Goal: Information Seeking & Learning: Learn about a topic

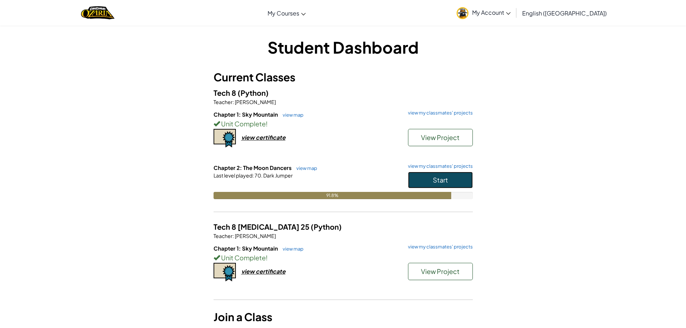
click at [459, 179] on button "Start" at bounding box center [440, 180] width 65 height 17
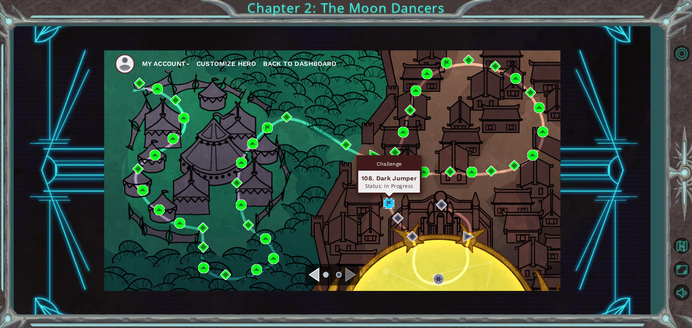
click at [389, 201] on img at bounding box center [388, 203] width 11 height 11
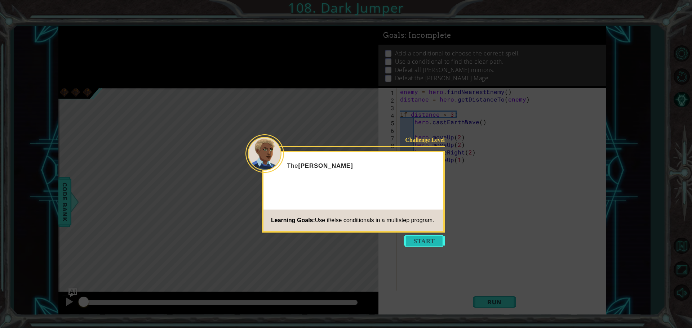
click at [422, 239] on button "Start" at bounding box center [423, 241] width 41 height 12
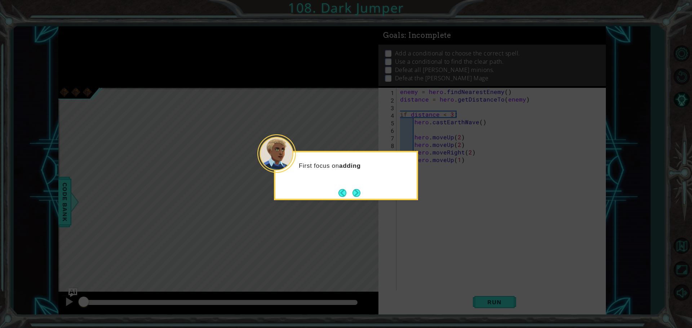
click at [359, 200] on icon at bounding box center [346, 164] width 692 height 328
click at [357, 193] on button "Next" at bounding box center [355, 192] width 11 height 11
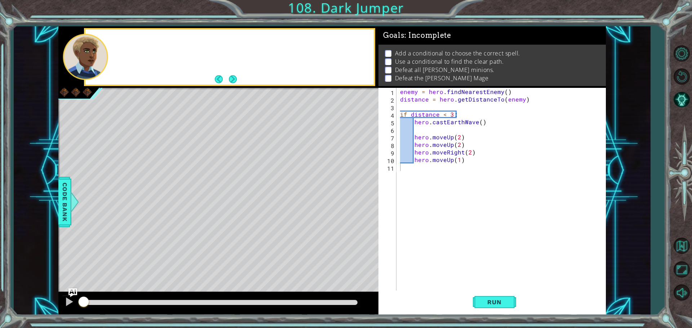
click at [357, 193] on div "Level Map" at bounding box center [224, 194] width 333 height 212
click at [501, 303] on span "Run" at bounding box center [494, 302] width 28 height 7
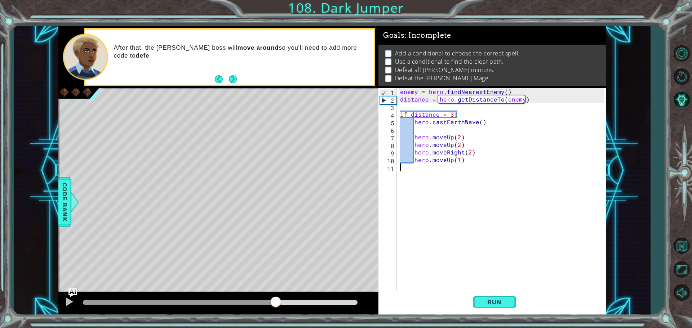
drag, startPoint x: 222, startPoint y: 303, endPoint x: 304, endPoint y: 303, distance: 82.5
click at [304, 303] on div at bounding box center [220, 302] width 274 height 5
click at [481, 305] on span "Run" at bounding box center [494, 302] width 28 height 7
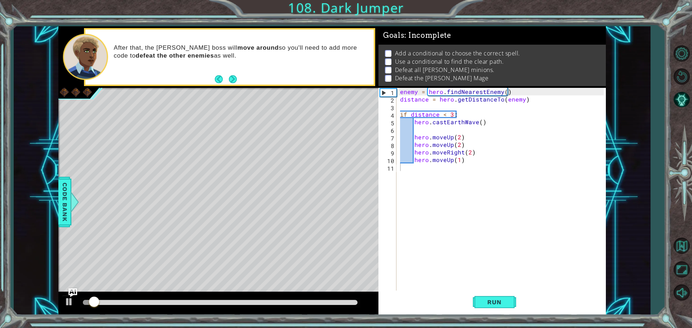
click at [187, 294] on div at bounding box center [218, 303] width 320 height 23
click at [187, 299] on div at bounding box center [220, 303] width 280 height 10
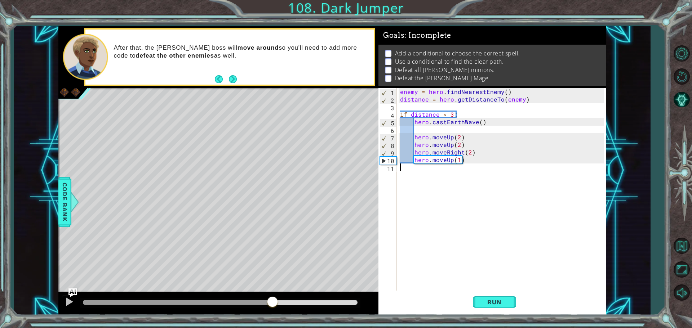
drag, startPoint x: 187, startPoint y: 304, endPoint x: 272, endPoint y: 265, distance: 93.8
click at [272, 265] on div "methods hero use(thing) moveUp(steps) moveDown(steps) moveLeft(steps) moveRight…" at bounding box center [331, 170] width 547 height 289
click at [478, 304] on button "Run" at bounding box center [494, 302] width 43 height 23
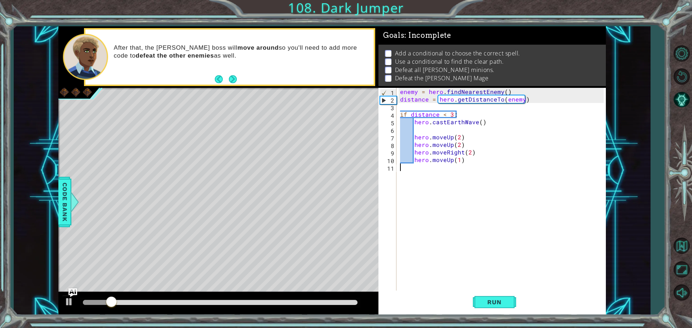
click at [453, 178] on div "enemy = hero . findNearestEnemy ( ) distance = hero . getDistanceTo ( enemy ) i…" at bounding box center [502, 197] width 209 height 219
click at [451, 177] on div "enemy = hero . findNearestEnemy ( ) distance = hero . getDistanceTo ( enemy ) i…" at bounding box center [502, 197] width 209 height 219
click at [466, 134] on div "enemy = hero . findNearestEnemy ( ) distance = hero . getDistanceTo ( enemy ) i…" at bounding box center [502, 197] width 209 height 219
type textarea "hero.moveUp(2)"
click at [470, 130] on div "enemy = hero . findNearestEnemy ( ) distance = hero . getDistanceTo ( enemy ) i…" at bounding box center [502, 197] width 209 height 219
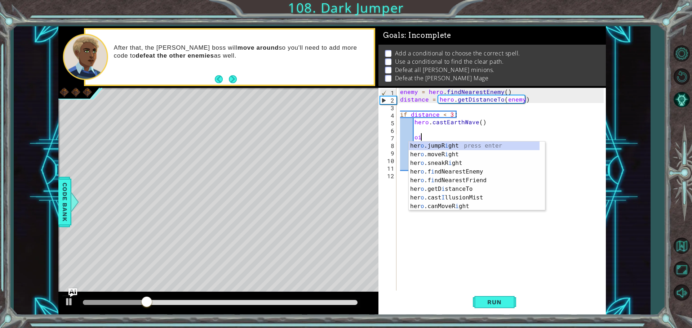
scroll to position [0, 1]
type textarea "o"
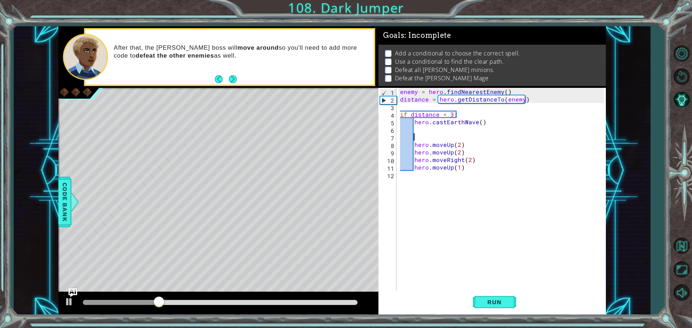
scroll to position [0, 0]
click at [412, 148] on div "enemy = hero . findNearestEnemy ( ) distance = hero . getDistanceTo ( enemy ) i…" at bounding box center [502, 197] width 209 height 219
type textarea "hero.moveUp(2)"
click at [413, 139] on div "enemy = hero . findNearestEnemy ( ) distance = hero . getDistanceTo ( enemy ) i…" at bounding box center [502, 197] width 209 height 219
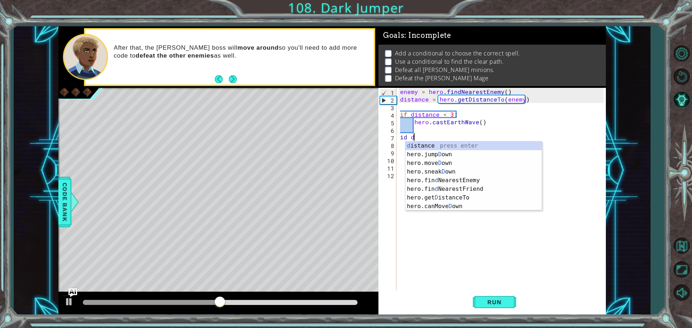
scroll to position [0, 1]
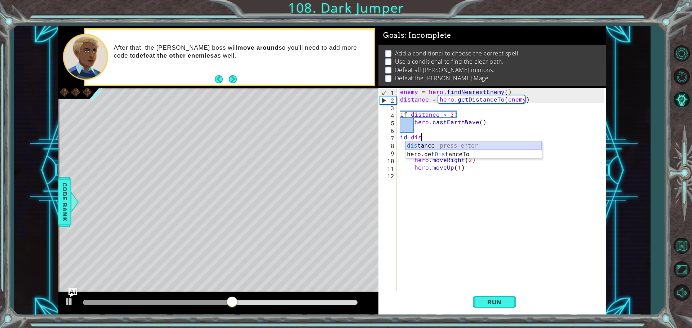
click at [470, 145] on div "dis tance press enter hero.get Dis tanceTo press enter" at bounding box center [473, 159] width 136 height 35
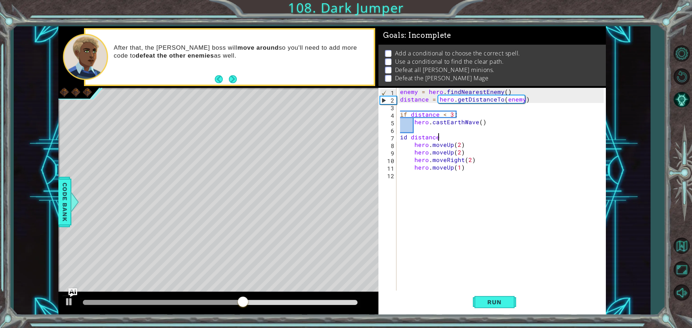
click at [405, 137] on div "enemy = hero . findNearestEnemy ( ) distance = hero . getDistanceTo ( enemy ) i…" at bounding box center [502, 197] width 209 height 219
click at [452, 133] on div "enemy = hero . findNearestEnemy ( ) distance = hero . getDistanceTo ( enemy ) i…" at bounding box center [502, 197] width 209 height 219
type textarea "if distance > 3:"
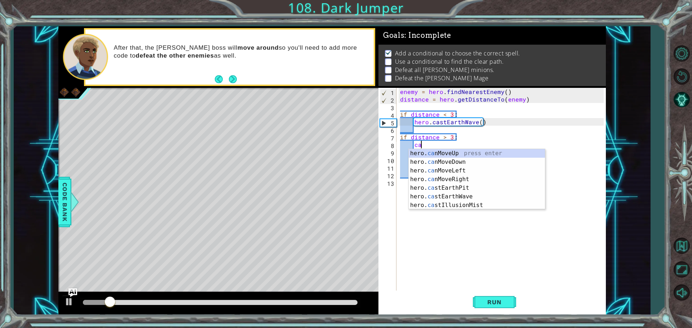
scroll to position [0, 1]
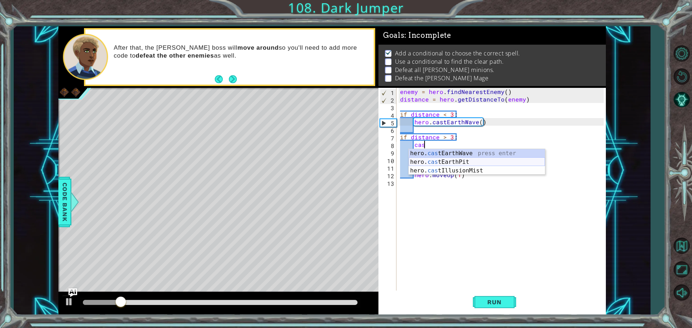
click at [469, 165] on div "hero. cas tEarthWave press enter hero. cas tEarthPit press enter hero. cas tIll…" at bounding box center [476, 170] width 136 height 43
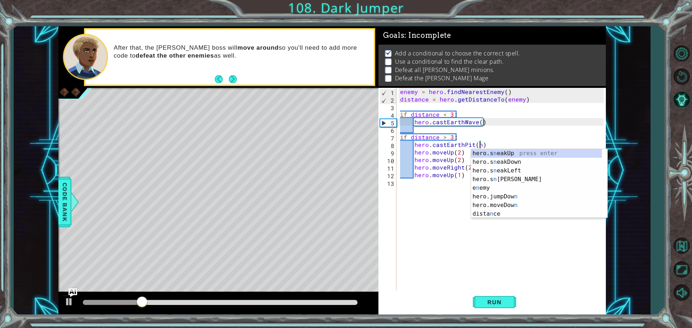
scroll to position [0, 5]
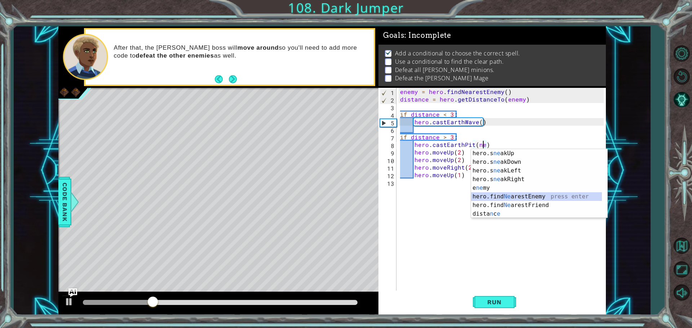
click at [547, 195] on div "hero.s ne akUp press enter hero.s ne akDown press enter hero.s ne akLeft press …" at bounding box center [536, 192] width 131 height 86
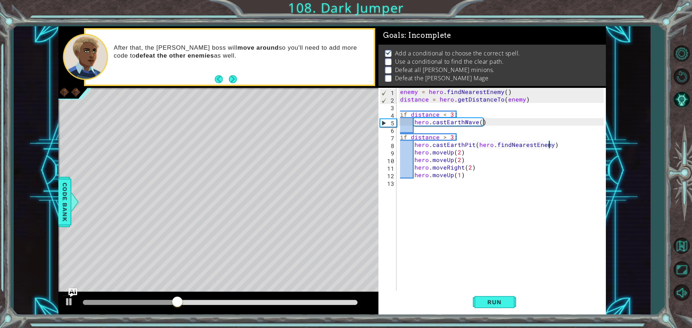
click at [474, 165] on div "enemy = hero . findNearestEnemy ( ) distance = hero . getDistanceTo ( enemy ) i…" at bounding box center [502, 197] width 209 height 219
click at [515, 300] on button "Run" at bounding box center [494, 302] width 43 height 23
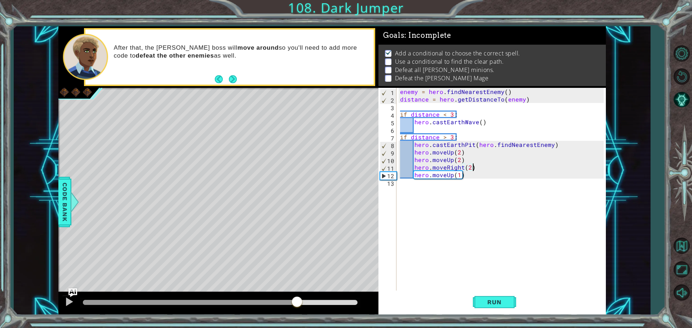
drag, startPoint x: 188, startPoint y: 305, endPoint x: 303, endPoint y: 299, distance: 115.4
click at [303, 300] on div at bounding box center [220, 302] width 274 height 5
drag, startPoint x: 485, startPoint y: 157, endPoint x: 404, endPoint y: 159, distance: 81.4
click at [404, 159] on div "enemy = hero . findNearestEnemy ( ) distance = hero . getDistanceTo ( enemy ) i…" at bounding box center [502, 197] width 209 height 219
type textarea "hero.moveUp(2)"
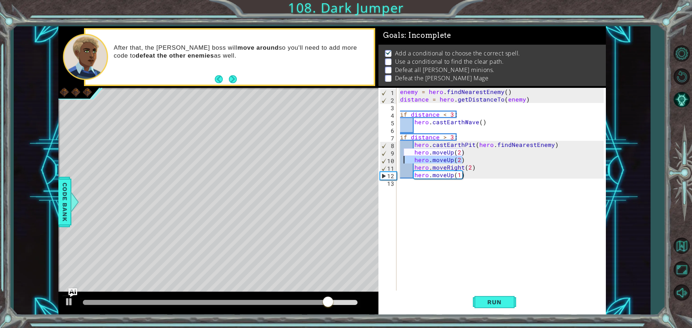
scroll to position [0, 0]
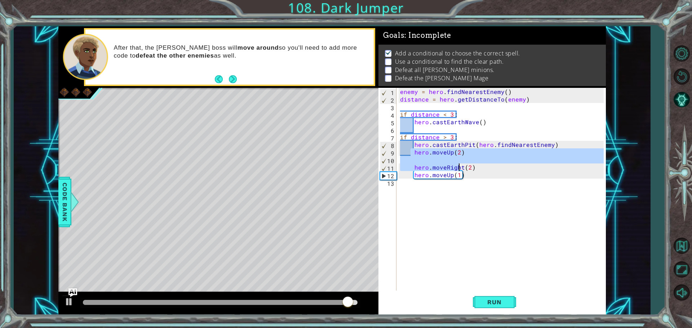
drag, startPoint x: 410, startPoint y: 151, endPoint x: 460, endPoint y: 169, distance: 53.3
click at [460, 169] on div "enemy = hero . findNearestEnemy ( ) distance = hero . getDistanceTo ( enemy ) i…" at bounding box center [502, 197] width 209 height 219
type textarea "hero.moveRight(2)"
click at [469, 189] on div "enemy = hero . findNearestEnemy ( ) distance = hero . getDistanceTo ( enemy ) i…" at bounding box center [502, 197] width 209 height 219
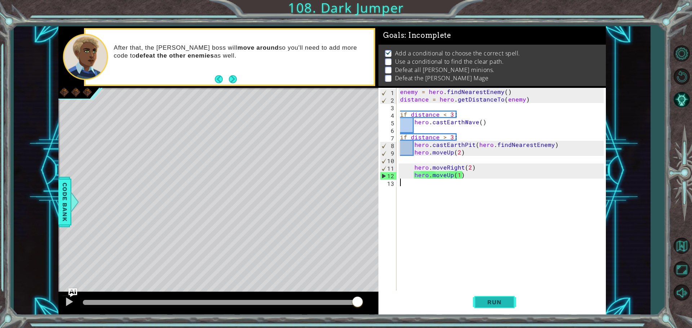
click at [485, 298] on button "Run" at bounding box center [494, 302] width 43 height 23
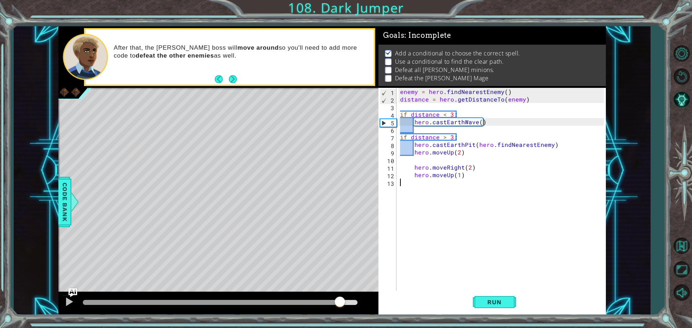
drag, startPoint x: 197, startPoint y: 303, endPoint x: 300, endPoint y: 308, distance: 103.5
click at [300, 305] on div at bounding box center [220, 302] width 274 height 5
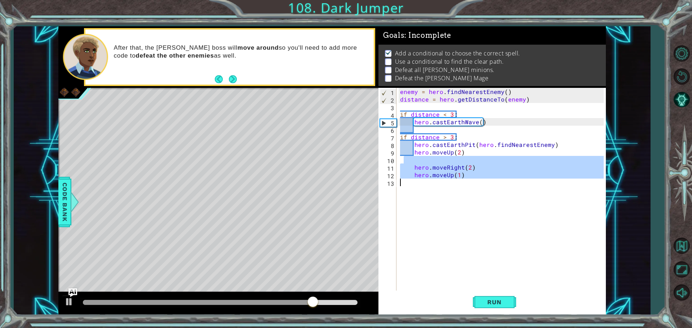
drag, startPoint x: 465, startPoint y: 156, endPoint x: 410, endPoint y: 188, distance: 63.4
click at [410, 188] on div "enemy = hero . findNearestEnemy ( ) distance = hero . getDistanceTo ( enemy ) i…" at bounding box center [502, 197] width 209 height 219
type textarea "hero.moveUp(1)"
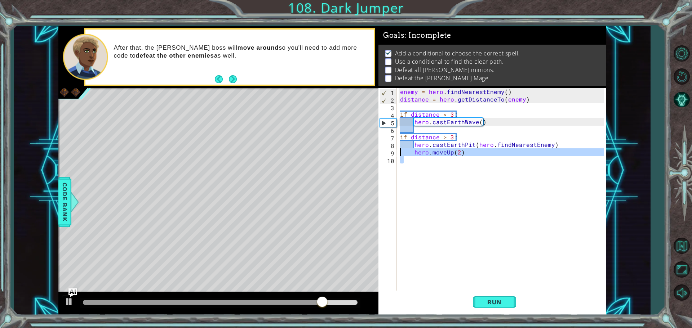
drag, startPoint x: 479, startPoint y: 158, endPoint x: 398, endPoint y: 148, distance: 81.3
click at [398, 148] on div "enemy = hero . findNearestEnemy ( ) distance = hero . getDistanceTo ( enemy ) i…" at bounding box center [502, 197] width 209 height 219
type textarea "hero.moveUp(2)"
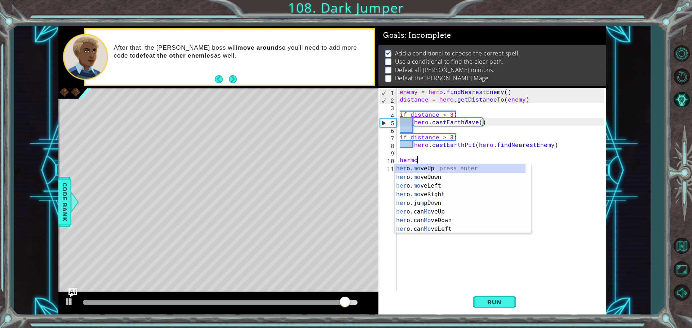
scroll to position [0, 1]
click at [448, 167] on div "her o. mo veUp press enter her o. mo veDown press enter her o. mo veLeft press …" at bounding box center [459, 207] width 131 height 86
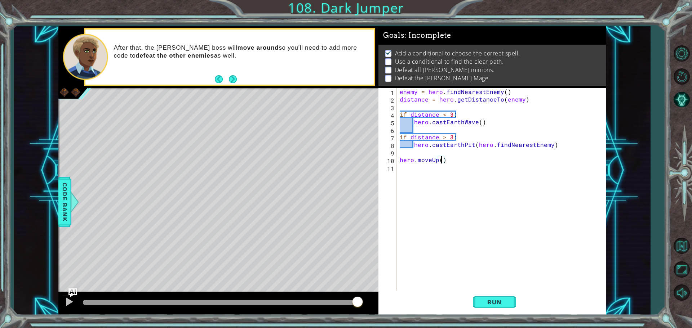
type textarea "hero.moveUp(2)"
click at [470, 160] on div "enemy = hero . findNearestEnemy ( ) distance = hero . getDistanceTo ( enemy ) i…" at bounding box center [502, 197] width 209 height 219
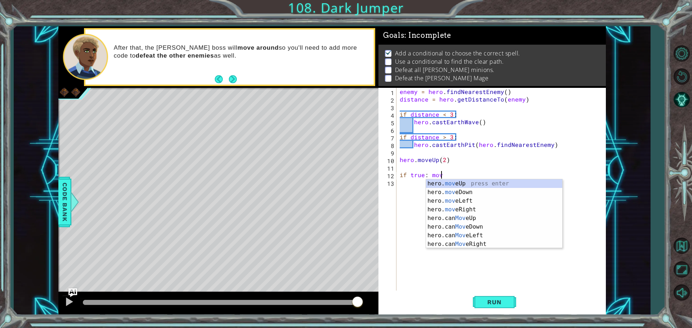
scroll to position [0, 2]
click at [475, 186] on div "hero. move Up press enter hero. move Down press enter hero. move Left press ent…" at bounding box center [494, 222] width 136 height 86
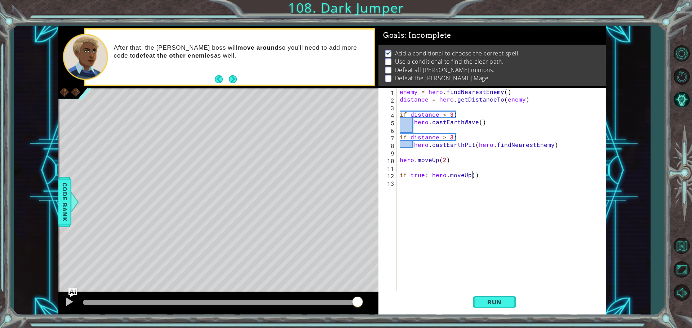
type textarea "if true: hero.moveUp(2)"
click at [490, 179] on div "enemy = hero . findNearestEnemy ( ) distance = hero . getDistanceTo ( enemy ) i…" at bounding box center [502, 197] width 209 height 219
click at [492, 175] on div "enemy = hero . findNearestEnemy ( ) distance = hero . getDistanceTo ( enemy ) i…" at bounding box center [502, 197] width 209 height 219
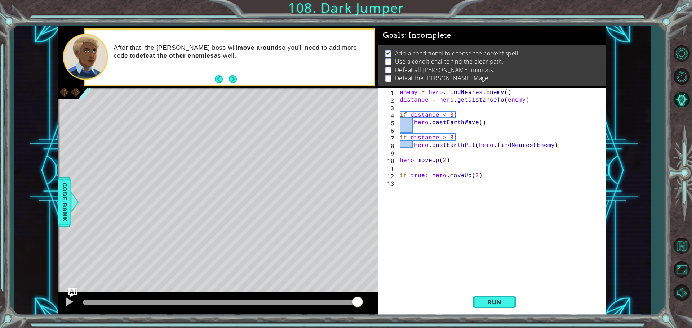
type textarea "if true: hero.moveUp(2)"
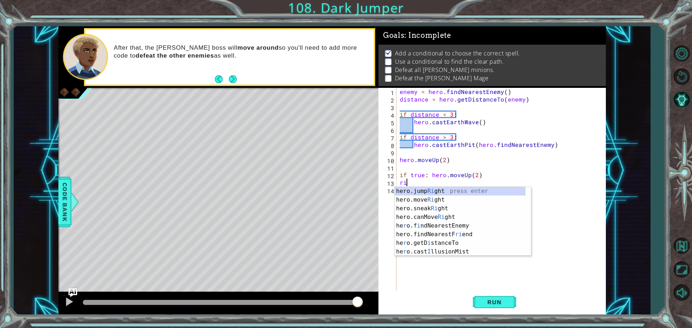
type textarea "r"
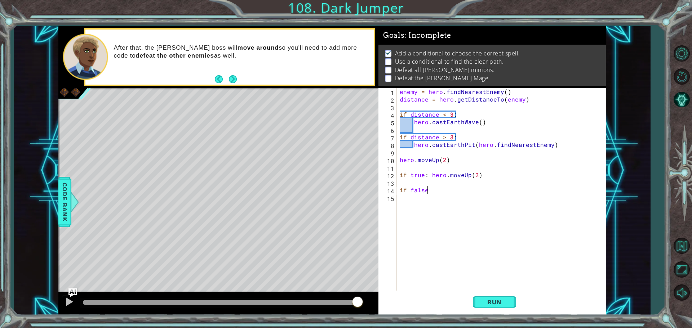
scroll to position [0, 1]
click at [426, 174] on div "enemy = hero . findNearestEnemy ( ) distance = hero . getDistanceTo ( enemy ) i…" at bounding box center [502, 197] width 209 height 219
type textarea "if true: hero.moveUp(2)"
click at [445, 196] on div "enemy = hero . findNearestEnemy ( ) distance = hero . getDistanceTo ( enemy ) i…" at bounding box center [502, 197] width 209 height 219
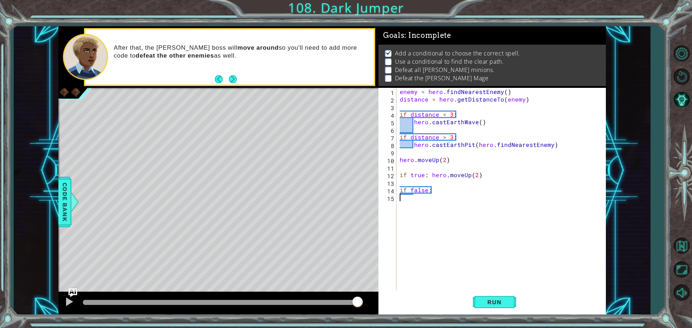
click at [448, 187] on div "enemy = hero . findNearestEnemy ( ) distance = hero . getDistanceTo ( enemy ) i…" at bounding box center [502, 197] width 209 height 219
type textarea "if false:"
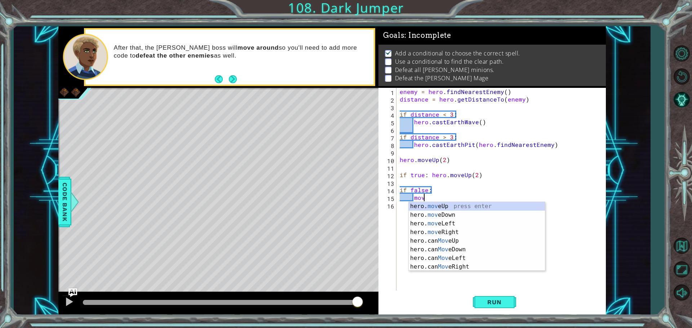
scroll to position [0, 1]
click at [493, 232] on div "hero. move Up press enter hero. move Down press enter hero. move Left press ent…" at bounding box center [476, 245] width 136 height 86
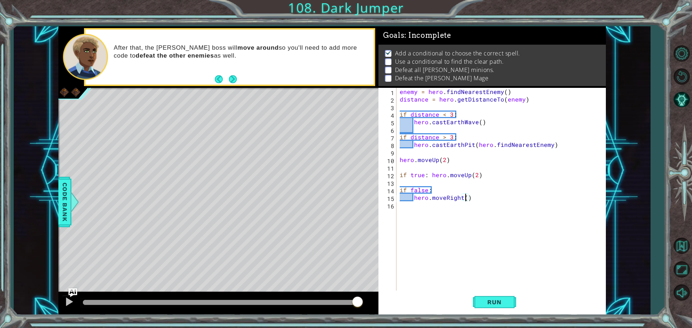
scroll to position [0, 4]
click at [477, 191] on div "enemy = hero . findNearestEnemy ( ) distance = hero . getDistanceTo ( enemy ) i…" at bounding box center [502, 197] width 209 height 219
click at [480, 195] on div "enemy = hero . findNearestEnemy ( ) distance = hero . getDistanceTo ( enemy ) i…" at bounding box center [502, 197] width 209 height 219
type textarea "hero.moveRight(2)"
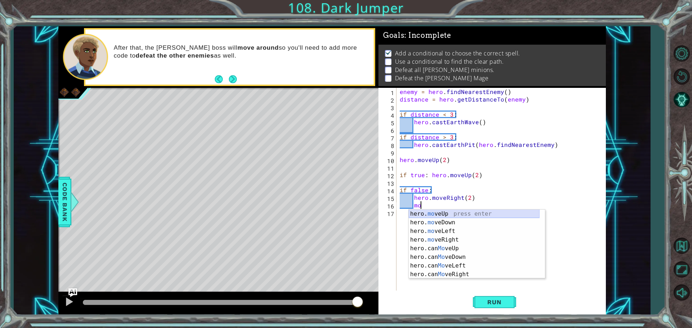
click at [445, 216] on div "hero. mo veUp press enter hero. mo veDown press enter hero. mo veLeft press ent…" at bounding box center [473, 253] width 131 height 86
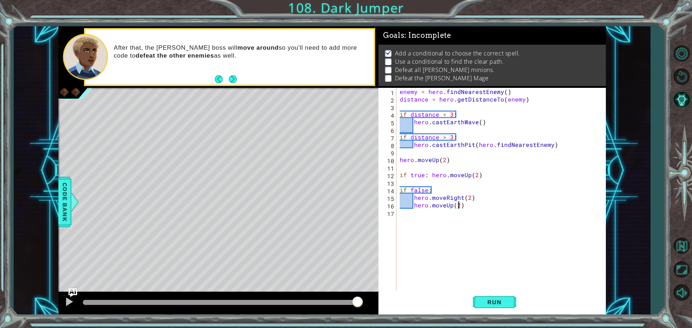
scroll to position [0, 3]
click at [501, 305] on span "Run" at bounding box center [494, 302] width 28 height 7
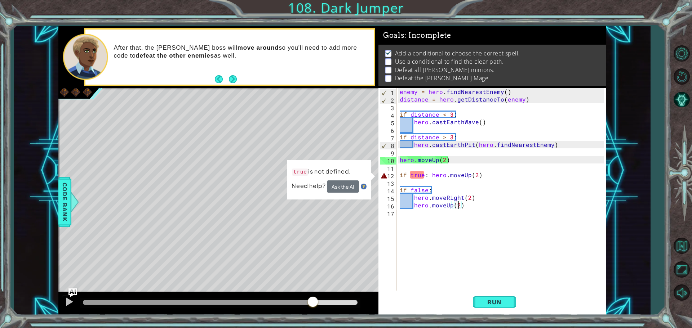
drag, startPoint x: 312, startPoint y: 301, endPoint x: 320, endPoint y: 300, distance: 8.3
click at [320, 300] on div at bounding box center [220, 302] width 274 height 5
click at [396, 89] on div "1" at bounding box center [388, 93] width 16 height 8
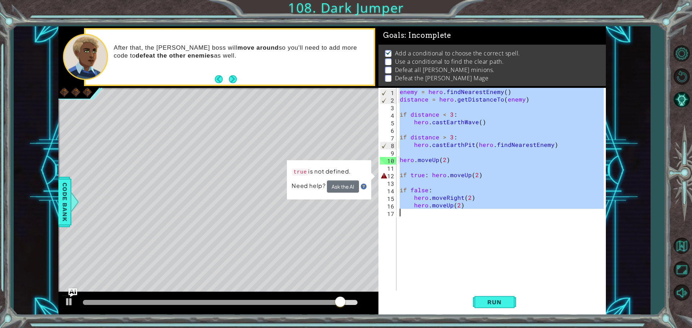
drag, startPoint x: 396, startPoint y: 89, endPoint x: 528, endPoint y: 251, distance: 208.9
click at [528, 251] on div "enemy = hero.findNearestEnemy() 1 2 3 4 5 6 7 8 9 10 11 12 13 14 15 16 17 enemy…" at bounding box center [490, 190] width 225 height 204
type textarea "hero.moveUp(2)"
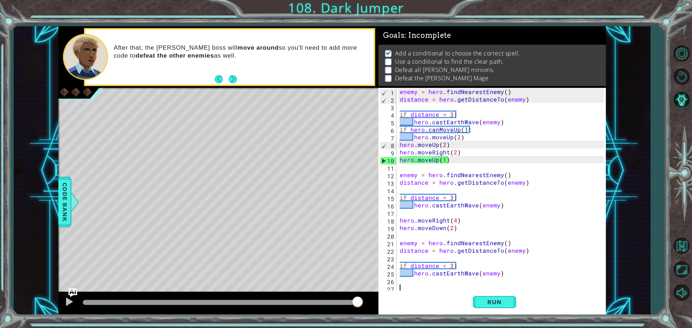
click at [516, 304] on div "Run" at bounding box center [493, 302] width 227 height 23
click at [512, 303] on button "Run" at bounding box center [494, 302] width 43 height 23
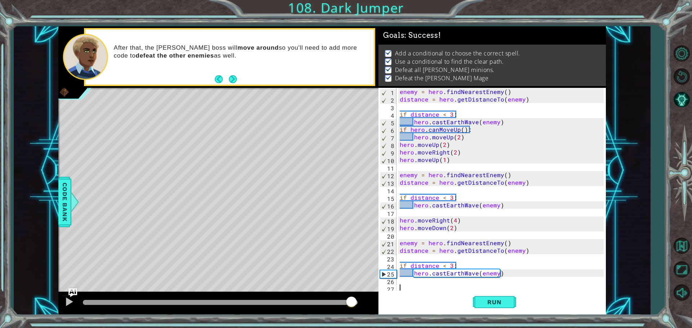
drag, startPoint x: 318, startPoint y: 304, endPoint x: 352, endPoint y: 309, distance: 33.9
click at [352, 309] on div at bounding box center [218, 303] width 320 height 23
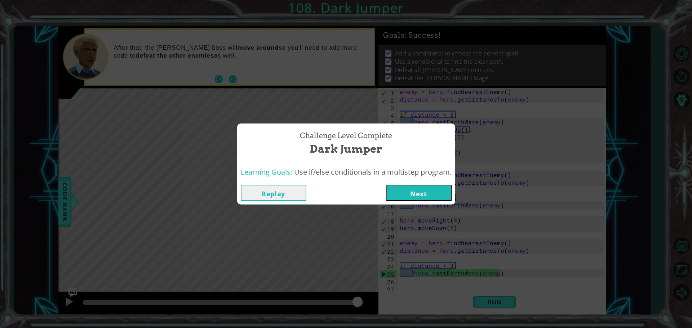
click at [411, 181] on div "Replay Next" at bounding box center [346, 192] width 218 height 23
drag, startPoint x: 414, startPoint y: 187, endPoint x: 411, endPoint y: 183, distance: 5.7
click at [412, 185] on button "Next" at bounding box center [419, 193] width 66 height 16
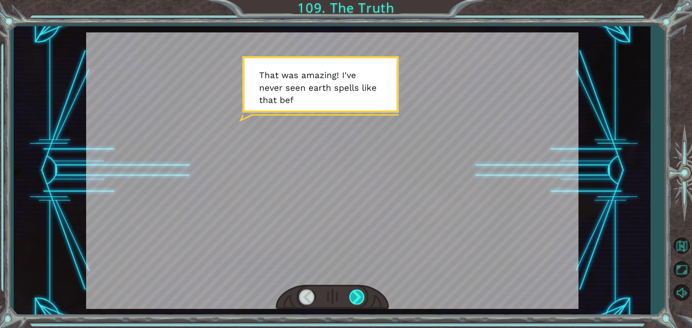
click at [358, 299] on div at bounding box center [357, 297] width 16 height 15
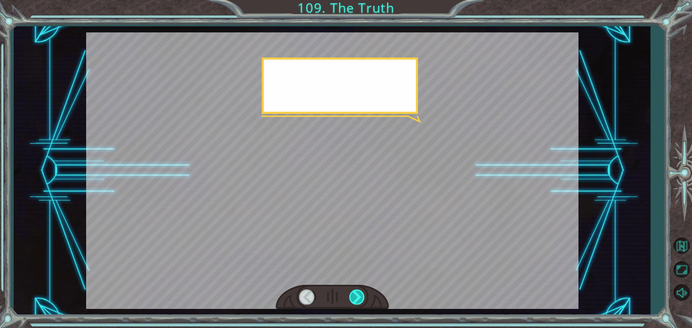
drag, startPoint x: 358, startPoint y: 298, endPoint x: 358, endPoint y: 293, distance: 4.7
click at [358, 294] on div at bounding box center [357, 297] width 16 height 15
click at [358, 293] on div at bounding box center [357, 297] width 16 height 15
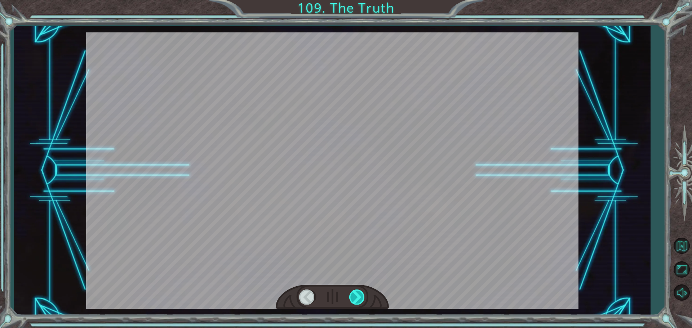
click at [358, 293] on div at bounding box center [357, 297] width 16 height 15
click at [357, 294] on div at bounding box center [357, 297] width 16 height 15
click at [357, 295] on div at bounding box center [357, 297] width 16 height 15
click at [356, 296] on div at bounding box center [357, 297] width 16 height 15
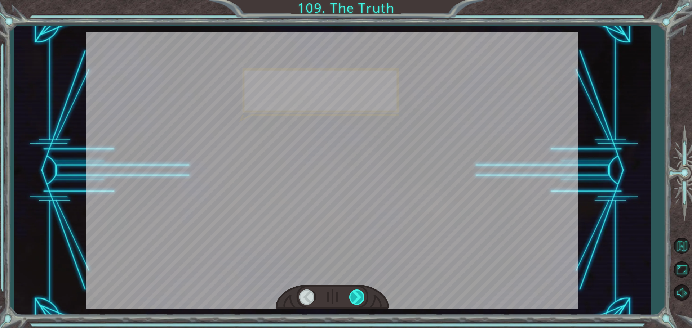
click at [356, 296] on div at bounding box center [357, 297] width 16 height 15
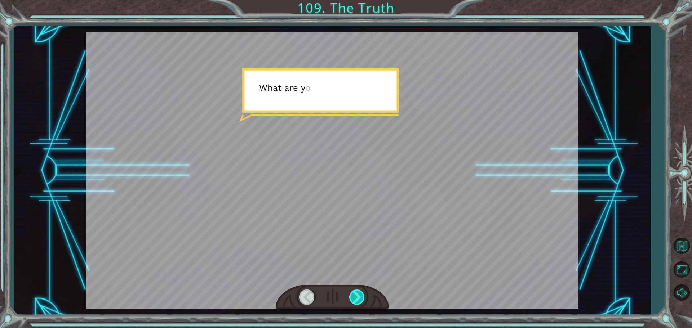
click at [356, 296] on div at bounding box center [357, 297] width 16 height 15
click at [355, 294] on div at bounding box center [357, 297] width 16 height 15
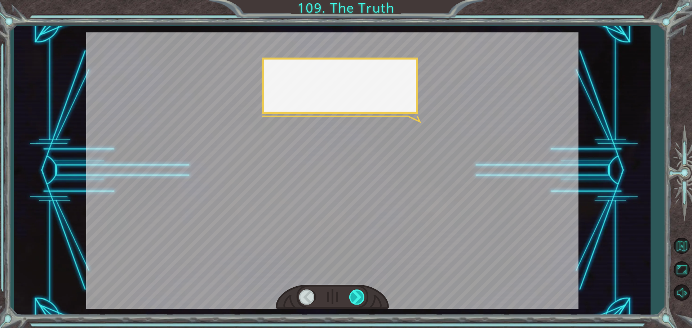
click at [355, 294] on div at bounding box center [357, 297] width 16 height 15
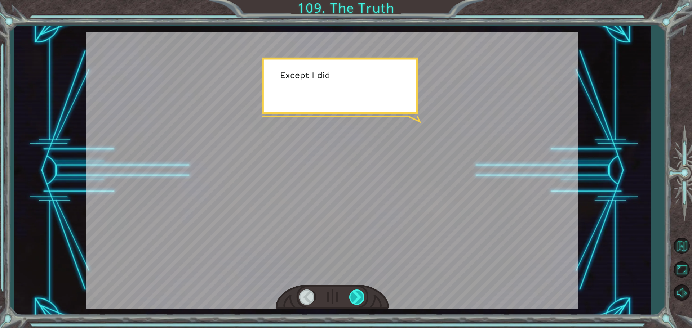
click at [354, 294] on div at bounding box center [357, 297] width 16 height 15
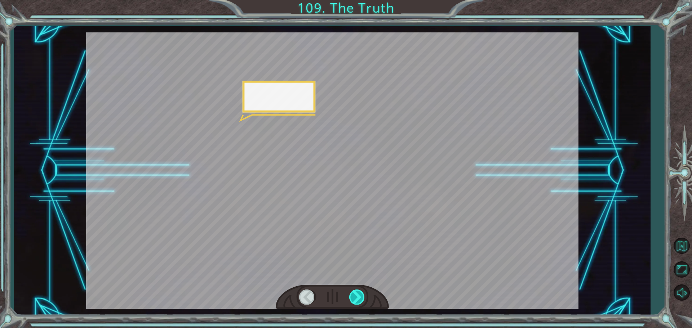
click at [354, 294] on div at bounding box center [357, 297] width 16 height 15
click at [354, 295] on div at bounding box center [357, 297] width 16 height 15
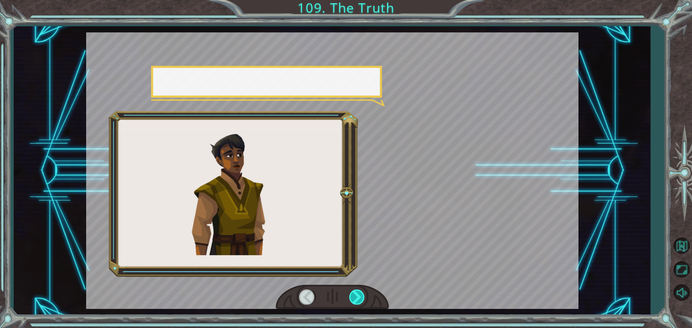
click at [354, 295] on div at bounding box center [357, 297] width 16 height 15
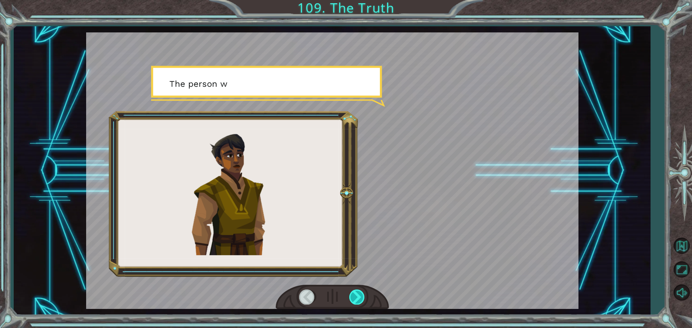
click at [354, 295] on div at bounding box center [357, 297] width 16 height 15
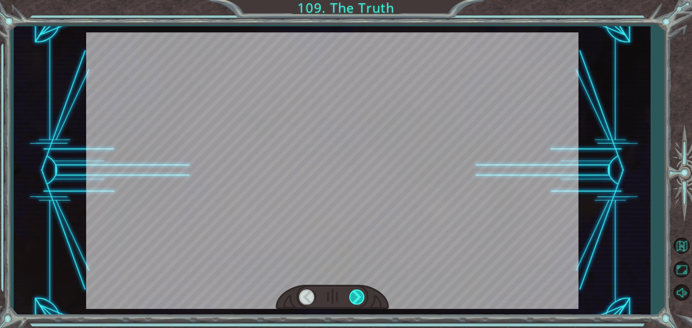
click at [355, 294] on div at bounding box center [357, 297] width 16 height 15
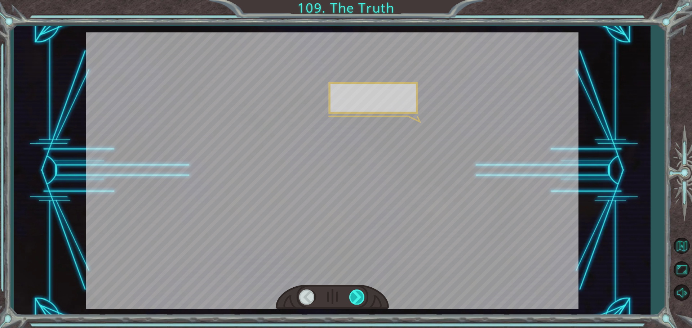
click at [357, 293] on div at bounding box center [357, 297] width 16 height 15
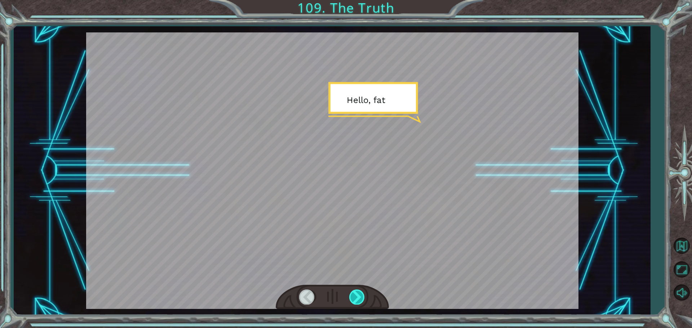
click at [357, 293] on div at bounding box center [357, 297] width 16 height 15
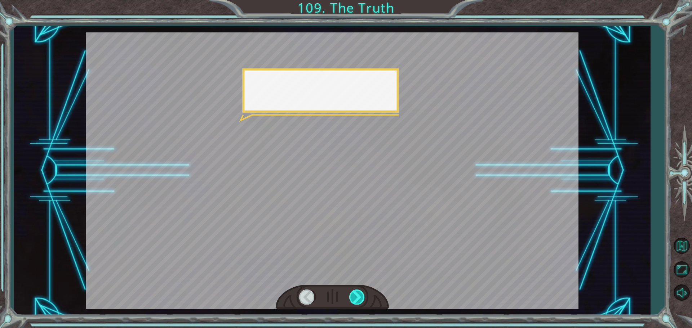
click at [357, 293] on div at bounding box center [357, 297] width 16 height 15
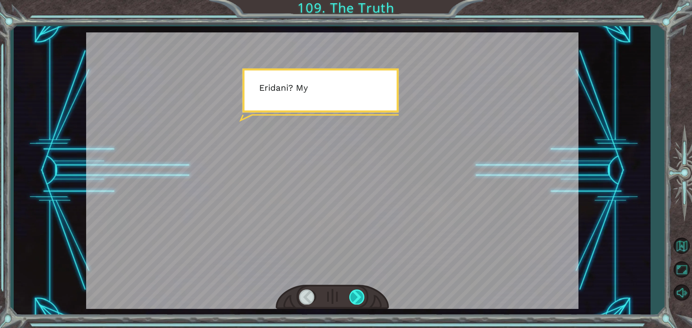
click at [357, 293] on div at bounding box center [357, 297] width 16 height 15
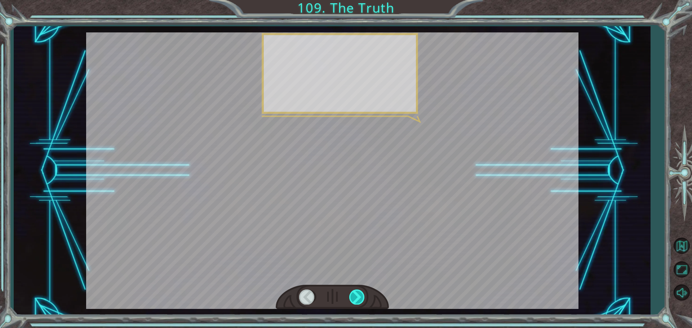
click at [357, 293] on div at bounding box center [357, 297] width 16 height 15
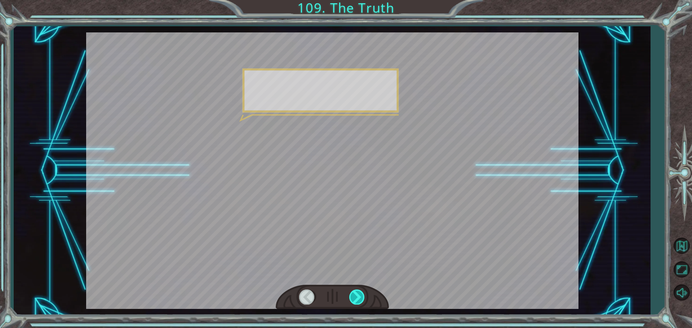
click at [354, 296] on div at bounding box center [357, 297] width 16 height 15
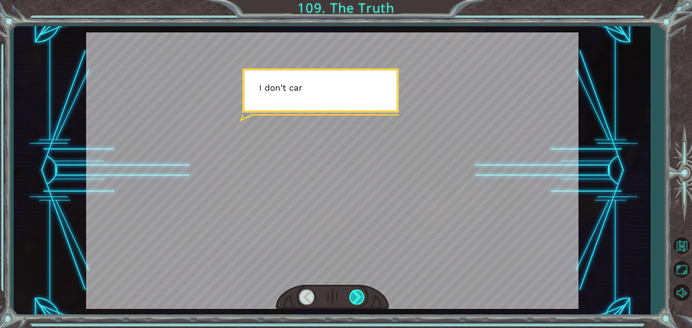
click at [354, 298] on div at bounding box center [357, 297] width 16 height 15
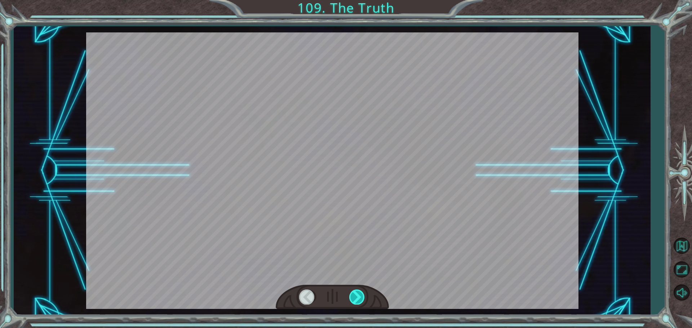
click at [354, 298] on div at bounding box center [357, 297] width 16 height 15
click at [353, 298] on div at bounding box center [357, 297] width 16 height 15
drag, startPoint x: 353, startPoint y: 298, endPoint x: 342, endPoint y: 297, distance: 11.3
click at [344, 298] on div at bounding box center [332, 297] width 113 height 25
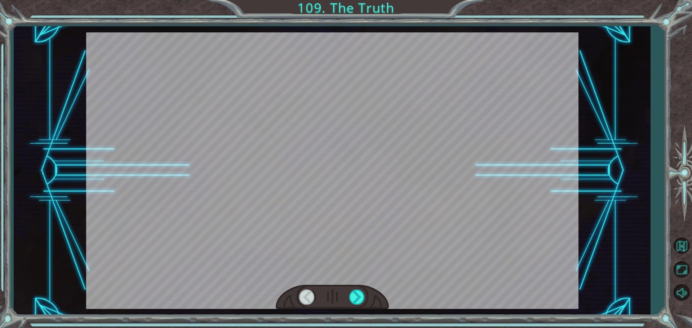
click at [342, 297] on div at bounding box center [332, 297] width 113 height 25
click at [345, 298] on div at bounding box center [332, 297] width 113 height 25
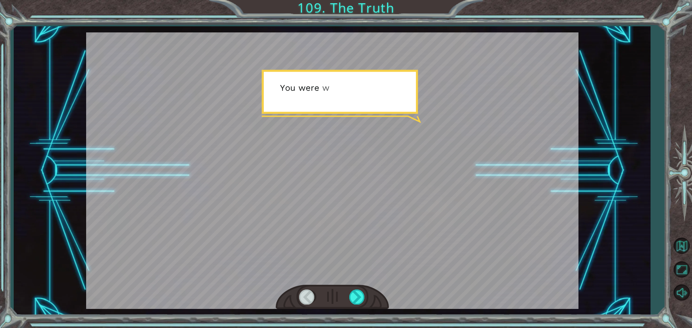
click at [348, 298] on div at bounding box center [332, 297] width 113 height 25
click at [353, 296] on div at bounding box center [357, 297] width 16 height 15
click at [352, 297] on div at bounding box center [357, 297] width 16 height 15
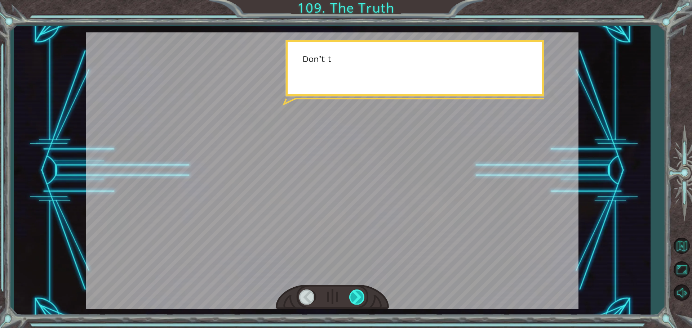
click at [352, 297] on div at bounding box center [357, 297] width 16 height 15
click at [352, 299] on div at bounding box center [357, 297] width 16 height 15
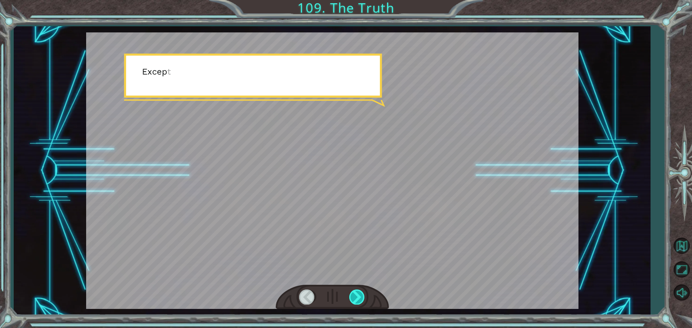
click at [352, 299] on div at bounding box center [357, 297] width 16 height 15
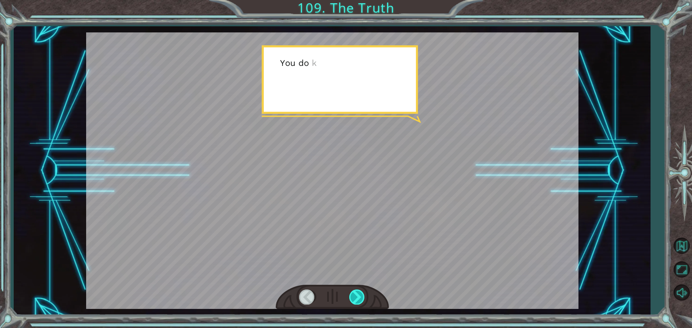
click at [354, 299] on div at bounding box center [357, 297] width 16 height 15
click at [355, 301] on div at bounding box center [357, 297] width 16 height 15
click at [356, 299] on div at bounding box center [357, 297] width 16 height 15
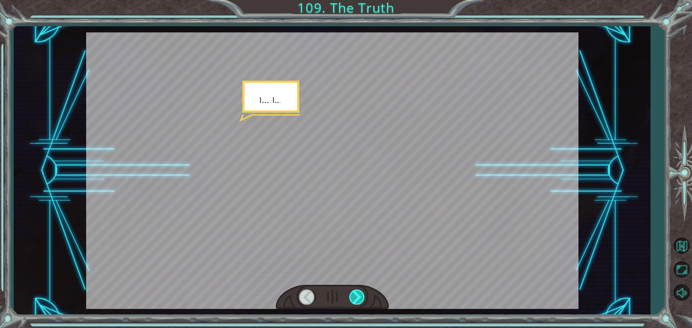
click at [356, 299] on div at bounding box center [357, 297] width 16 height 15
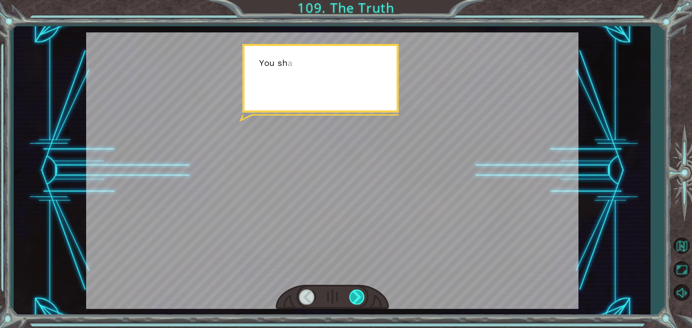
click at [356, 301] on div at bounding box center [357, 297] width 16 height 15
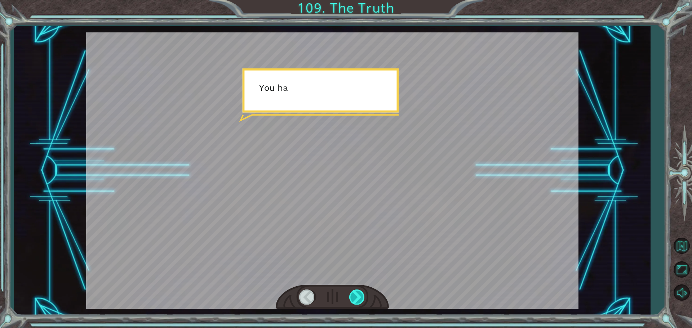
click at [356, 301] on div at bounding box center [357, 297] width 16 height 15
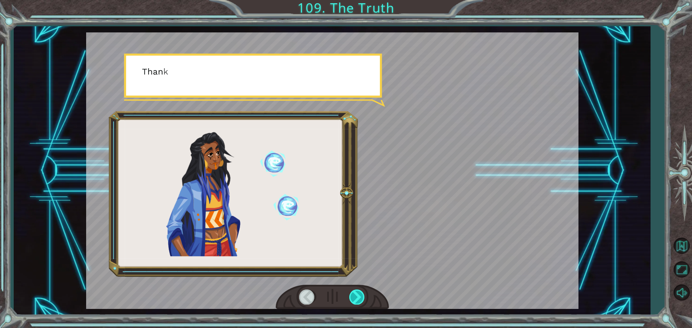
click at [356, 301] on div at bounding box center [357, 297] width 16 height 15
click at [355, 303] on div at bounding box center [357, 297] width 16 height 15
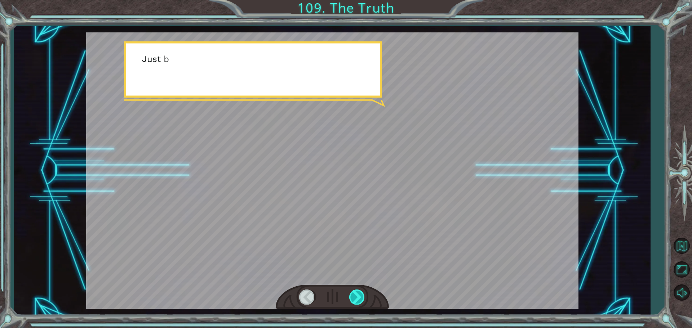
click at [354, 303] on div at bounding box center [357, 297] width 16 height 15
click at [353, 304] on div at bounding box center [357, 297] width 16 height 15
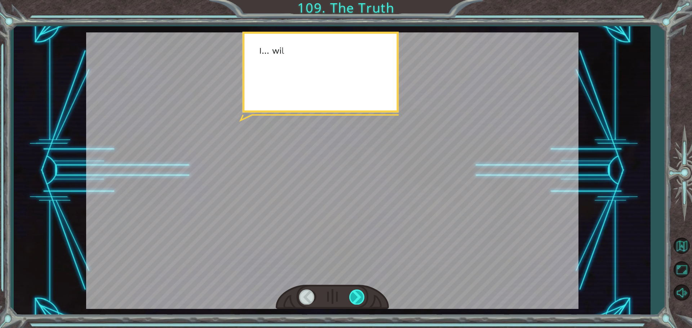
click at [353, 303] on div at bounding box center [357, 297] width 16 height 15
click at [353, 301] on div at bounding box center [357, 297] width 16 height 15
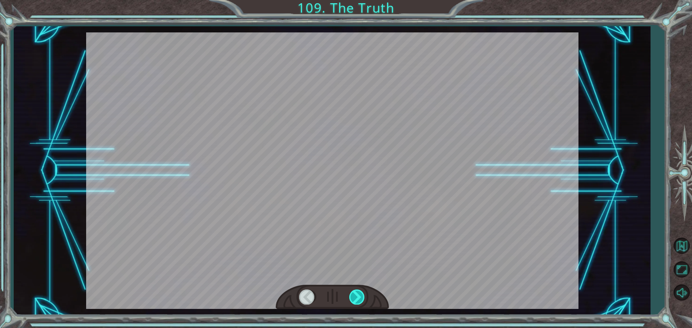
click at [353, 301] on div at bounding box center [357, 297] width 16 height 15
click at [356, 297] on div at bounding box center [357, 297] width 16 height 15
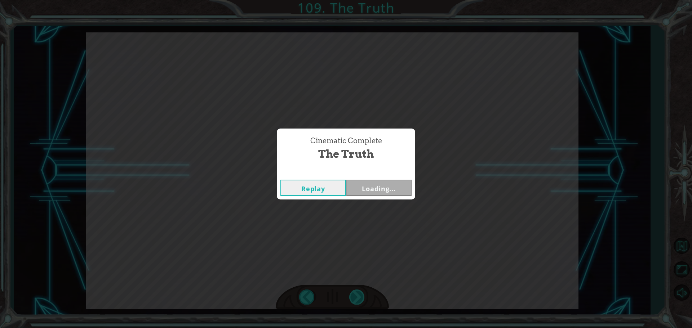
click at [358, 293] on div "Cinematic Complete The Truth Replay Loading..." at bounding box center [346, 164] width 692 height 328
click at [357, 294] on div "Cinematic Complete The Truth Replay Next" at bounding box center [346, 164] width 692 height 328
click at [356, 294] on div "Cinematic Complete The Truth Replay Next" at bounding box center [346, 164] width 692 height 328
click at [402, 188] on button "Next" at bounding box center [379, 188] width 66 height 16
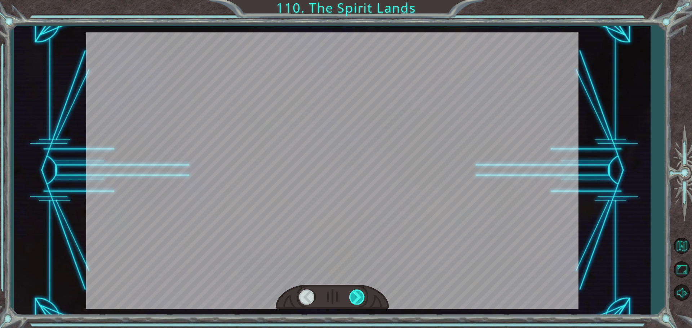
click at [356, 292] on div at bounding box center [357, 297] width 16 height 15
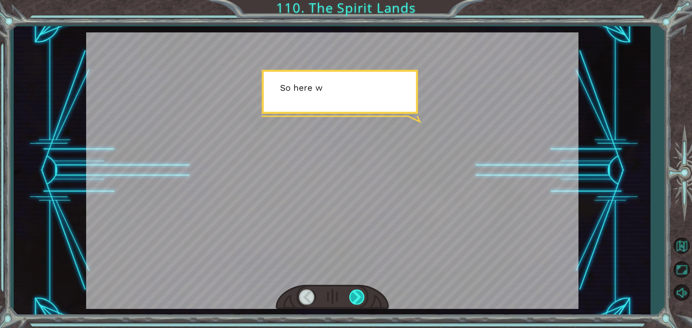
click at [356, 291] on div at bounding box center [357, 297] width 16 height 15
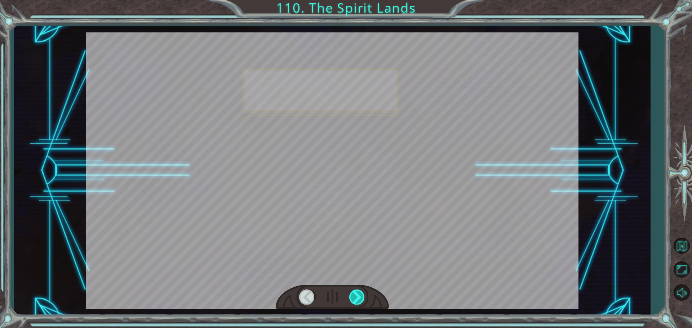
click at [356, 291] on div at bounding box center [357, 297] width 16 height 15
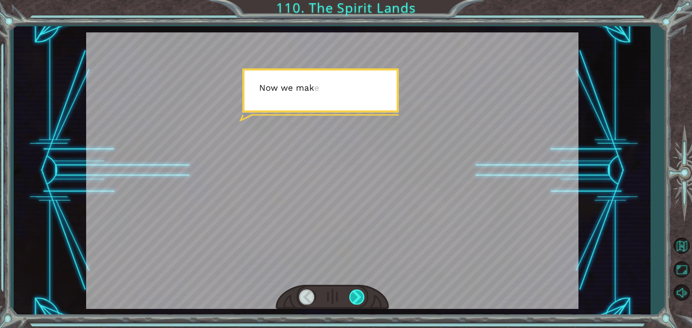
click at [354, 294] on div at bounding box center [357, 297] width 16 height 15
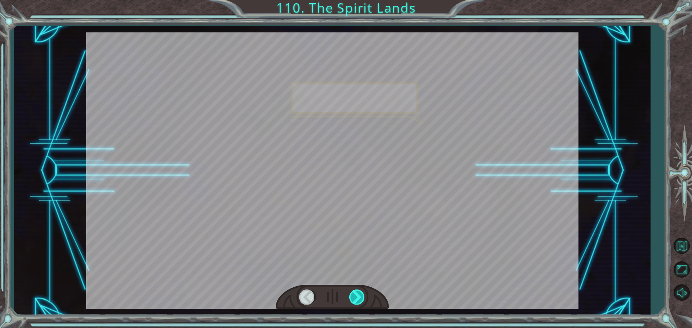
click at [354, 297] on div at bounding box center [357, 297] width 16 height 15
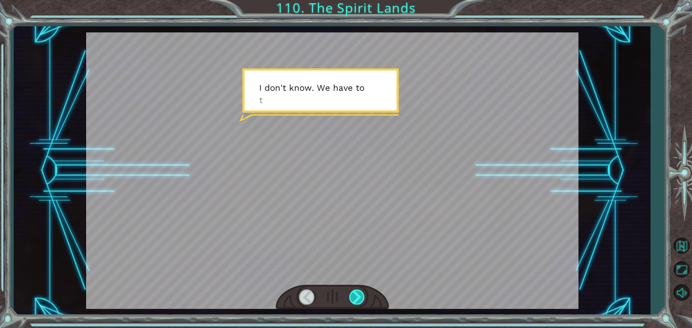
click at [355, 292] on div at bounding box center [357, 297] width 16 height 15
click at [357, 291] on div at bounding box center [357, 297] width 16 height 15
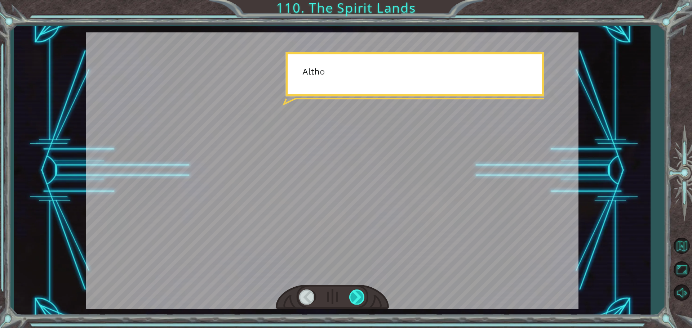
click at [357, 294] on div at bounding box center [357, 297] width 16 height 15
click at [357, 295] on div at bounding box center [357, 297] width 16 height 15
click at [357, 294] on div at bounding box center [357, 297] width 16 height 15
click at [358, 293] on div at bounding box center [357, 297] width 16 height 15
click at [358, 298] on div at bounding box center [357, 297] width 16 height 15
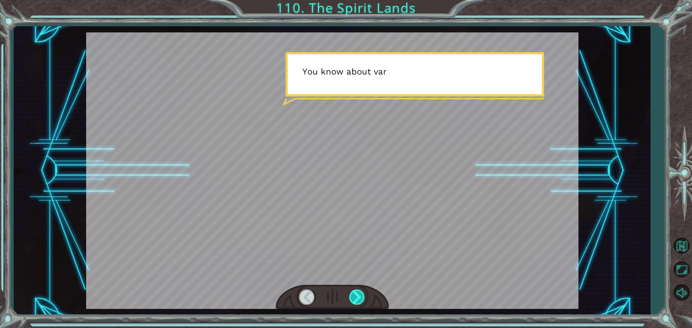
click at [358, 297] on div at bounding box center [357, 297] width 16 height 15
click at [359, 298] on div at bounding box center [357, 297] width 16 height 15
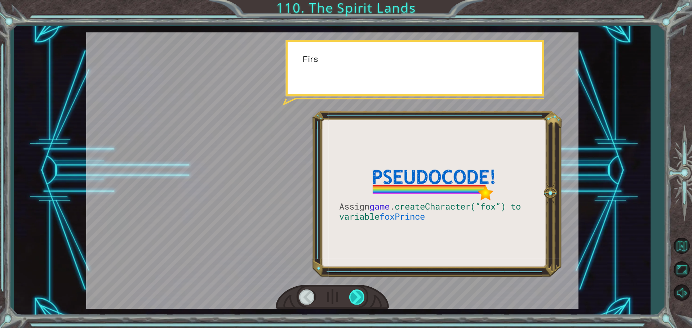
click at [358, 292] on div at bounding box center [357, 297] width 16 height 15
click at [357, 297] on div at bounding box center [357, 297] width 16 height 15
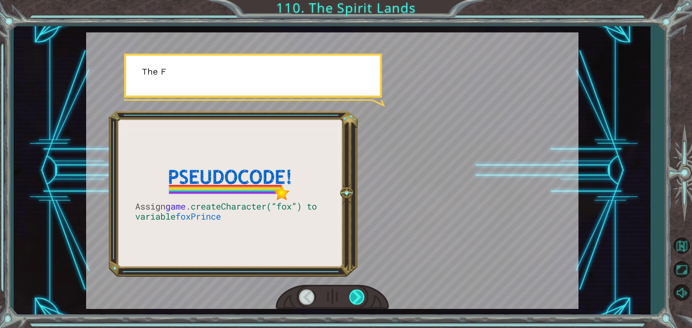
click at [357, 295] on div at bounding box center [357, 297] width 16 height 15
click at [357, 293] on div at bounding box center [357, 297] width 16 height 15
click at [356, 296] on div at bounding box center [357, 297] width 16 height 15
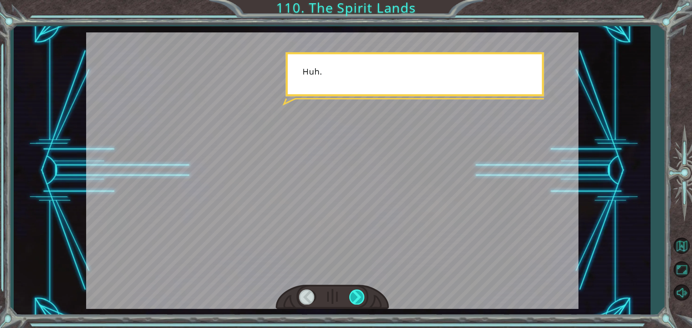
click at [356, 296] on div at bounding box center [357, 297] width 16 height 15
drag, startPoint x: 357, startPoint y: 292, endPoint x: 356, endPoint y: 296, distance: 4.1
click at [356, 296] on div at bounding box center [357, 297] width 16 height 15
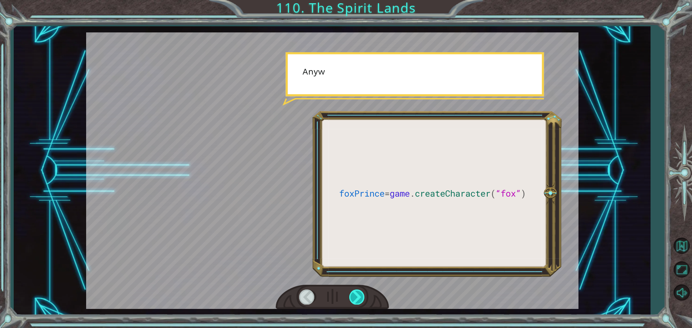
click at [354, 299] on div at bounding box center [357, 297] width 16 height 15
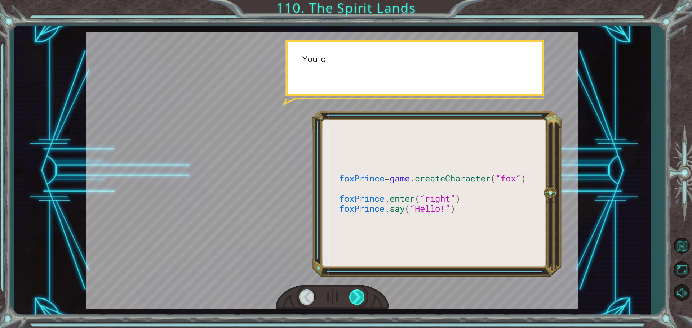
click at [352, 300] on div at bounding box center [357, 297] width 16 height 15
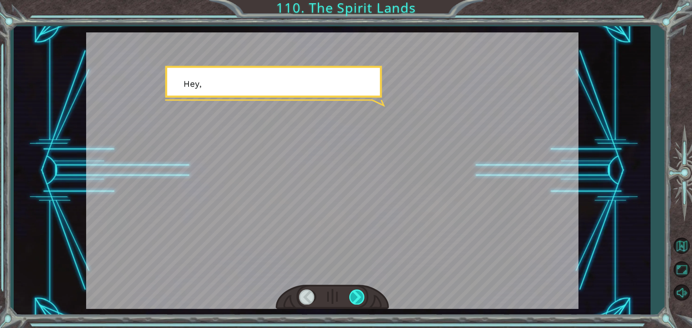
click at [353, 299] on div at bounding box center [357, 297] width 16 height 15
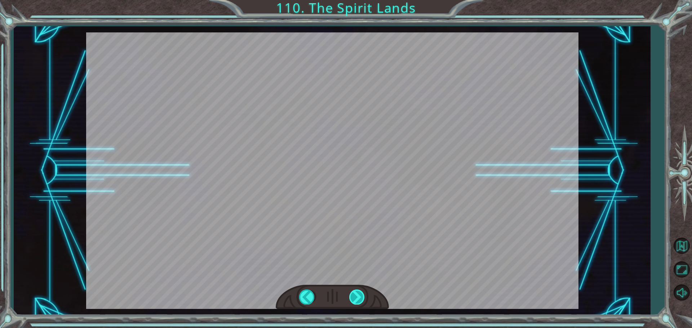
click at [351, 0] on div "foxPrince = game . createCharacter ( “fox” ) foxPrince . enter ( “right” ) foxP…" at bounding box center [346, 0] width 692 height 0
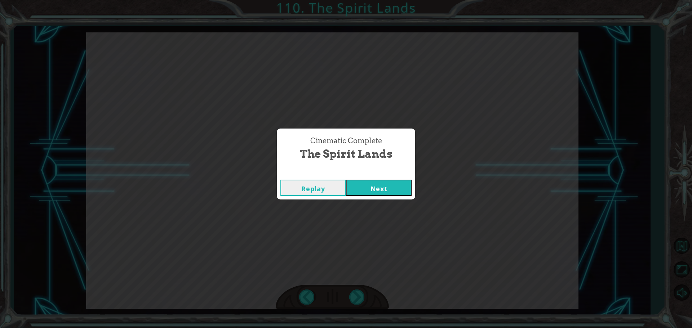
drag, startPoint x: 381, startPoint y: 189, endPoint x: 382, endPoint y: 194, distance: 4.6
click at [380, 190] on button "Next" at bounding box center [379, 188] width 66 height 16
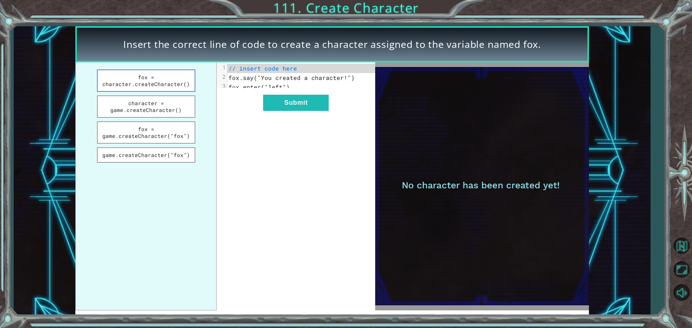
click at [157, 85] on button "fox = character.createCharacter()" at bounding box center [146, 81] width 98 height 22
click at [158, 102] on button "character = game.createCharacter()" at bounding box center [146, 106] width 98 height 22
click at [156, 116] on button "character = game.createCharacter()" at bounding box center [146, 106] width 98 height 22
click at [160, 129] on button "fox = game.createCharacter("fox")" at bounding box center [146, 132] width 98 height 22
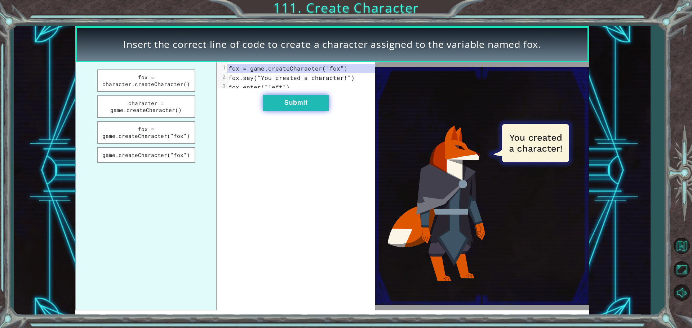
click at [271, 110] on button "Submit" at bounding box center [296, 103] width 66 height 16
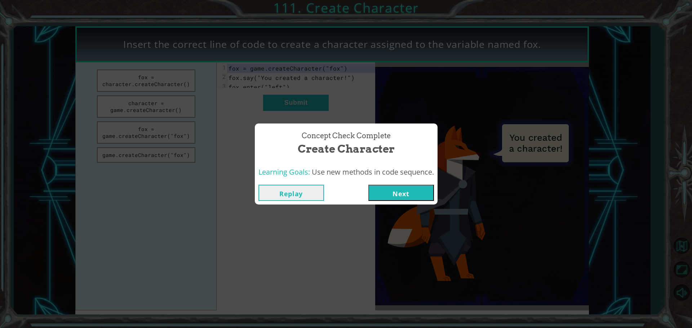
click at [381, 184] on div "Replay Next" at bounding box center [346, 192] width 183 height 23
click at [402, 192] on button "Next" at bounding box center [401, 193] width 66 height 16
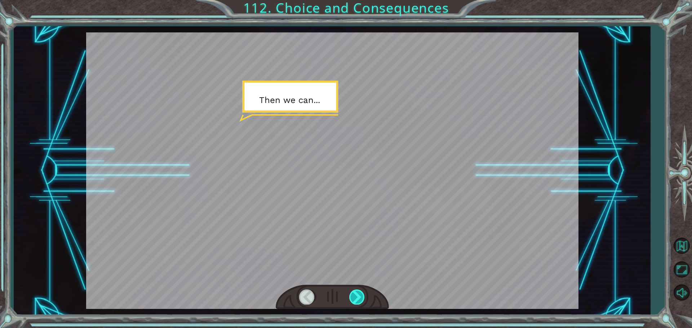
click at [358, 290] on div at bounding box center [332, 297] width 113 height 25
click at [358, 291] on div at bounding box center [357, 297] width 16 height 15
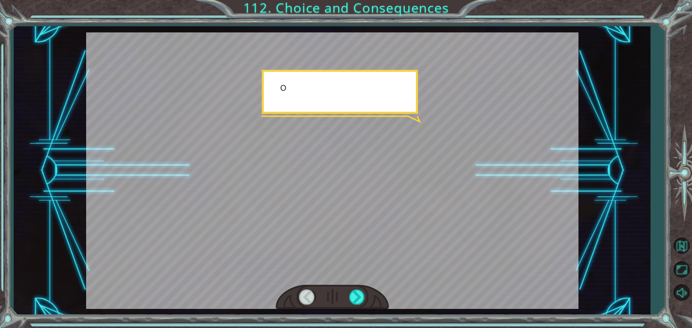
click at [362, 287] on div at bounding box center [332, 297] width 113 height 25
click at [361, 292] on div at bounding box center [357, 297] width 16 height 15
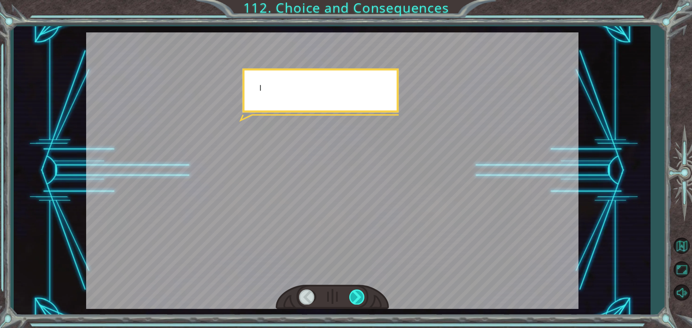
click at [361, 292] on div at bounding box center [357, 297] width 16 height 15
click at [361, 296] on div at bounding box center [357, 297] width 16 height 15
click at [360, 296] on div at bounding box center [357, 297] width 16 height 15
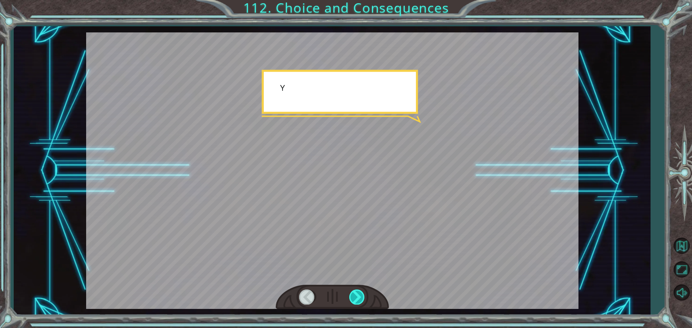
click at [361, 297] on div at bounding box center [357, 297] width 16 height 15
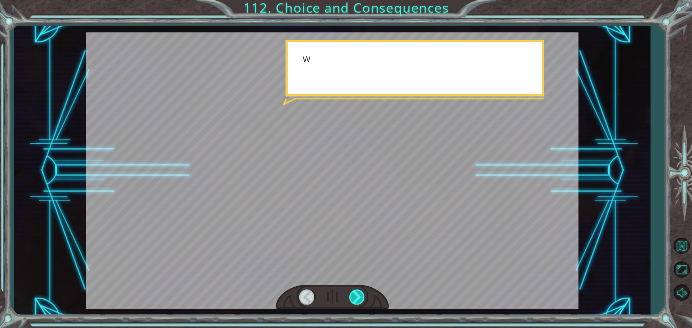
click at [362, 296] on div at bounding box center [357, 297] width 16 height 15
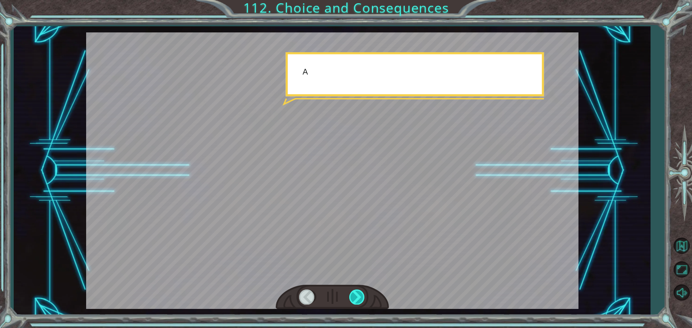
click at [362, 296] on div at bounding box center [357, 297] width 16 height 15
click at [362, 295] on div at bounding box center [357, 297] width 16 height 15
click at [362, 297] on div at bounding box center [357, 297] width 16 height 15
click at [363, 297] on div at bounding box center [357, 297] width 16 height 15
click at [364, 298] on div at bounding box center [357, 297] width 16 height 15
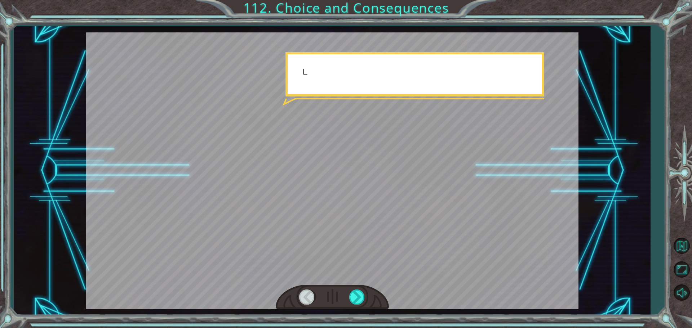
click at [366, 296] on div at bounding box center [332, 297] width 113 height 25
click at [367, 298] on div at bounding box center [332, 297] width 113 height 25
click at [366, 298] on div at bounding box center [332, 297] width 113 height 25
click at [368, 294] on div at bounding box center [332, 297] width 113 height 25
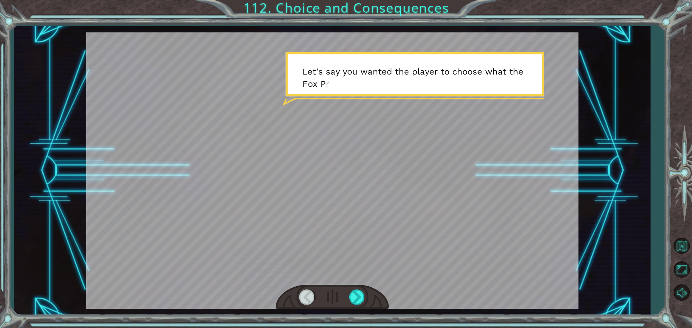
click at [366, 296] on div at bounding box center [332, 297] width 113 height 25
click at [363, 296] on div at bounding box center [332, 297] width 113 height 25
click at [362, 298] on div at bounding box center [357, 297] width 16 height 15
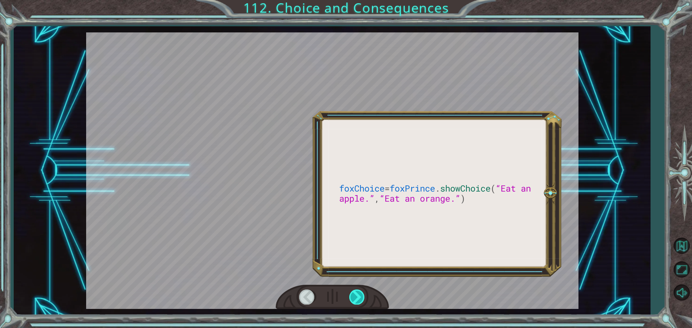
click at [363, 297] on div at bounding box center [357, 297] width 16 height 15
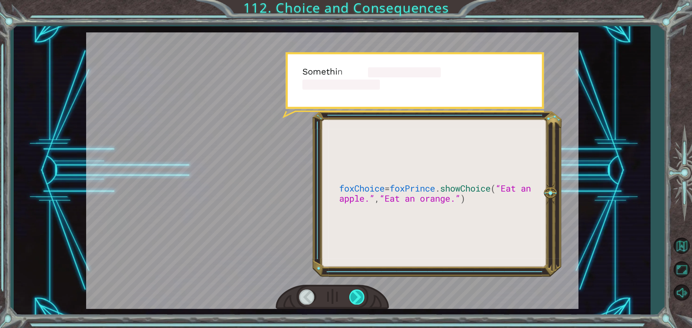
click at [361, 297] on div at bounding box center [357, 297] width 16 height 15
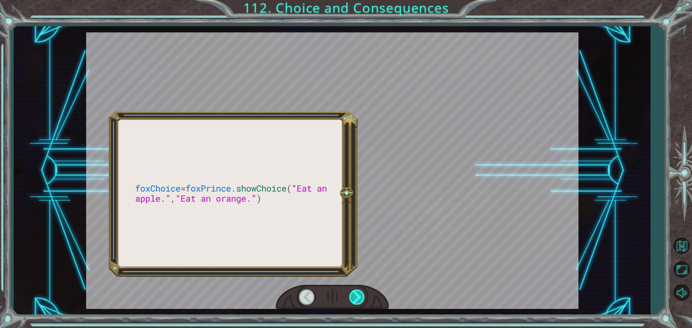
click at [360, 298] on div at bounding box center [357, 297] width 16 height 15
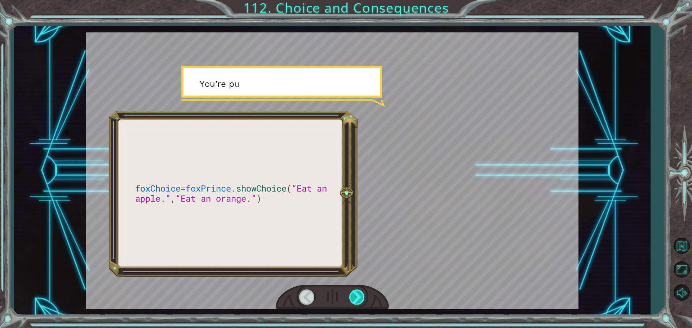
click at [360, 298] on div at bounding box center [357, 297] width 16 height 15
click at [360, 296] on div at bounding box center [357, 297] width 16 height 15
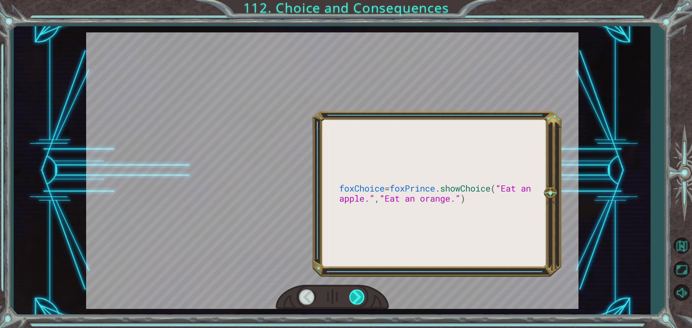
click at [360, 295] on div at bounding box center [357, 297] width 16 height 15
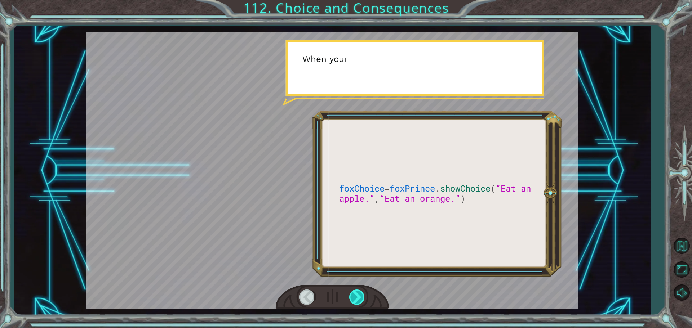
click at [360, 296] on div at bounding box center [357, 297] width 16 height 15
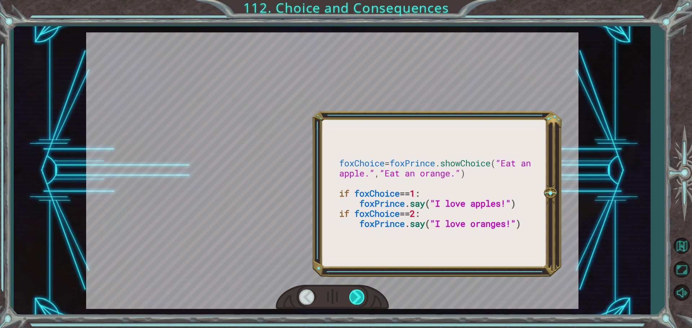
click at [361, 293] on div at bounding box center [357, 297] width 16 height 15
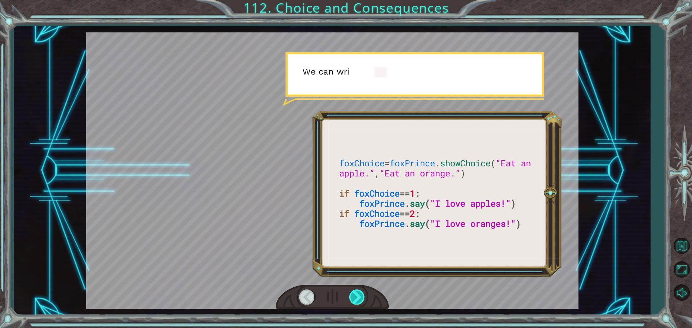
click at [360, 293] on div at bounding box center [357, 297] width 16 height 15
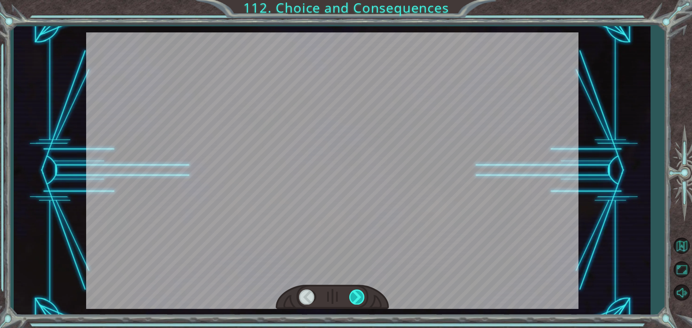
click at [359, 293] on div at bounding box center [357, 297] width 16 height 15
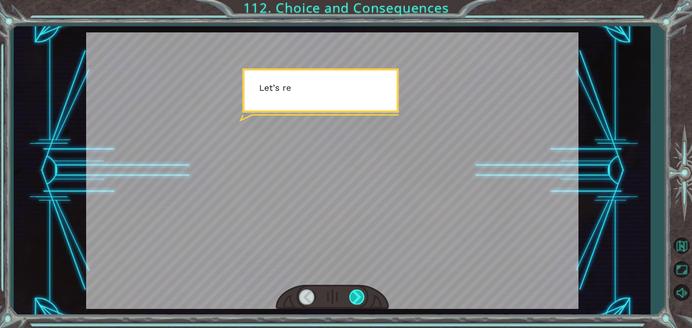
click at [357, 292] on div at bounding box center [357, 297] width 16 height 15
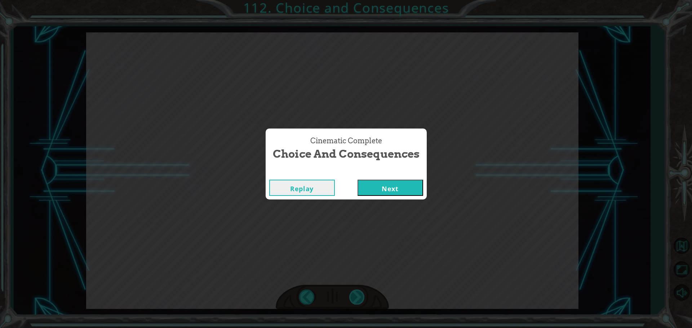
click at [358, 294] on div "Cinematic Complete Choice and Consequences Replay Next" at bounding box center [346, 164] width 692 height 328
click at [383, 186] on button "Next" at bounding box center [390, 188] width 66 height 16
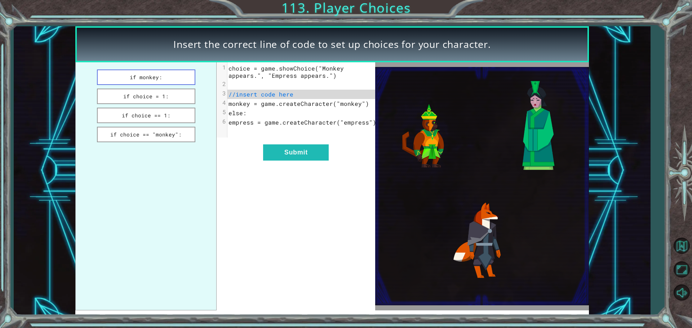
click at [179, 84] on button "if monkey:" at bounding box center [146, 77] width 98 height 15
click at [171, 85] on button "if monkey:" at bounding box center [146, 77] width 98 height 15
click at [178, 104] on ul "if monkey: if choice = 1: if choice == 1: if choice == "monkey":" at bounding box center [145, 186] width 141 height 248
click at [176, 92] on button "if choice = 1:" at bounding box center [146, 96] width 98 height 15
click at [172, 76] on button "if monkey:" at bounding box center [146, 77] width 98 height 15
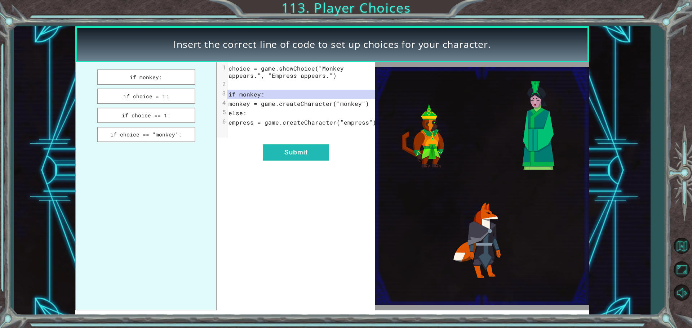
click at [267, 143] on div "xxxxxxxxxx 6 1 choice = game.showChoice("Monkey appears.", "Empress appears.") …" at bounding box center [295, 186] width 158 height 248
click at [284, 155] on button "Submit" at bounding box center [296, 152] width 66 height 16
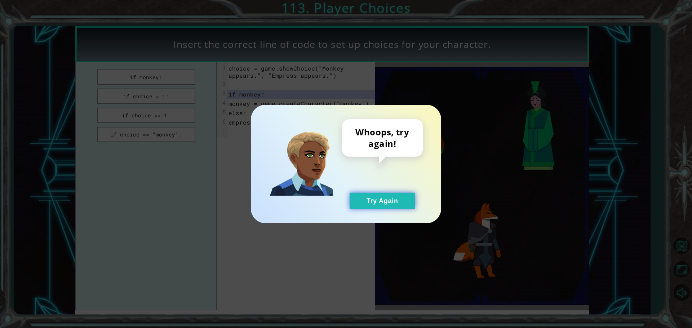
drag, startPoint x: 360, startPoint y: 202, endPoint x: 354, endPoint y: 199, distance: 6.4
click at [359, 202] on button "Try Again" at bounding box center [382, 201] width 66 height 16
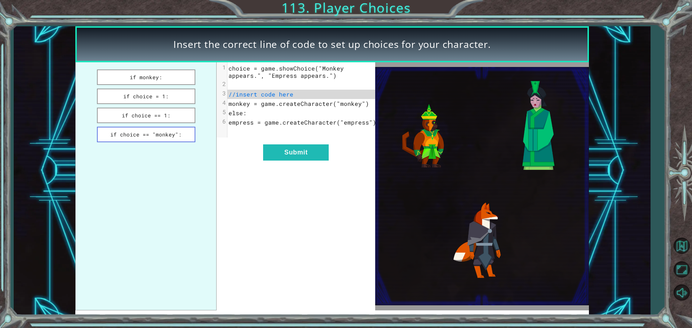
drag, startPoint x: 166, startPoint y: 140, endPoint x: 170, endPoint y: 138, distance: 4.9
click at [166, 139] on button "if choice == "monkey":" at bounding box center [146, 134] width 98 height 15
click at [310, 158] on button "Submit" at bounding box center [296, 152] width 66 height 16
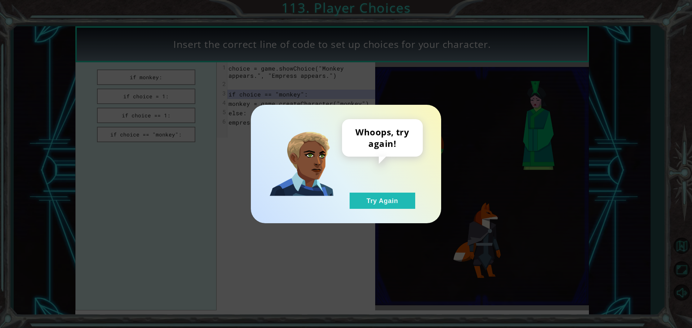
click at [361, 209] on div "Whoops, try again! Try Again" at bounding box center [346, 164] width 190 height 119
click at [371, 198] on button "Try Again" at bounding box center [382, 201] width 66 height 16
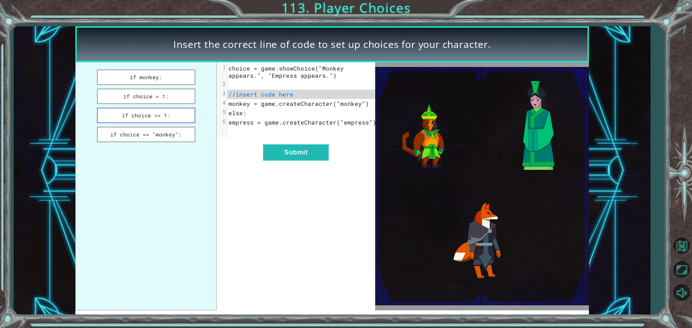
click at [148, 119] on button "if choice == 1:" at bounding box center [146, 115] width 98 height 15
click at [167, 94] on button "if choice = 1:" at bounding box center [146, 96] width 98 height 15
click at [285, 150] on div "xxxxxxxxxx 6 1 choice = game.showChoice("Monkey appears.", "Empress appears.") …" at bounding box center [295, 186] width 158 height 248
click at [291, 155] on button "Submit" at bounding box center [296, 152] width 66 height 16
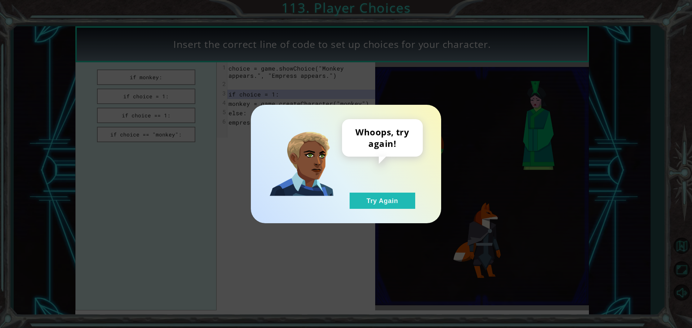
drag, startPoint x: 364, startPoint y: 202, endPoint x: 197, endPoint y: 162, distance: 172.2
click at [364, 201] on button "Try Again" at bounding box center [382, 201] width 66 height 16
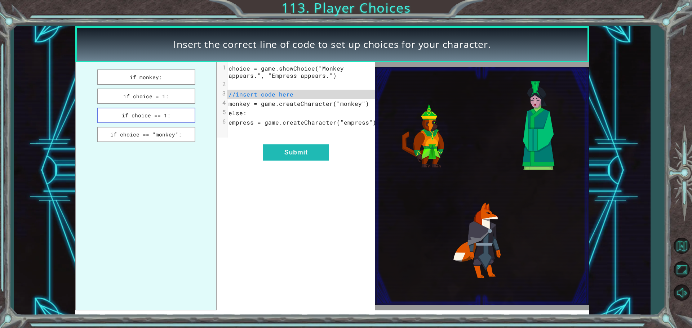
click at [163, 113] on button "if choice == 1:" at bounding box center [146, 115] width 98 height 15
click at [288, 153] on button "Submit" at bounding box center [296, 152] width 66 height 16
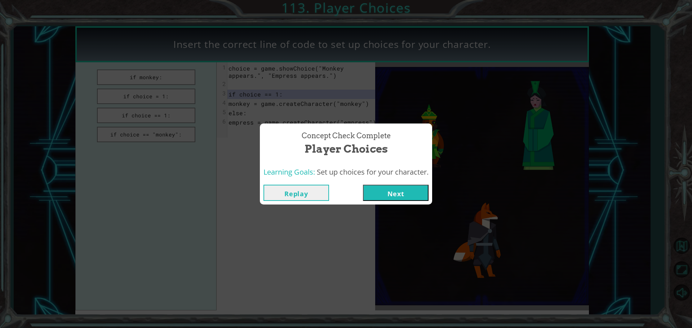
click at [390, 193] on button "Next" at bounding box center [396, 193] width 66 height 16
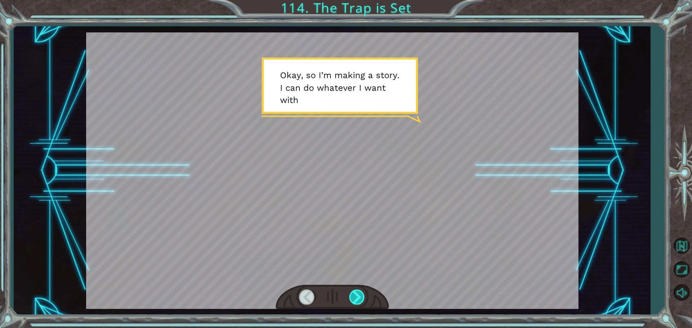
click at [360, 295] on div at bounding box center [357, 297] width 16 height 15
click at [361, 293] on div at bounding box center [357, 297] width 16 height 15
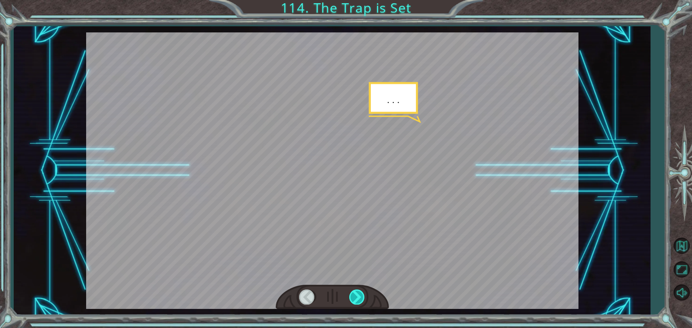
click at [365, 295] on div at bounding box center [357, 297] width 16 height 15
click at [364, 295] on div at bounding box center [357, 297] width 16 height 15
click at [361, 294] on div at bounding box center [357, 297] width 16 height 15
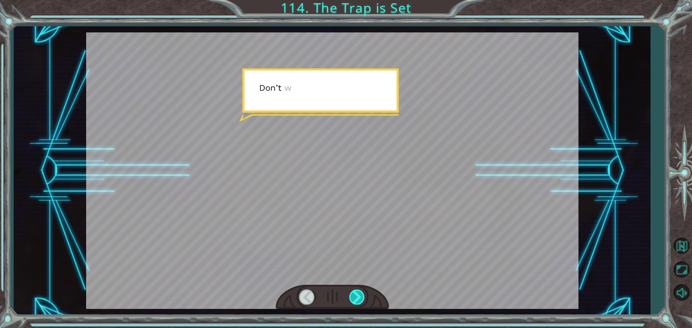
click at [361, 294] on div at bounding box center [357, 297] width 16 height 15
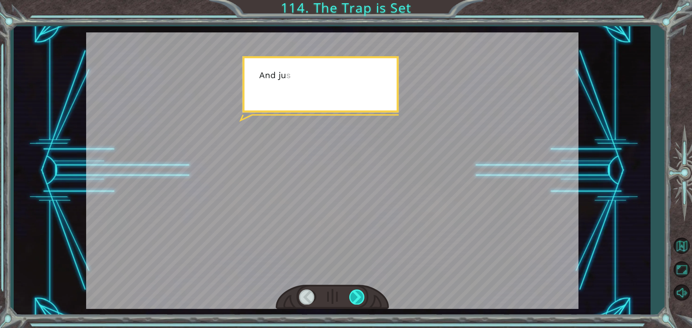
click at [361, 294] on div at bounding box center [357, 297] width 16 height 15
click at [361, 296] on div at bounding box center [357, 297] width 16 height 15
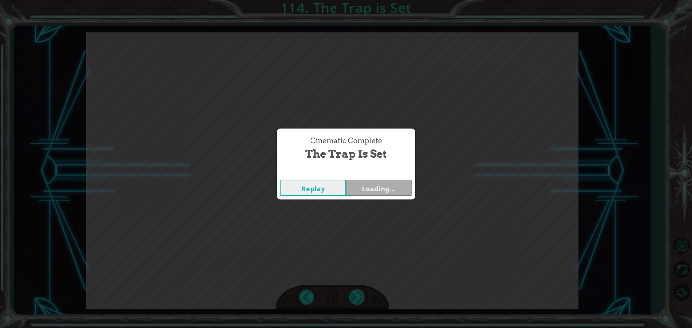
click at [361, 296] on div "Cinematic Complete The Trap is Set Replay Loading..." at bounding box center [346, 164] width 692 height 328
click at [361, 184] on button "Next" at bounding box center [379, 188] width 66 height 16
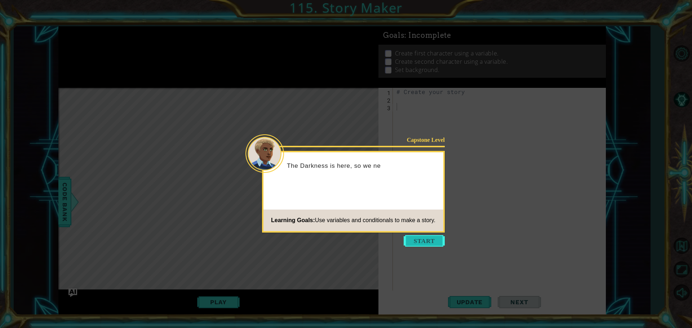
click at [408, 237] on button "Start" at bounding box center [423, 241] width 41 height 12
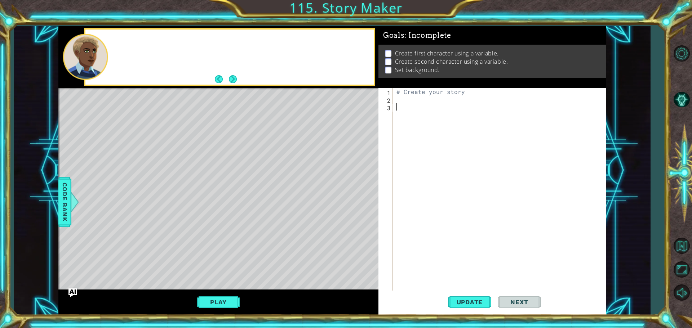
drag, startPoint x: 410, startPoint y: 237, endPoint x: 380, endPoint y: 186, distance: 59.2
click at [410, 236] on div "# Create your story" at bounding box center [501, 197] width 212 height 219
click at [228, 80] on button "Next" at bounding box center [232, 79] width 13 height 13
type textarea "# Create your story"
click at [411, 95] on div "# Create your story" at bounding box center [501, 197] width 212 height 219
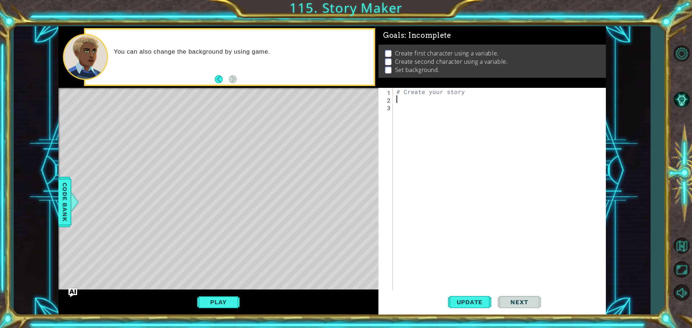
click at [456, 97] on div "# Create your story" at bounding box center [501, 197] width 212 height 219
click at [465, 110] on div "game. set Background press enter" at bounding box center [459, 117] width 136 height 26
click at [486, 299] on span "Update" at bounding box center [469, 302] width 41 height 7
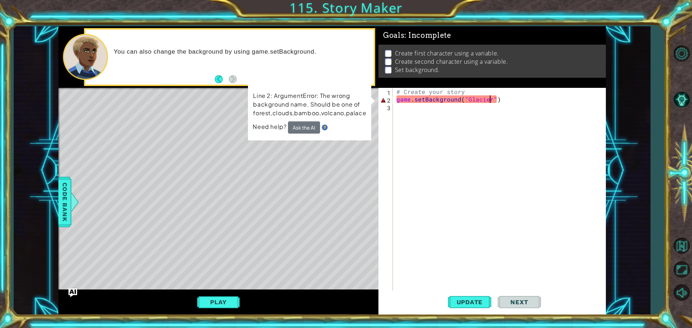
click at [488, 98] on div "# Create your story game . setBackground ( "Glacier" )" at bounding box center [501, 197] width 212 height 219
click at [488, 99] on div "# Create your story game . setBackground ( "Glacier" )" at bounding box center [501, 197] width 212 height 219
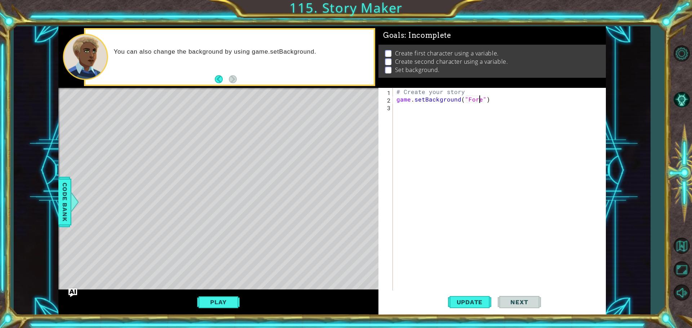
scroll to position [0, 5]
click at [481, 301] on span "Update" at bounding box center [469, 302] width 41 height 7
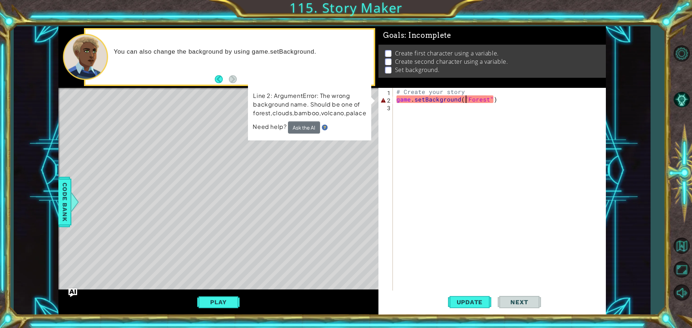
click at [465, 98] on div "# Create your story game . setBackground ( "Forest" )" at bounding box center [501, 197] width 212 height 219
click at [468, 99] on div "# Create your story game . setBackground ( "Forest" )" at bounding box center [501, 197] width 212 height 219
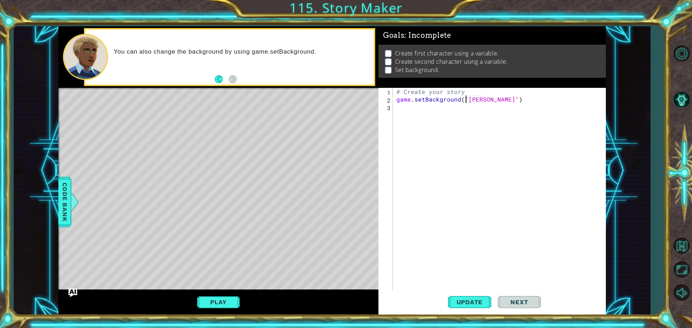
type textarea "game.setBackground("forest")"
drag, startPoint x: 473, startPoint y: 290, endPoint x: 469, endPoint y: 298, distance: 8.9
click at [474, 292] on div "game.setBackground("forest") 1 2 3 # Create your story game . setBackground ( "…" at bounding box center [491, 201] width 227 height 227
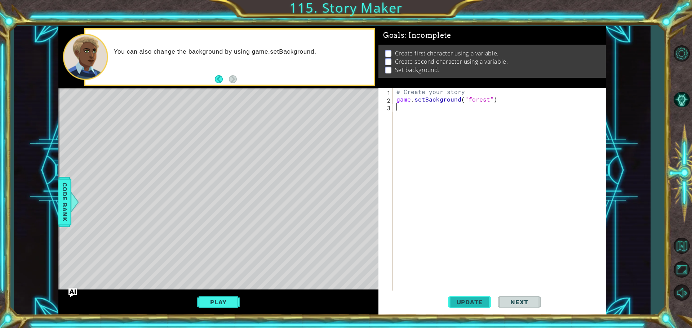
click at [469, 298] on button "Update" at bounding box center [469, 302] width 43 height 23
type textarea "game.setBackground("forest")"
drag, startPoint x: 515, startPoint y: 69, endPoint x: 454, endPoint y: 98, distance: 67.4
click at [454, 98] on div "# Create your story game . setBackground ( "forest" )" at bounding box center [501, 197] width 212 height 219
click at [448, 105] on div "# Create your story game . setBackground ( "forest" )" at bounding box center [501, 197] width 212 height 219
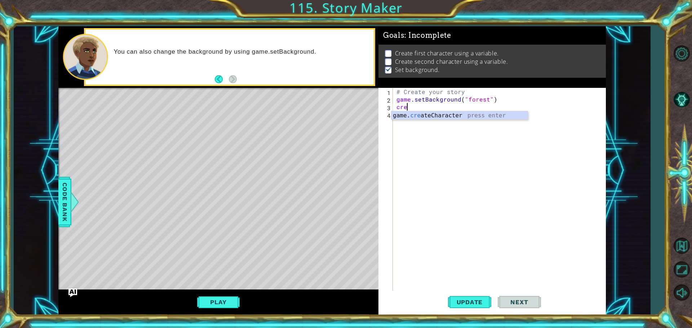
scroll to position [0, 0]
click at [430, 117] on div "game. crea teCharacter press enter" at bounding box center [459, 124] width 136 height 26
type textarea "game.createCharacter("fox")"
click at [509, 135] on div "# Create your story game . setBackground ( "forest" ) game . createCharacter ( …" at bounding box center [501, 197] width 212 height 219
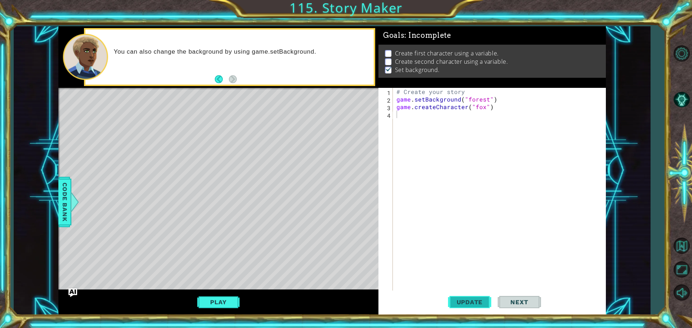
click at [460, 294] on button "Update" at bounding box center [469, 302] width 43 height 23
click at [463, 124] on div "game. crea teCharacter press enter" at bounding box center [459, 132] width 136 height 26
click at [474, 115] on div "# Create your story game . setBackground ( "forest" ) game . createCharacter ( …" at bounding box center [499, 190] width 209 height 204
click at [481, 114] on div "# Create your story game . setBackground ( "forest" ) game . createCharacter ( …" at bounding box center [501, 197] width 212 height 219
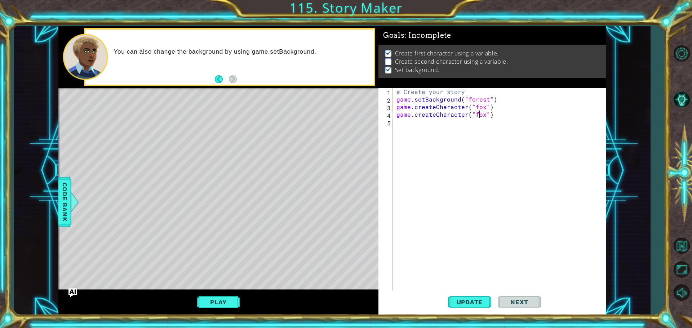
click at [482, 113] on div "# Create your story game . setBackground ( "forest" ) game . createCharacter ( …" at bounding box center [501, 197] width 212 height 219
type textarea "game.createCharacter("monkey")"
click at [478, 299] on span "Update" at bounding box center [469, 302] width 41 height 7
click at [501, 301] on button "Next" at bounding box center [518, 302] width 43 height 23
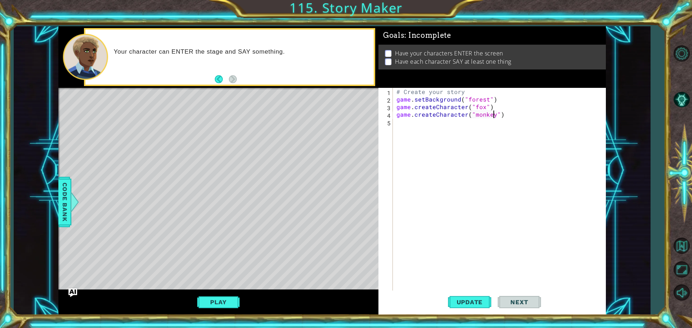
click at [508, 117] on div "# Create your story game . setBackground ( "forest" ) game . createCharacter ( …" at bounding box center [501, 197] width 212 height 219
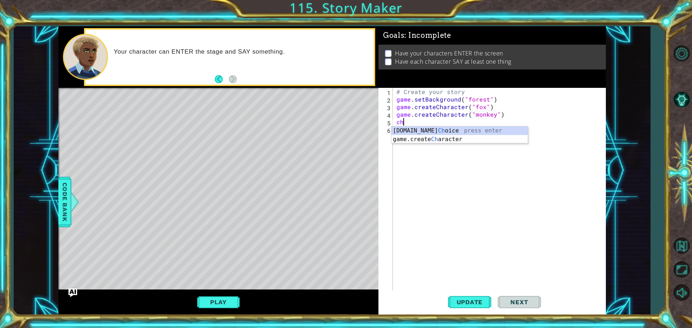
type textarea "c"
type textarea "e"
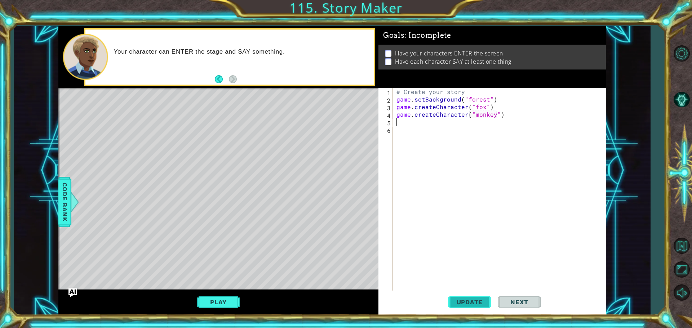
drag, startPoint x: 469, startPoint y: 304, endPoint x: 470, endPoint y: 300, distance: 3.9
click at [469, 304] on span "Update" at bounding box center [469, 302] width 41 height 7
drag, startPoint x: 233, startPoint y: 299, endPoint x: 234, endPoint y: 295, distance: 4.4
click at [233, 299] on button "Play" at bounding box center [218, 302] width 42 height 14
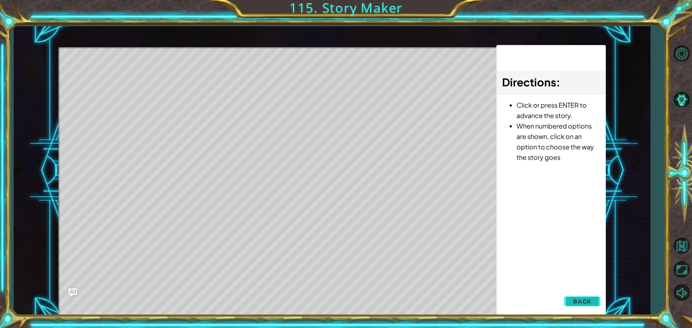
click at [0, 0] on div "Update Next" at bounding box center [0, 0] width 0 height 0
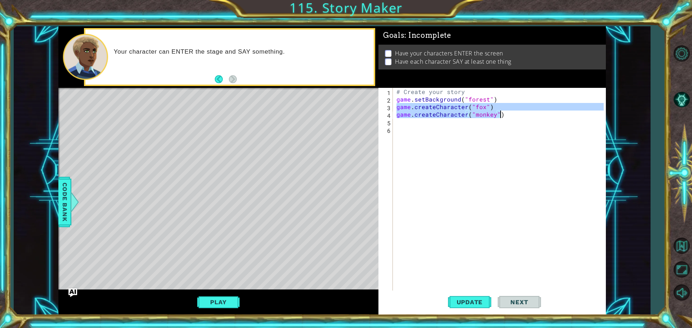
drag, startPoint x: 397, startPoint y: 106, endPoint x: 513, endPoint y: 117, distance: 116.9
click at [513, 117] on div "# Create your story game . setBackground ( "forest" ) game . createCharacter ( …" at bounding box center [501, 197] width 212 height 219
click at [498, 98] on div "# Create your story game . setBackground ( "forest" ) game . createCharacter ( …" at bounding box center [501, 197] width 212 height 219
type textarea "game.setBackground("forest")"
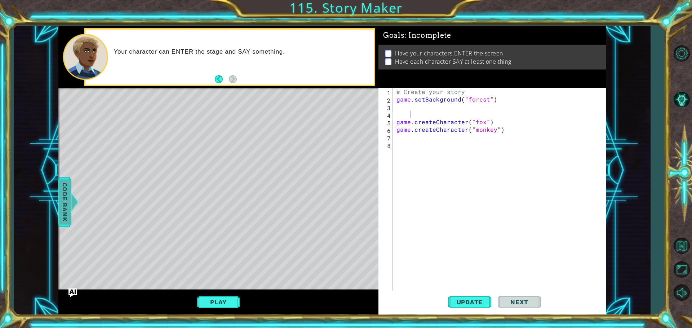
click at [64, 190] on span "Code Bank" at bounding box center [65, 202] width 12 height 44
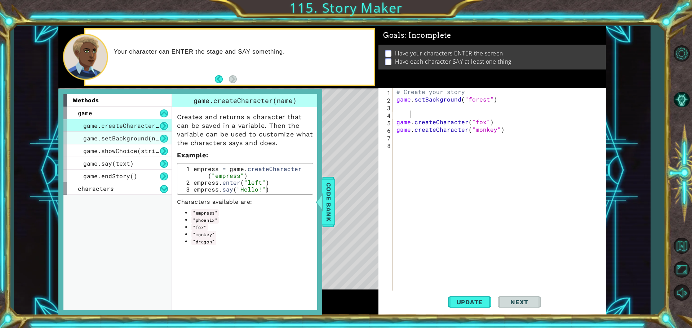
click at [112, 137] on span "game.setBackground(name)" at bounding box center [126, 138] width 86 height 8
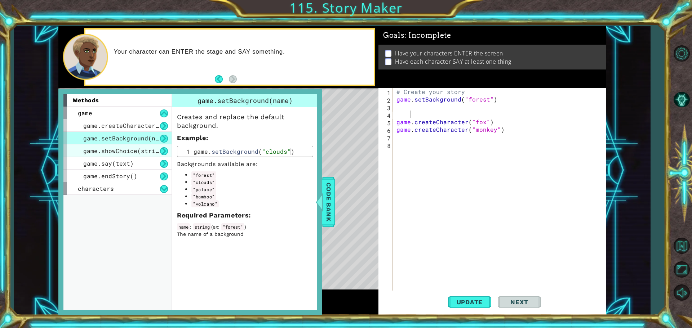
click at [119, 148] on span "game.showChoice(string1, string2)" at bounding box center [142, 151] width 119 height 8
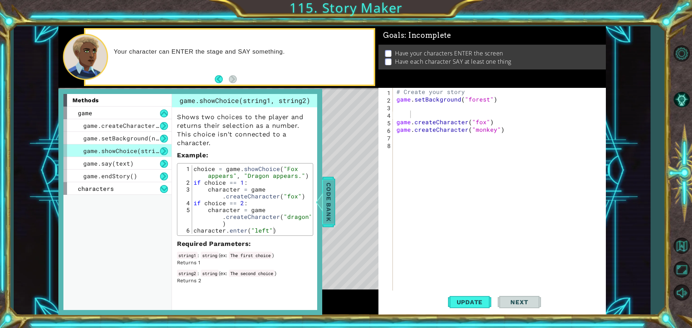
click at [329, 199] on span "Code Bank" at bounding box center [329, 202] width 12 height 44
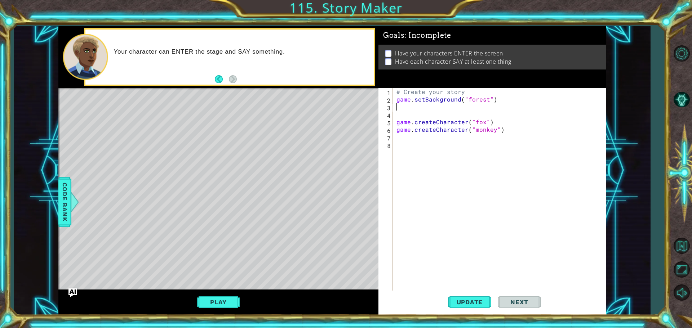
click at [490, 109] on div "# Create your story game . setBackground ( "forest" ) game . createCharacter ( …" at bounding box center [501, 197] width 212 height 219
click at [459, 115] on div "# Create your story game . setBackground ( "forest" ) game . createCharacter ( …" at bounding box center [501, 197] width 212 height 219
click at [490, 312] on button "Update" at bounding box center [469, 302] width 43 height 23
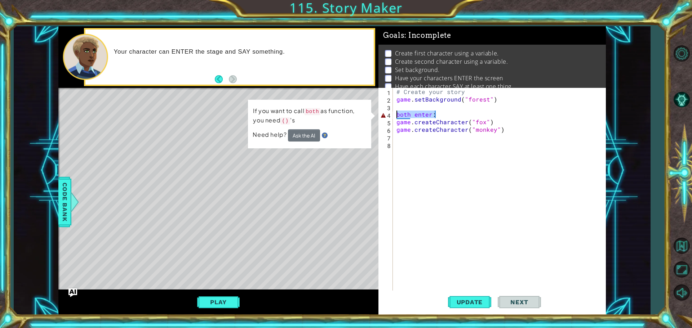
drag, startPoint x: 448, startPoint y: 113, endPoint x: 393, endPoint y: 117, distance: 55.3
click at [393, 117] on div "both enter: 1 2 3 4 5 6 7 8 # Create your story game . setBackground ( "forest"…" at bounding box center [490, 190] width 225 height 204
click at [411, 113] on div "# Create your story game . setBackground ( "forest" ) both enter : game . creat…" at bounding box center [499, 190] width 209 height 204
click at [410, 113] on div "# Create your story game . setBackground ( "forest" ) both enter : game . creat…" at bounding box center [501, 197] width 212 height 219
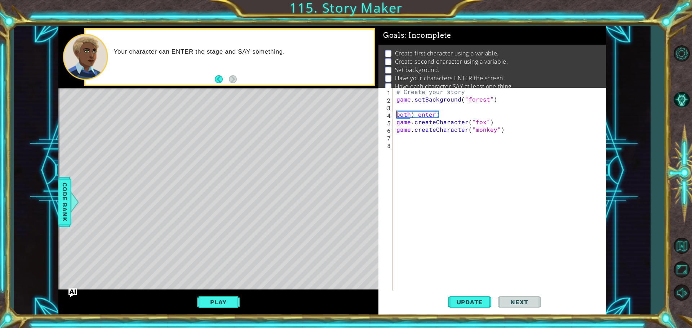
click at [396, 114] on div "# Create your story game . setBackground ( "forest" ) both ) enter : game . cre…" at bounding box center [501, 197] width 212 height 219
type textarea "(both) enter:"
click at [461, 297] on button "Update" at bounding box center [469, 302] width 43 height 23
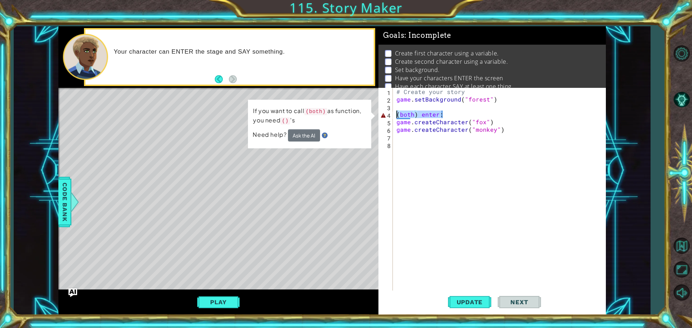
drag, startPoint x: 500, startPoint y: 112, endPoint x: 375, endPoint y: 117, distance: 125.5
click at [375, 117] on div "1 ההההההההההההההההההההההההההההההההההההההההההההההההההההההההההההההההההההההההההההה…" at bounding box center [331, 170] width 547 height 289
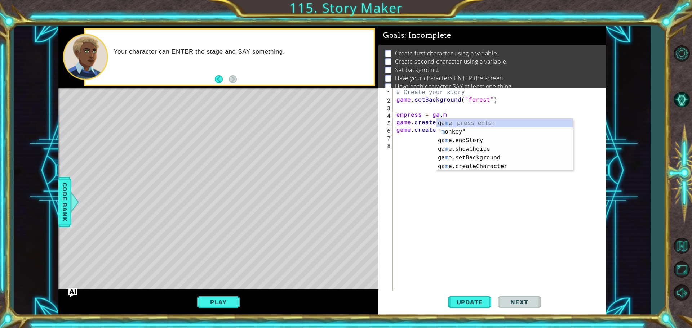
scroll to position [0, 3]
click at [495, 163] on div "ga m e press enter " m onkey" press enter ga m e.endStory press enter ga m e.sh…" at bounding box center [504, 153] width 136 height 69
type textarea "empress = game.createCharacter("fox")"
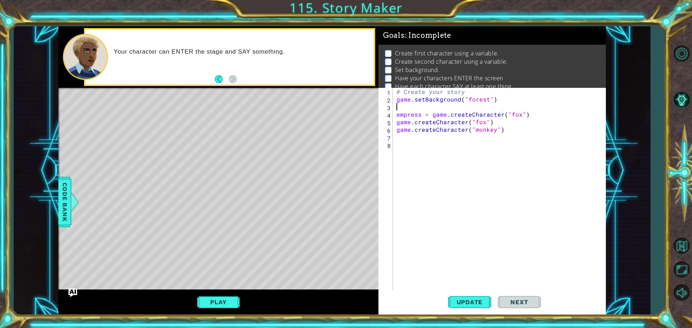
click at [512, 110] on div "# Create your story game . setBackground ( "forest" ) empress = game . createCh…" at bounding box center [501, 197] width 212 height 219
click at [517, 115] on div "# Create your story game . setBackground ( "forest" ) empress = game . createCh…" at bounding box center [501, 197] width 212 height 219
click at [510, 113] on div "# Create your story game . setBackground ( "forest" ) empress = game . createCh…" at bounding box center [501, 197] width 212 height 219
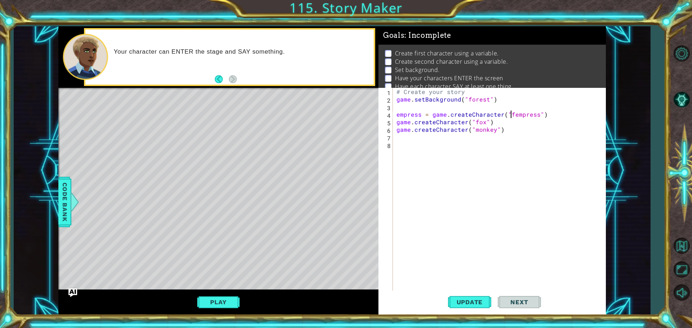
type textarea "empress = game.createCharacter("empress")"
click at [519, 155] on div "# Create your story game . setBackground ( "forest" ) empress = game . createCh…" at bounding box center [501, 197] width 212 height 219
click at [543, 113] on div "# Create your story game . setBackground ( "forest" ) empress = game . createCh…" at bounding box center [501, 197] width 212 height 219
type textarea "empress = game.createCharacter("empress")"
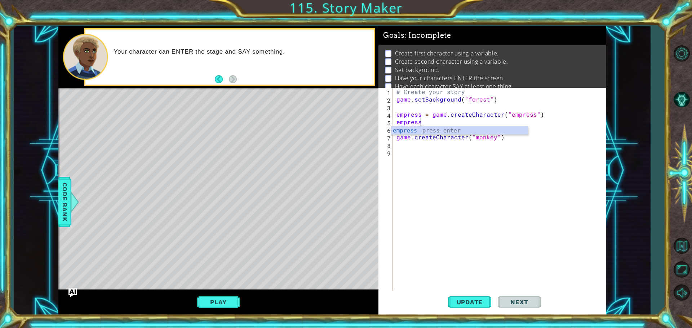
scroll to position [0, 1]
click at [436, 126] on div "empress press enter" at bounding box center [459, 130] width 136 height 8
type textarea "empress.enter"
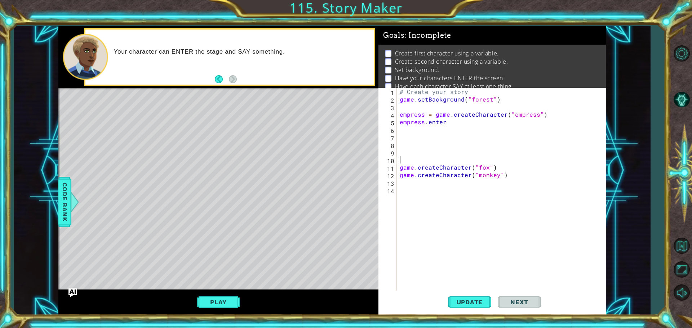
click at [459, 126] on div "# Create your story game . setBackground ( "forest" ) empress = game . createCh…" at bounding box center [502, 197] width 209 height 219
click at [455, 125] on div "# Create your story game . setBackground ( "forest" ) empress = game . createCh…" at bounding box center [502, 197] width 209 height 219
click at [481, 120] on div "# Create your story game . setBackground ( "forest" ) empress = game . createCh…" at bounding box center [500, 190] width 205 height 204
type textarea "empress.enter(left)"
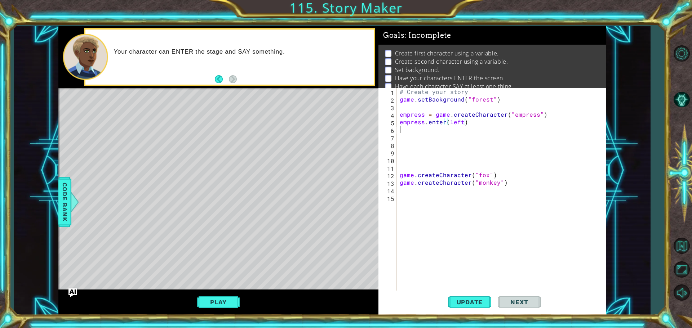
scroll to position [0, 0]
click at [461, 122] on div "# Create your story game . setBackground ( "forest" ) empress = game . createCh…" at bounding box center [502, 197] width 209 height 219
click at [447, 120] on div "# Create your story game . setBackground ( "forest" ) empress = game . createCh…" at bounding box center [502, 197] width 209 height 219
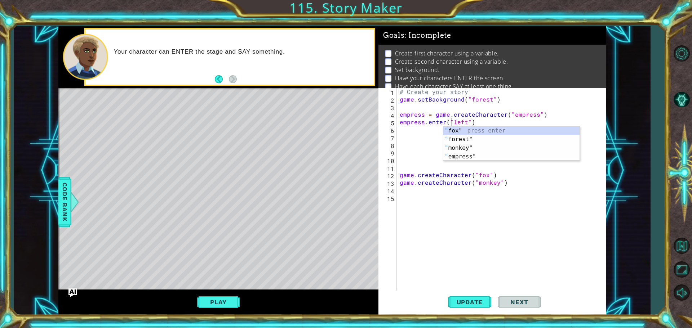
scroll to position [0, 4]
click at [512, 181] on div "# Create your story game . setBackground ( "forest" ) empress = game . createCh…" at bounding box center [502, 197] width 209 height 219
type textarea "game.createCharacter("monkey")"
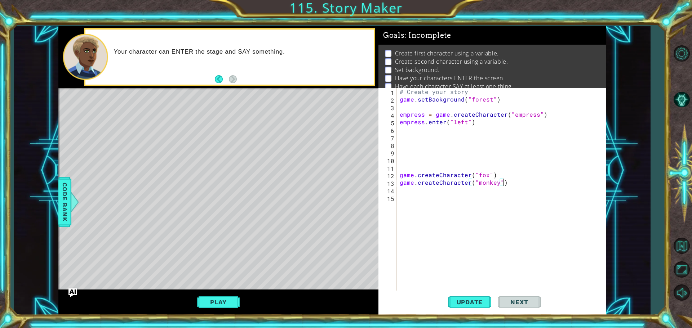
click at [481, 130] on div "# Create your story game . setBackground ( "forest" ) empress = game . createCh…" at bounding box center [502, 197] width 209 height 219
click at [487, 137] on div "empre ss press enter" at bounding box center [462, 147] width 136 height 26
type textarea "empress.say("hello")"
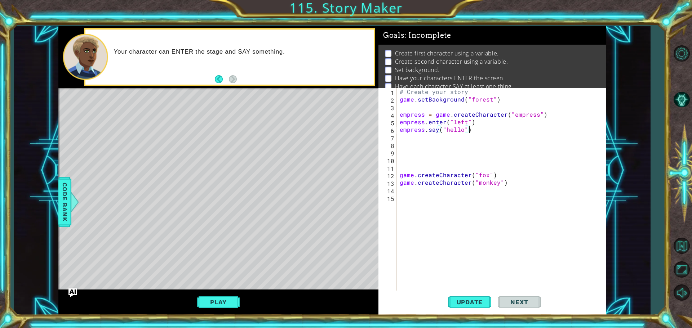
scroll to position [0, 0]
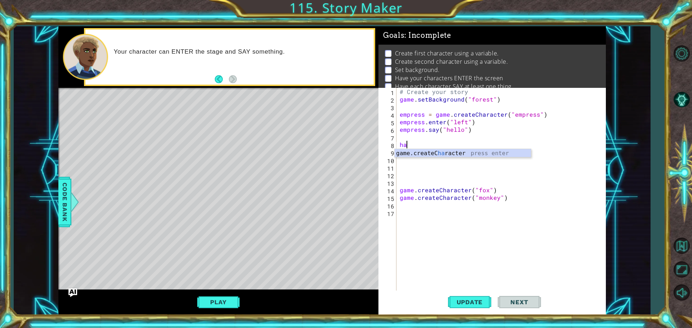
type textarea "h"
type textarea "m"
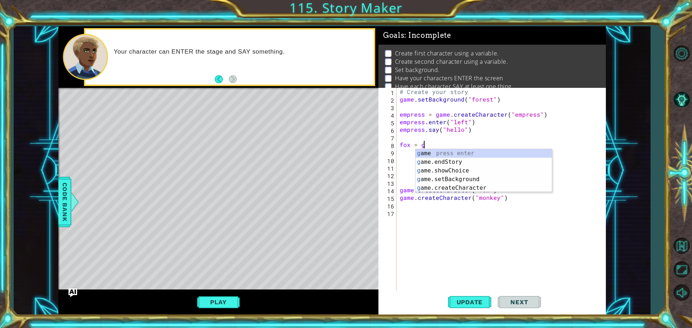
scroll to position [0, 1]
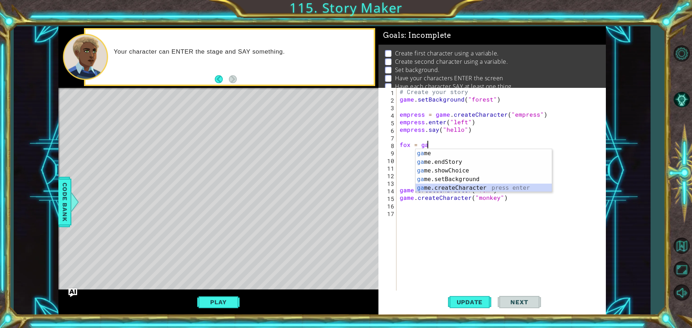
click at [495, 186] on div "ga me press enter [GEOGRAPHIC_DATA] me.endStory press enter ga me.showChoice pr…" at bounding box center [483, 179] width 136 height 61
type textarea "fox = game.createCharacter("fox")"
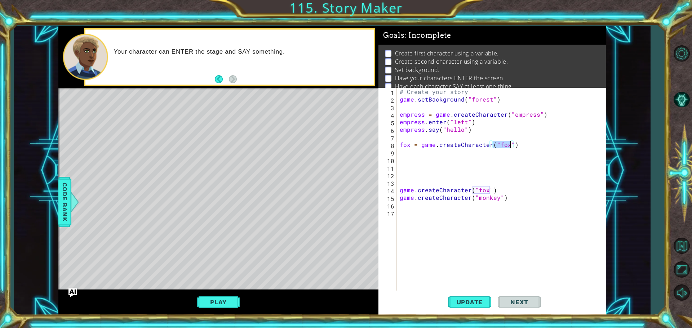
click at [521, 184] on div "# Create your story game . setBackground ( "forest" ) empress = game . createCh…" at bounding box center [502, 197] width 209 height 219
click at [528, 148] on div "# Create your story game . setBackground ( "forest" ) empress = game . createCh…" at bounding box center [502, 197] width 209 height 219
type textarea "fox = game.createCharacter("fox")"
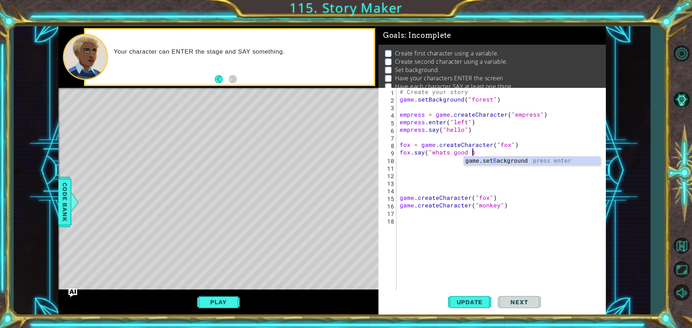
scroll to position [0, 4]
type textarea "fox.say("whats good bro")"
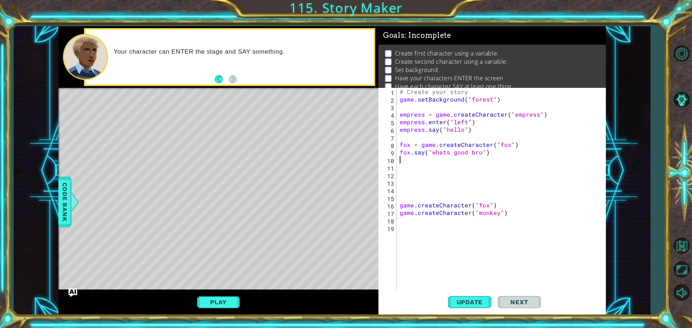
click at [401, 150] on div "# Create your story game . setBackground ( "forest" ) empress = game . createCh…" at bounding box center [502, 197] width 209 height 219
type textarea "fox.say("whats good bro")"
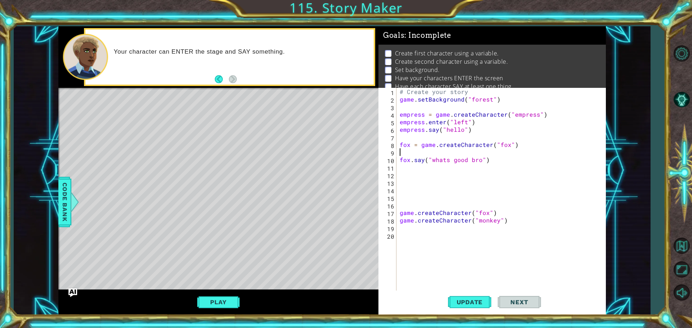
click at [433, 155] on div "# Create your story game . setBackground ( "forest" ) empress = game . createCh…" at bounding box center [502, 197] width 209 height 219
click at [499, 160] on div "# Create your story game . setBackground ( "forest" ) empress = game . createCh…" at bounding box center [502, 197] width 209 height 219
type textarea "fox.say("whats good bro")"
click at [473, 299] on span "Update" at bounding box center [469, 302] width 41 height 7
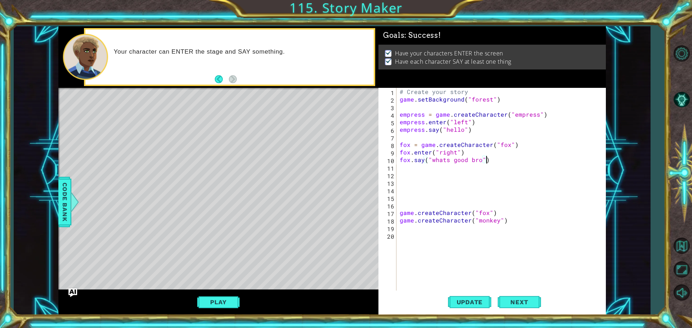
click at [219, 303] on button "Play" at bounding box center [218, 302] width 42 height 14
click at [512, 300] on span "Next" at bounding box center [519, 303] width 32 height 7
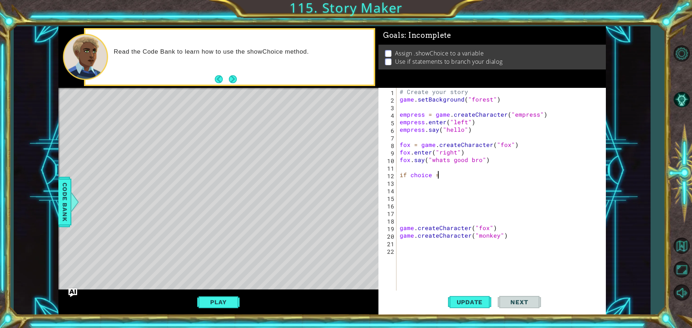
scroll to position [0, 2]
type textarea "if choice == 1:"
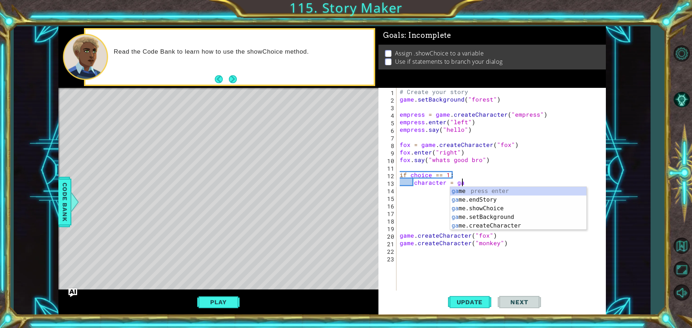
scroll to position [0, 4]
click at [503, 225] on div "ga me press enter [GEOGRAPHIC_DATA] me.endStory press enter ga me.showChoice pr…" at bounding box center [518, 217] width 136 height 61
type textarea "character = game.createCharacter("fox")"
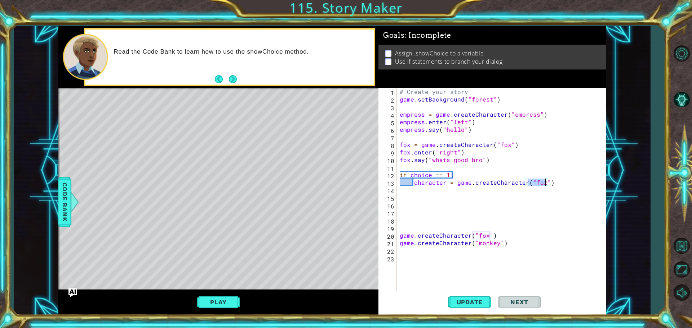
click at [569, 180] on div "# Create your story game . setBackground ( "forest" ) empress = game . createCh…" at bounding box center [502, 197] width 209 height 219
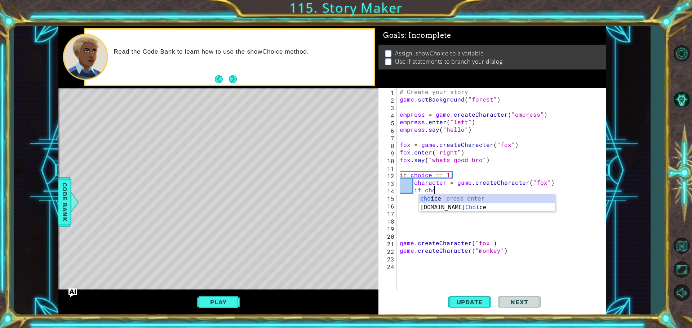
scroll to position [0, 2]
type textarea "i"
type textarea "if choice == 2:"
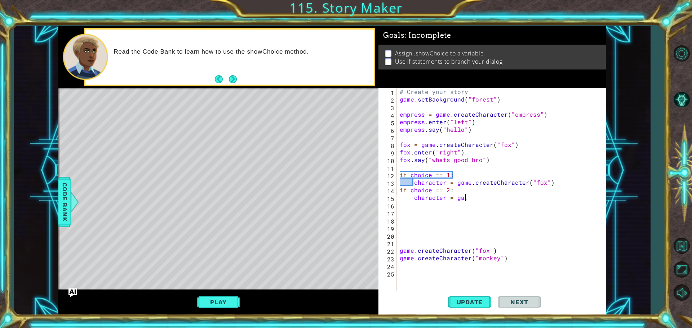
scroll to position [0, 4]
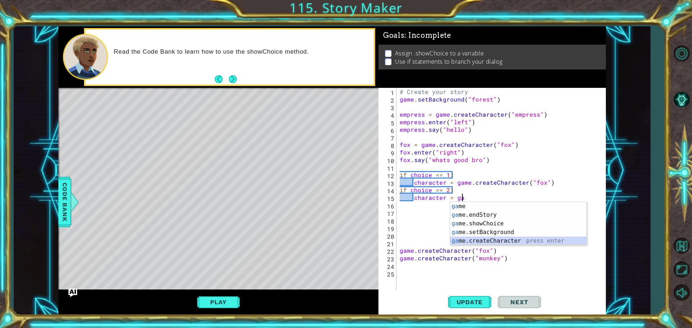
click at [522, 237] on div "ga me press enter [GEOGRAPHIC_DATA] me.endStory press enter ga me.showChoice pr…" at bounding box center [518, 232] width 136 height 61
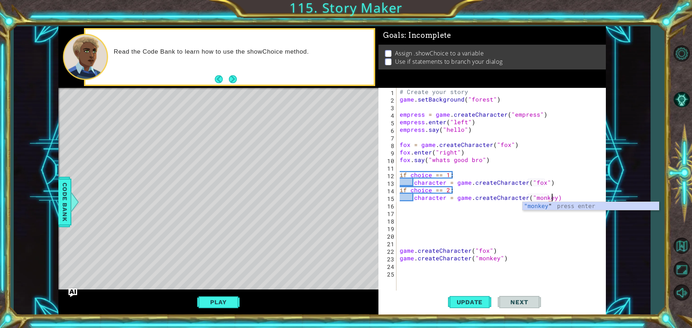
scroll to position [0, 9]
click at [554, 203] on div ""monkey" press enter" at bounding box center [590, 215] width 136 height 26
click at [481, 310] on button "Update" at bounding box center [469, 302] width 43 height 23
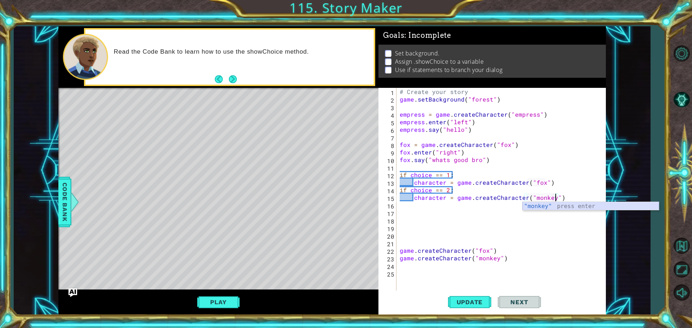
drag, startPoint x: 576, startPoint y: 210, endPoint x: 557, endPoint y: 216, distance: 20.3
click at [576, 210] on div ""monkey" press enter" at bounding box center [590, 215] width 136 height 26
click at [476, 299] on span "Update" at bounding box center [469, 302] width 41 height 7
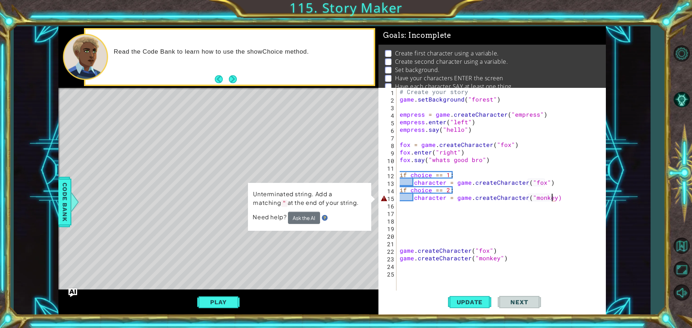
type textarea "character = game.createCharacter("monkey")"
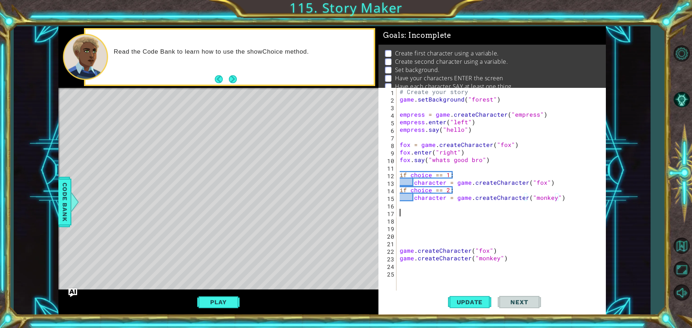
click at [569, 211] on div "# Create your story game . setBackground ( "forest" ) empress = game . createCh…" at bounding box center [502, 197] width 209 height 219
click at [468, 298] on button "Update" at bounding box center [469, 302] width 43 height 23
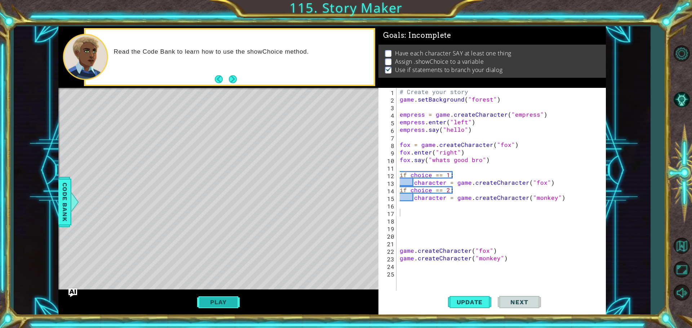
click at [215, 311] on div "Play" at bounding box center [218, 303] width 320 height 26
click at [217, 308] on button "Play" at bounding box center [218, 302] width 42 height 14
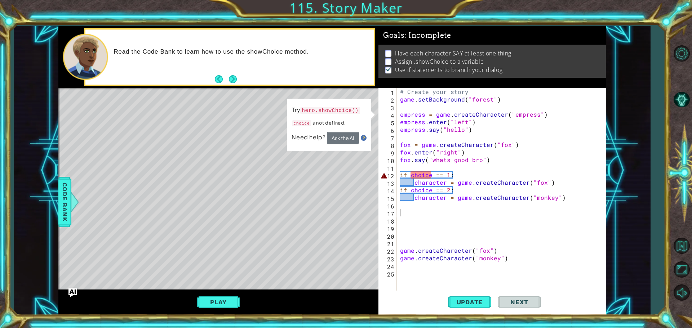
click at [428, 165] on div "# Create your story game . setBackground ( "forest" ) empress = game . createCh…" at bounding box center [502, 197] width 209 height 219
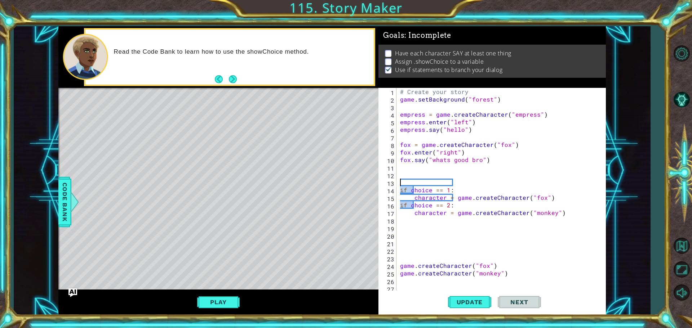
click at [429, 172] on div "# Create your story game . setBackground ( "forest" ) empress = game . createCh…" at bounding box center [502, 197] width 209 height 219
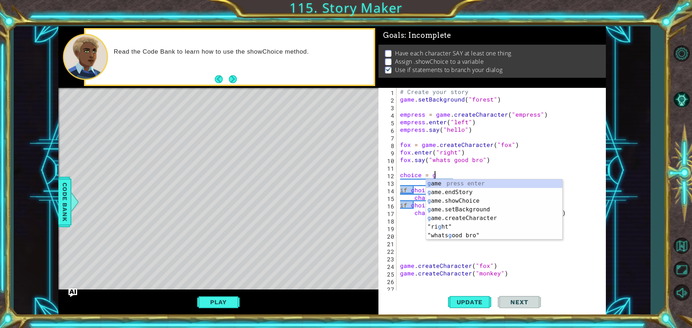
scroll to position [0, 2]
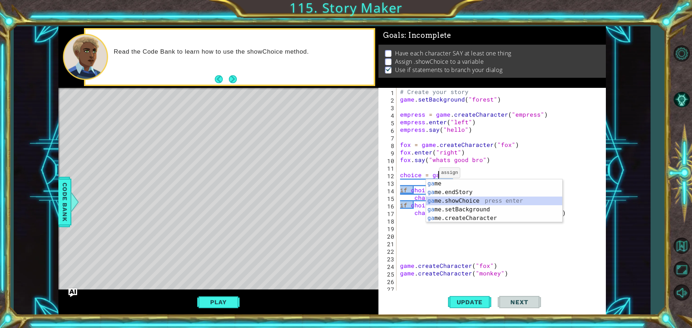
click at [501, 202] on div "ga me press enter [GEOGRAPHIC_DATA] me.endStory press enter ga me.showChoice pr…" at bounding box center [494, 209] width 136 height 61
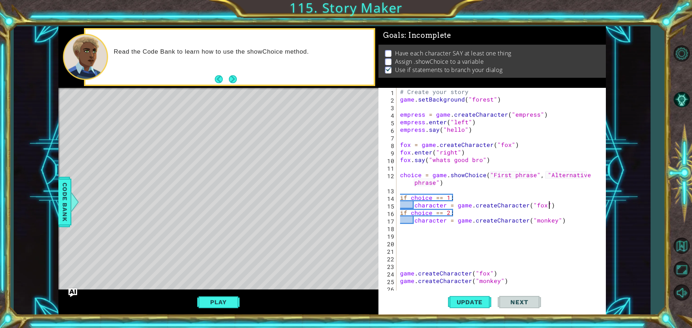
click at [571, 202] on div "# Create your story game . setBackground ( "forest" ) empress = game . createCh…" at bounding box center [499, 197] width 203 height 219
type textarea "character = game.createCharacter("fox")"
click at [484, 304] on span "Update" at bounding box center [469, 302] width 41 height 7
click at [227, 302] on button "Play" at bounding box center [218, 302] width 42 height 14
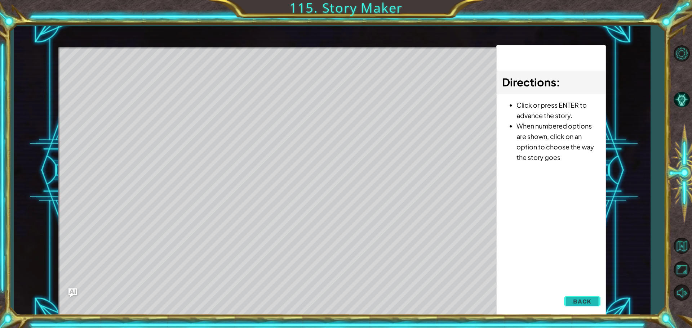
click at [586, 298] on button "Back" at bounding box center [582, 301] width 36 height 14
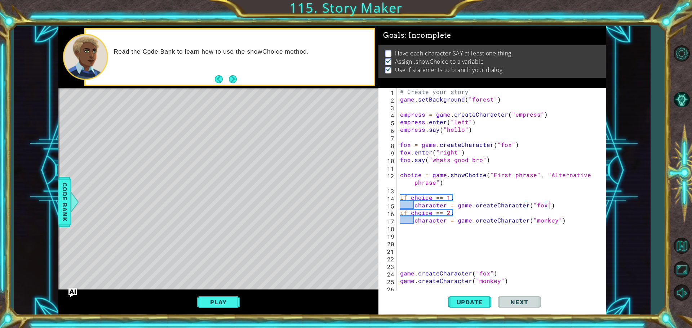
click at [485, 232] on div "# Create your story game . setBackground ( "forest" ) empress = game . createCh…" at bounding box center [499, 197] width 203 height 219
click at [493, 227] on div "# Create your story game . setBackground ( "forest" ) empress = game . createCh…" at bounding box center [499, 197] width 203 height 219
type textarea "monkey.enter("right")"
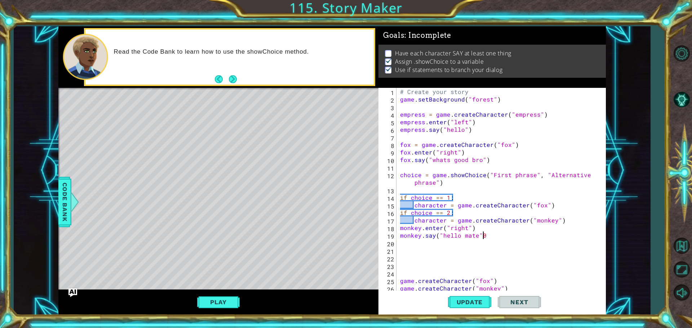
scroll to position [0, 5]
click at [475, 302] on span "Update" at bounding box center [469, 302] width 41 height 7
click at [236, 298] on button "Play" at bounding box center [218, 302] width 42 height 14
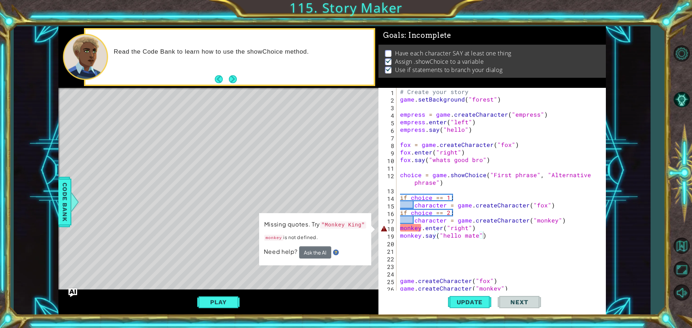
type textarea "character = game.createCharacter("fox")"
click at [558, 207] on div "# Create your story game . setBackground ( "forest" ) empress = game . createCh…" at bounding box center [499, 197] width 203 height 219
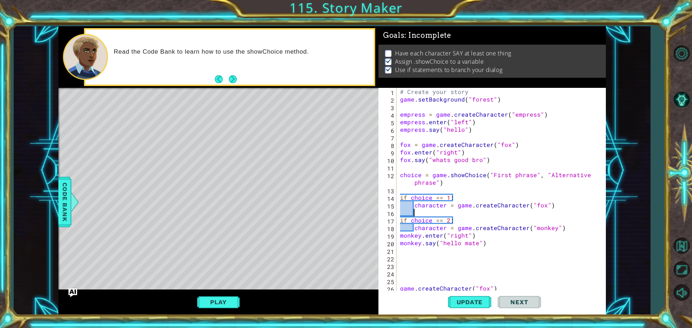
scroll to position [0, 1]
type textarea "e"
type textarea "fox.enter("left")"
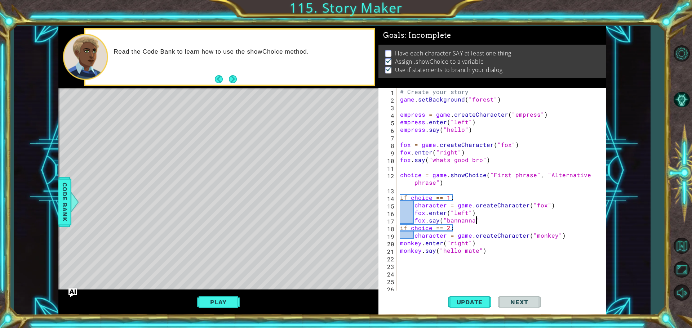
scroll to position [0, 4]
click at [478, 298] on button "Update" at bounding box center [469, 302] width 43 height 23
click at [223, 297] on button "Play" at bounding box center [218, 302] width 42 height 14
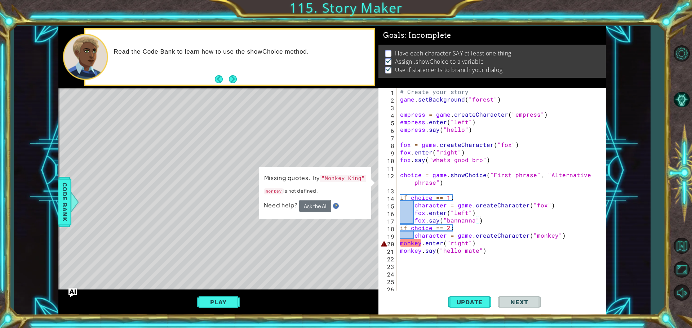
click at [421, 243] on div "# Create your story game . setBackground ( "forest" ) empress = game . createCh…" at bounding box center [499, 197] width 203 height 219
click at [402, 242] on div "# Create your story game . setBackground ( "forest" ) empress = game . createCh…" at bounding box center [499, 197] width 203 height 219
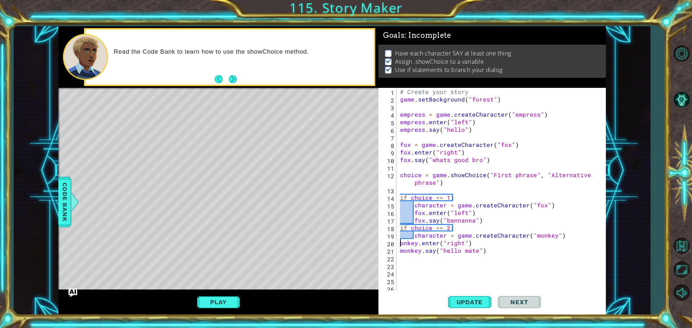
scroll to position [0, 0]
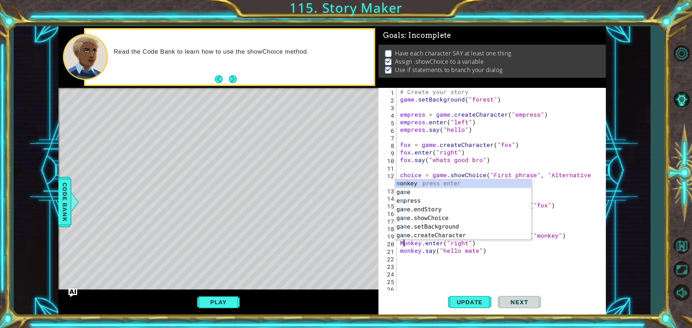
click at [420, 242] on div "# Create your story game . setBackground ( "forest" ) empress = game . createCh…" at bounding box center [499, 197] width 203 height 219
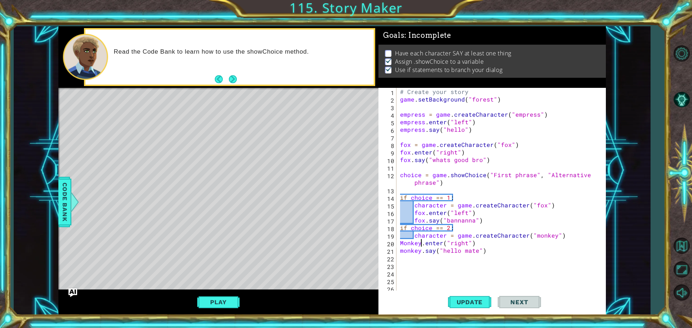
click at [405, 251] on div "# Create your story game . setBackground ( "forest" ) empress = game . createCh…" at bounding box center [499, 197] width 203 height 219
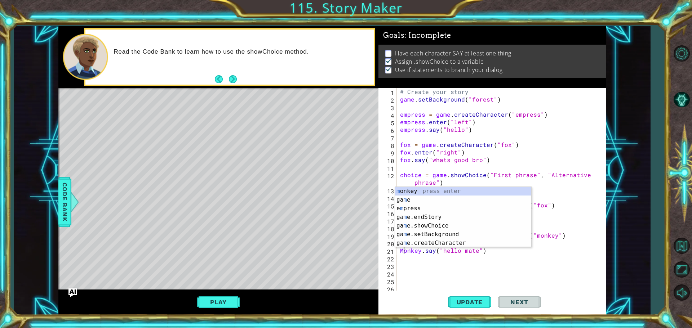
click at [578, 292] on div "Update Next" at bounding box center [493, 302] width 227 height 23
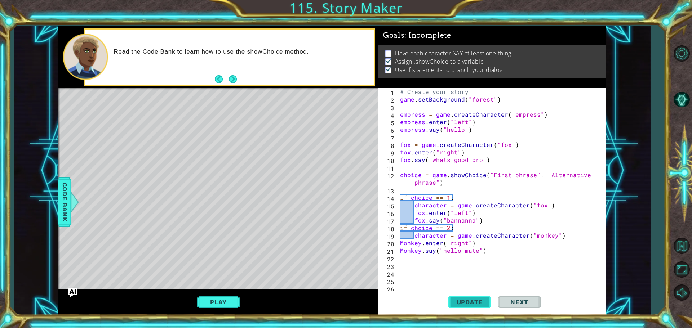
click at [480, 300] on span "Update" at bounding box center [469, 302] width 41 height 7
click at [236, 305] on button "Play" at bounding box center [218, 302] width 42 height 14
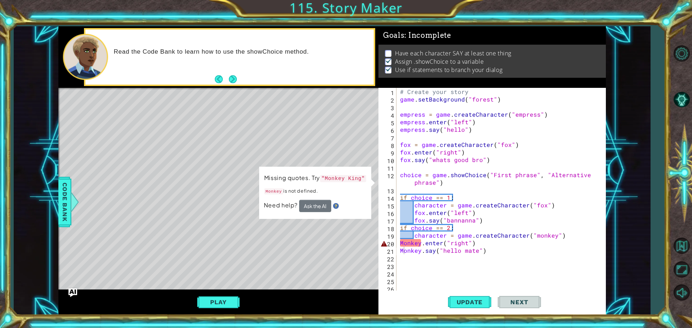
click at [421, 241] on div "# Create your story game . setBackground ( "forest" ) empress = game . createCh…" at bounding box center [499, 197] width 203 height 219
click at [403, 241] on div "# Create your story game . setBackground ( "forest" ) empress = game . createCh…" at bounding box center [499, 197] width 203 height 219
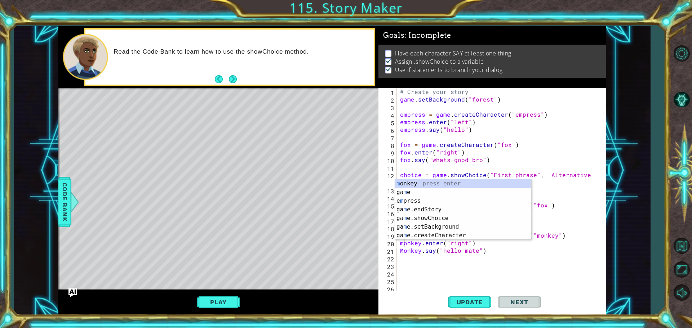
click at [403, 251] on div "# Create your story game . setBackground ( "forest" ) empress = game . createCh…" at bounding box center [499, 197] width 203 height 219
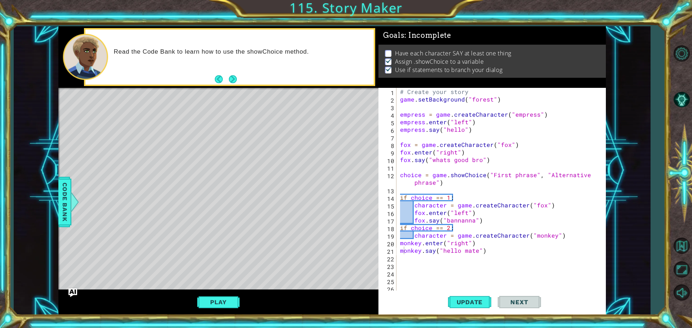
drag, startPoint x: 635, startPoint y: 137, endPoint x: 534, endPoint y: 196, distance: 117.7
click at [635, 137] on div "1 ההההההההההההההההההההההההההההההההההההההההההההההההההההההההההההההההההההההההההההה…" at bounding box center [332, 170] width 636 height 289
click at [495, 312] on div "Update Next" at bounding box center [493, 302] width 227 height 23
click at [476, 304] on span "Update" at bounding box center [469, 302] width 41 height 7
click at [233, 76] on button "Next" at bounding box center [232, 79] width 9 height 9
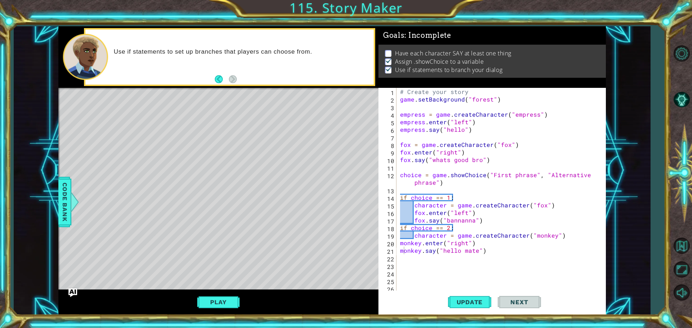
drag, startPoint x: 628, startPoint y: 261, endPoint x: 620, endPoint y: 267, distance: 10.1
click at [625, 265] on div "1 ההההההההההההההההההההההההההההההההההההההההההההההההההההההההההההההההההההההההההההה…" at bounding box center [332, 170] width 636 height 289
click at [228, 302] on button "Play" at bounding box center [218, 302] width 42 height 14
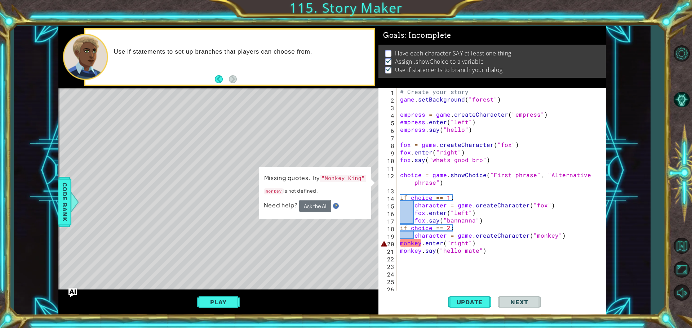
click at [421, 242] on div "# Create your story game . setBackground ( "forest" ) empress = game . createCh…" at bounding box center [499, 197] width 203 height 219
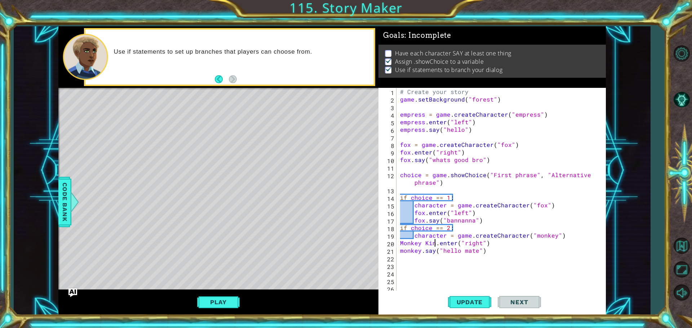
scroll to position [0, 2]
click at [421, 251] on div "# Create your story game . setBackground ( "forest" ) empress = game . createCh…" at bounding box center [499, 197] width 203 height 219
click at [469, 300] on span "Update" at bounding box center [469, 302] width 41 height 7
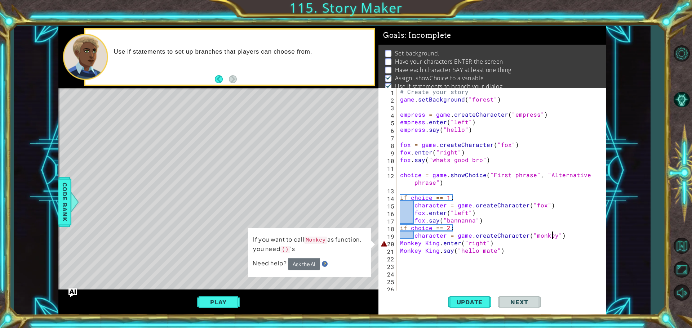
click at [551, 235] on div "# Create your story game . setBackground ( "forest" ) empress = game . createCh…" at bounding box center [499, 197] width 203 height 219
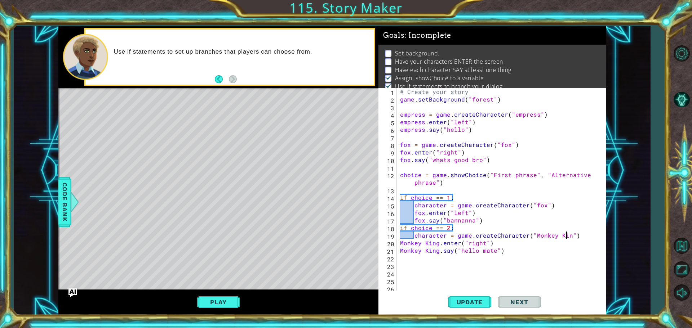
scroll to position [0, 10]
click at [466, 293] on button "Update" at bounding box center [469, 302] width 43 height 23
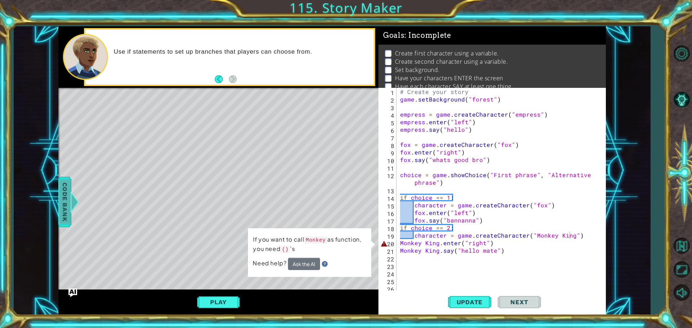
drag, startPoint x: 53, startPoint y: 184, endPoint x: 63, endPoint y: 195, distance: 14.3
click at [58, 184] on div "1 ההההההההההההההההההההההההההההההההההההההההההההההההההההההההההההההההההההההההההההה…" at bounding box center [332, 170] width 636 height 289
drag, startPoint x: 63, startPoint y: 195, endPoint x: 69, endPoint y: 194, distance: 6.2
click at [63, 195] on span "Code Bank" at bounding box center [65, 202] width 12 height 44
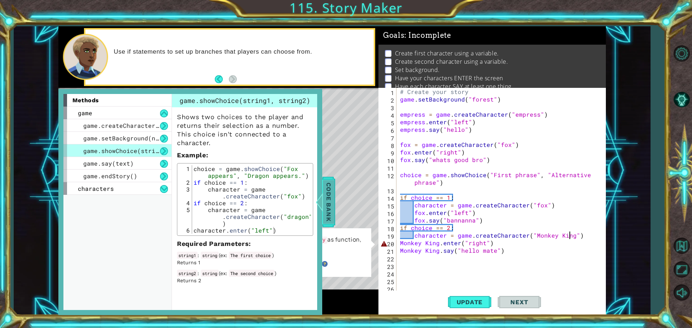
click at [330, 201] on span "Code Bank" at bounding box center [329, 202] width 12 height 44
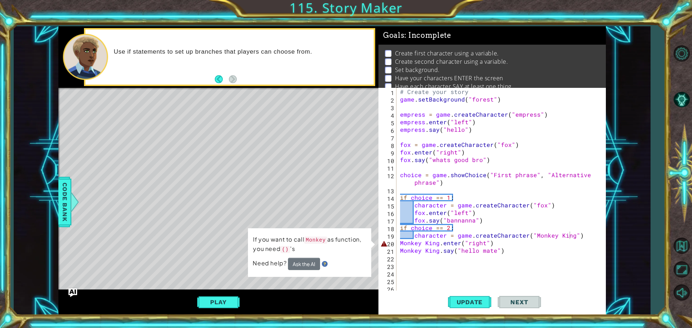
type textarea "# Create your story"
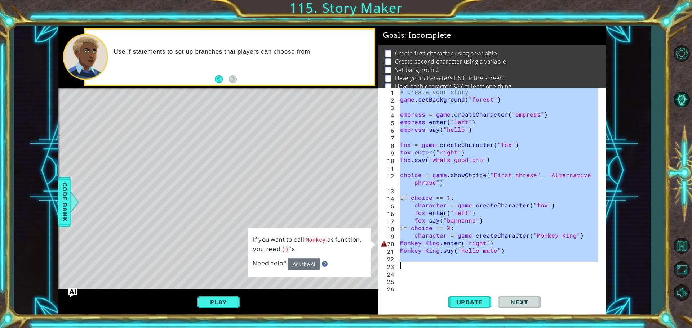
drag, startPoint x: 401, startPoint y: 91, endPoint x: 570, endPoint y: 260, distance: 239.9
click at [571, 267] on div "# Create your story game . setBackground ( "forest" ) empress = game . createCh…" at bounding box center [499, 197] width 203 height 219
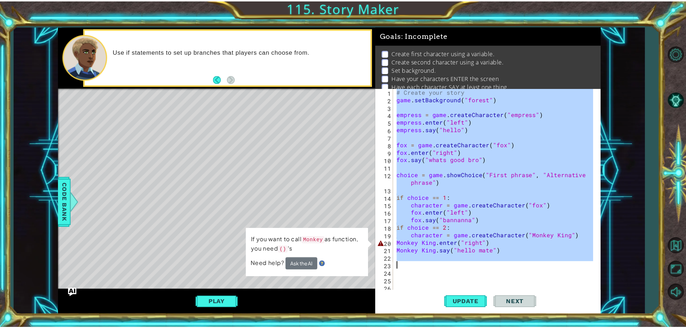
scroll to position [0, 0]
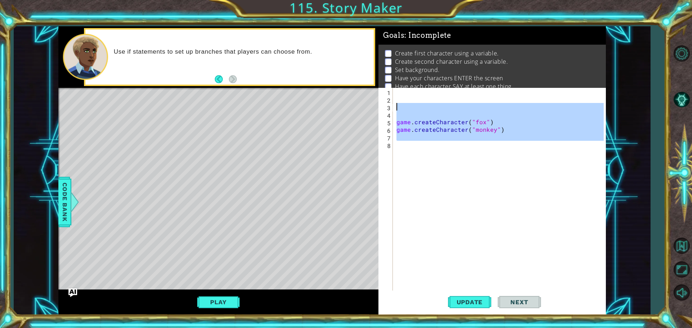
drag, startPoint x: 535, startPoint y: 143, endPoint x: 397, endPoint y: 110, distance: 141.5
click at [397, 110] on div "game . createCharacter ( "fox" ) game . createCharacter ( "monkey" )" at bounding box center [501, 197] width 212 height 219
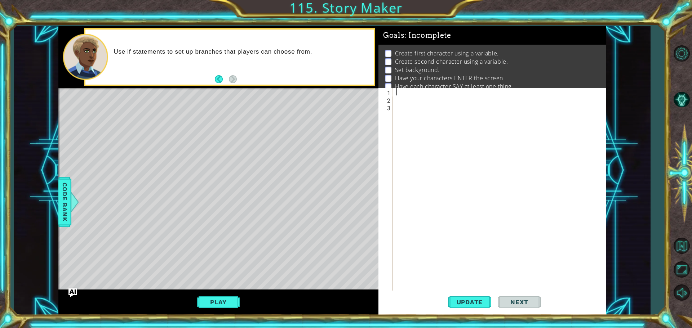
click at [403, 90] on div at bounding box center [501, 197] width 212 height 219
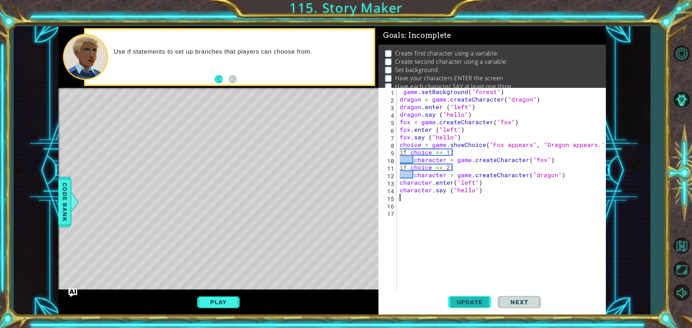
click at [457, 307] on button "Update" at bounding box center [469, 302] width 43 height 23
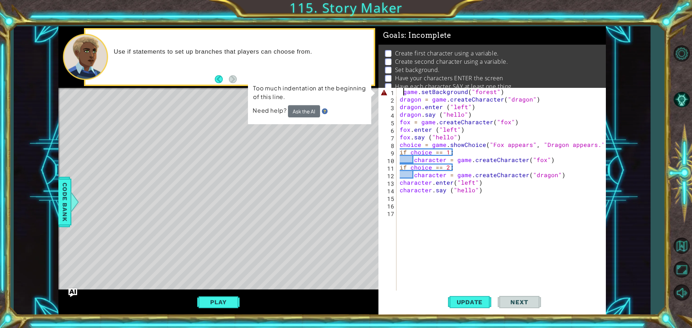
click at [403, 92] on div "game . setBackground ( "forest" ) dragon = game . createCharacter ( "dragon" ) …" at bounding box center [502, 197] width 209 height 219
type textarea "game.setBackground("forest")"
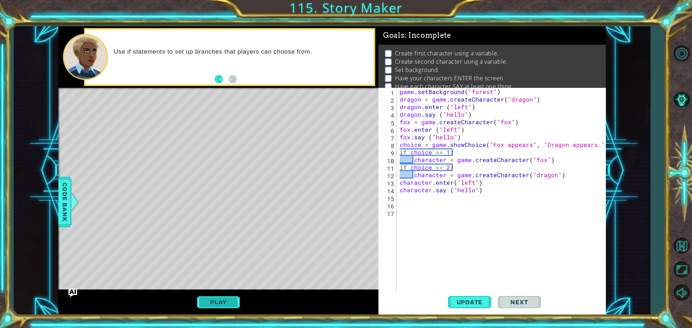
click at [220, 303] on button "Play" at bounding box center [218, 302] width 42 height 14
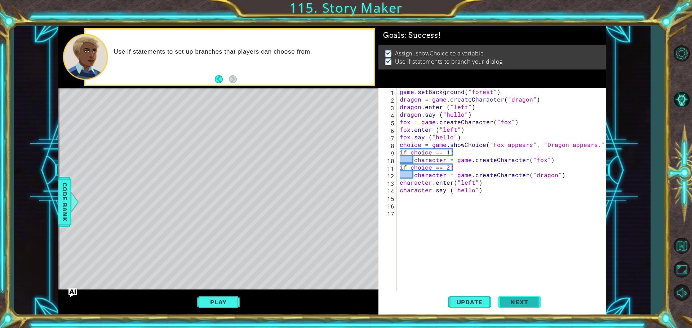
click at [521, 300] on span "Next" at bounding box center [519, 302] width 32 height 7
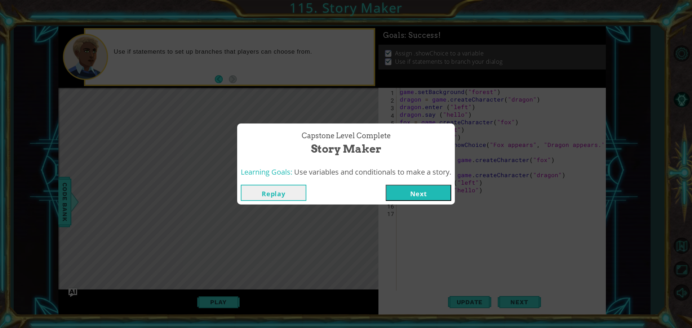
click at [405, 188] on button "Next" at bounding box center [418, 193] width 66 height 16
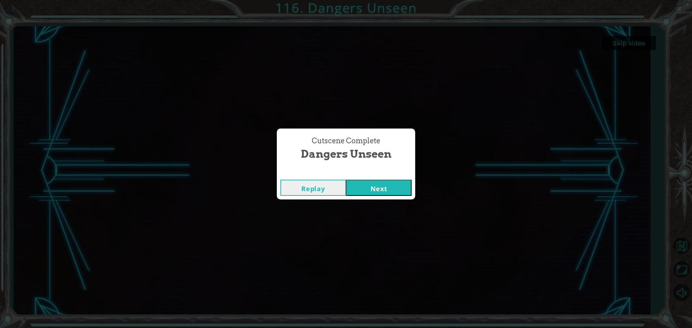
click at [378, 191] on button "Next" at bounding box center [379, 188] width 66 height 16
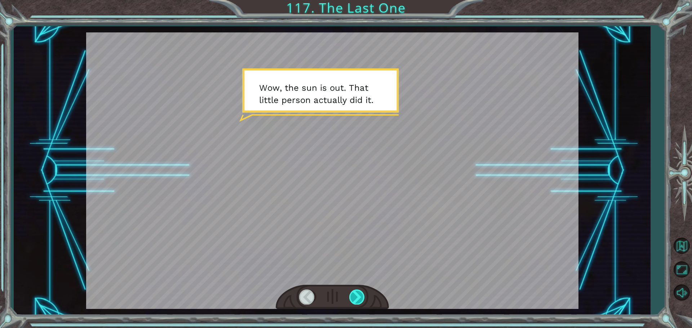
drag, startPoint x: 368, startPoint y: 300, endPoint x: 362, endPoint y: 298, distance: 6.8
click at [368, 300] on div at bounding box center [332, 297] width 113 height 25
click at [360, 298] on div at bounding box center [357, 297] width 16 height 15
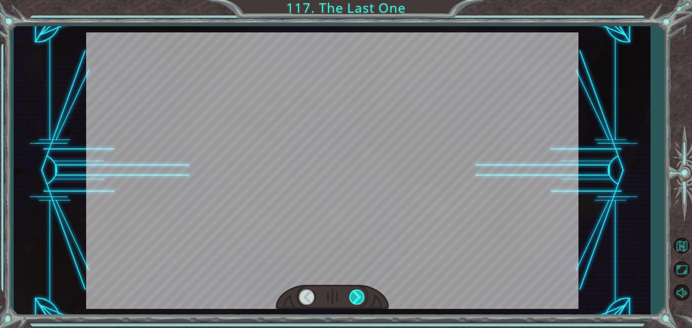
click at [361, 297] on div at bounding box center [357, 297] width 16 height 15
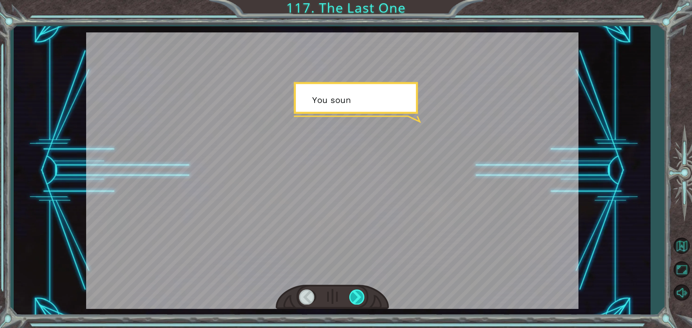
click at [361, 297] on div at bounding box center [357, 297] width 16 height 15
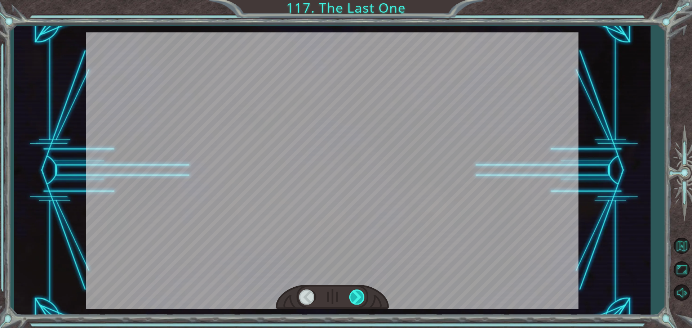
drag, startPoint x: 361, startPoint y: 297, endPoint x: 354, endPoint y: 297, distance: 6.1
click at [361, 298] on div at bounding box center [357, 297] width 16 height 15
click at [358, 300] on div at bounding box center [357, 297] width 16 height 15
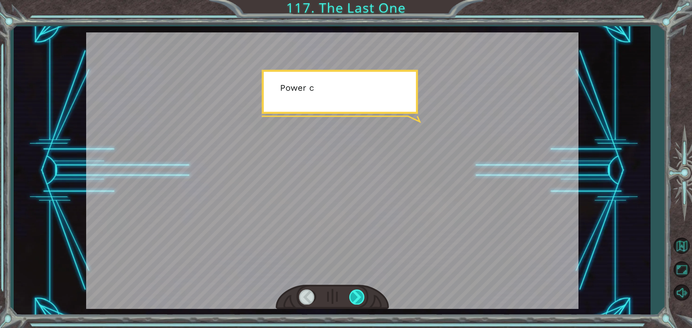
click at [358, 300] on div at bounding box center [357, 297] width 16 height 15
click at [360, 303] on div at bounding box center [357, 297] width 16 height 15
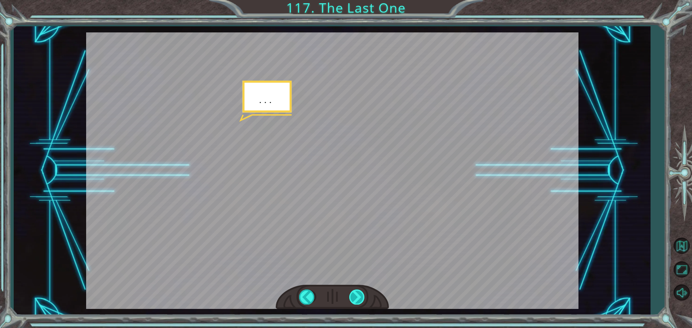
click at [359, 302] on div at bounding box center [357, 297] width 16 height 15
click at [359, 299] on div at bounding box center [357, 297] width 16 height 15
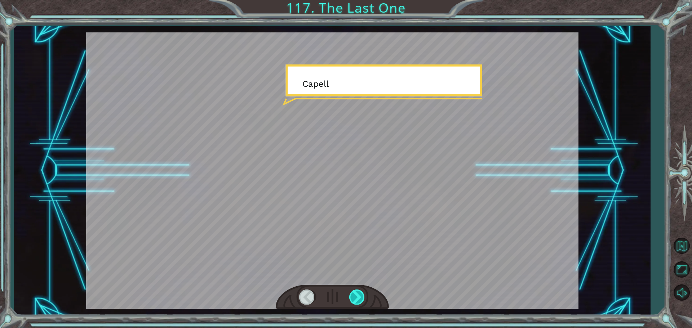
click at [360, 300] on div at bounding box center [357, 297] width 16 height 15
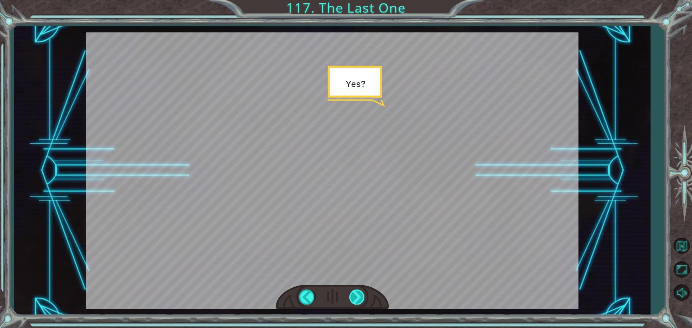
click at [360, 300] on div at bounding box center [357, 297] width 16 height 15
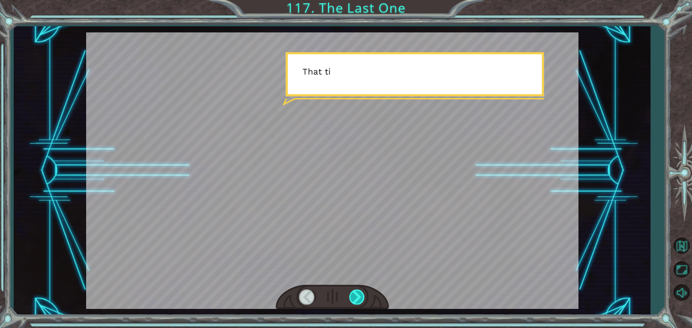
click at [360, 300] on div at bounding box center [357, 297] width 16 height 15
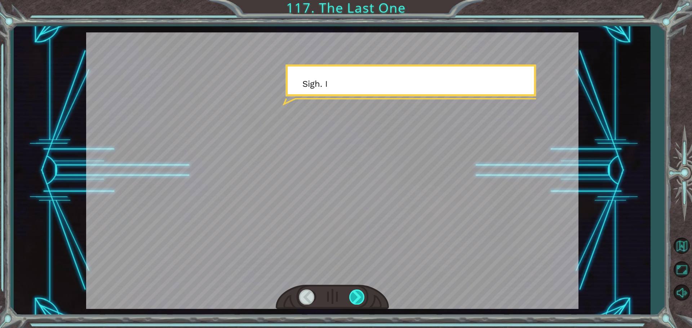
click at [360, 300] on div at bounding box center [357, 297] width 16 height 15
click at [360, 299] on div at bounding box center [357, 297] width 16 height 15
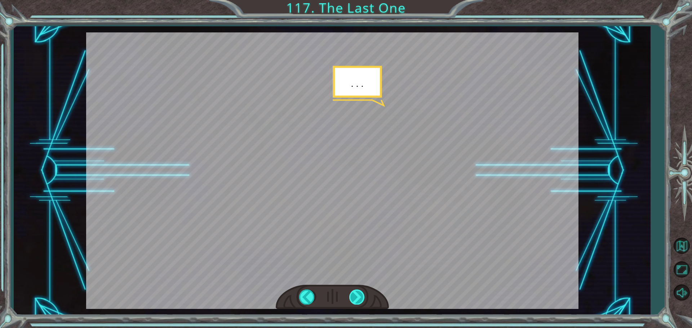
click at [360, 299] on div at bounding box center [357, 297] width 16 height 15
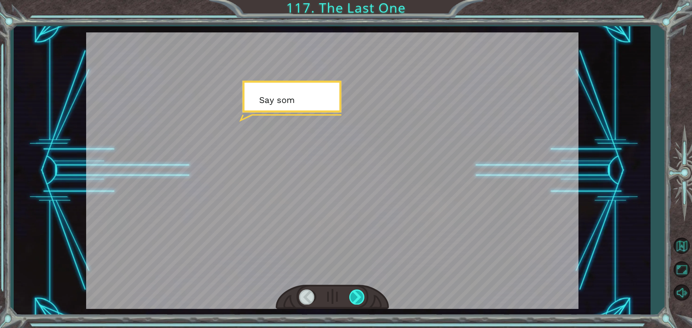
click at [360, 300] on div at bounding box center [357, 297] width 16 height 15
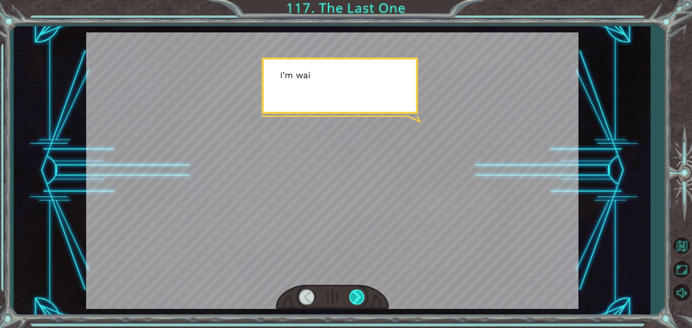
click at [360, 300] on div at bounding box center [357, 297] width 16 height 15
drag, startPoint x: 360, startPoint y: 300, endPoint x: 361, endPoint y: 296, distance: 3.9
click at [360, 299] on div at bounding box center [357, 297] width 16 height 15
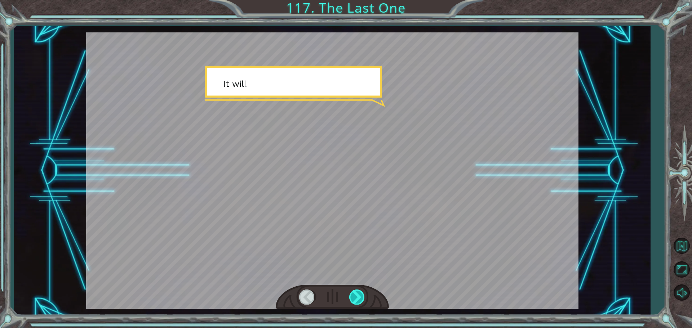
click at [363, 296] on div at bounding box center [357, 297] width 16 height 15
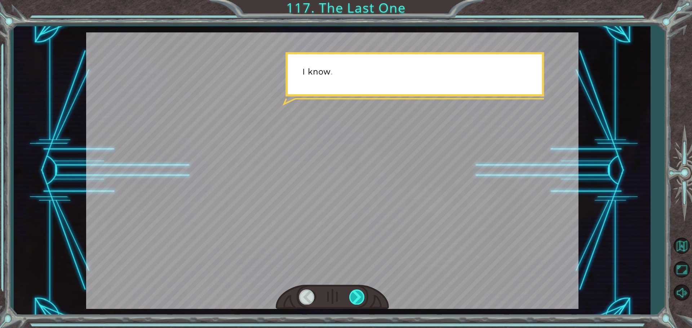
click at [363, 296] on div at bounding box center [357, 297] width 16 height 15
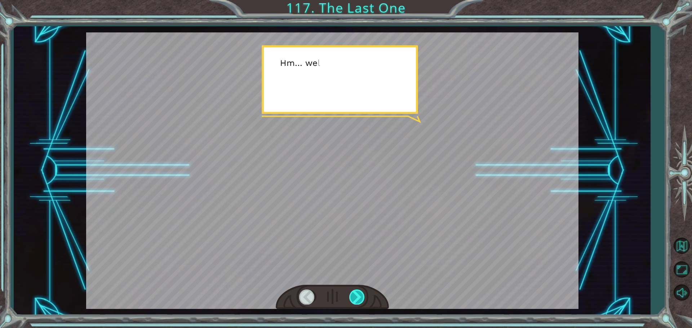
click at [362, 296] on div at bounding box center [357, 297] width 16 height 15
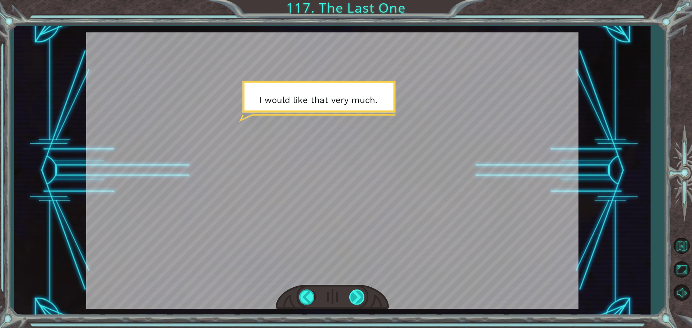
click at [360, 298] on div at bounding box center [357, 297] width 16 height 15
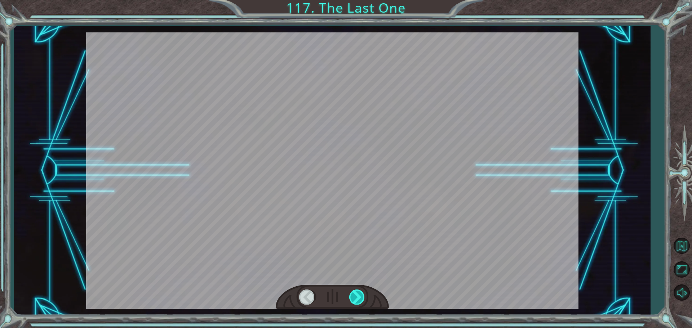
click at [360, 298] on div at bounding box center [357, 297] width 16 height 15
click at [360, 296] on div at bounding box center [357, 297] width 16 height 15
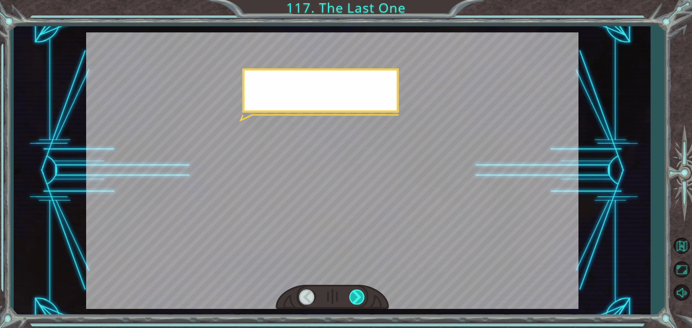
click at [360, 296] on div at bounding box center [357, 297] width 16 height 15
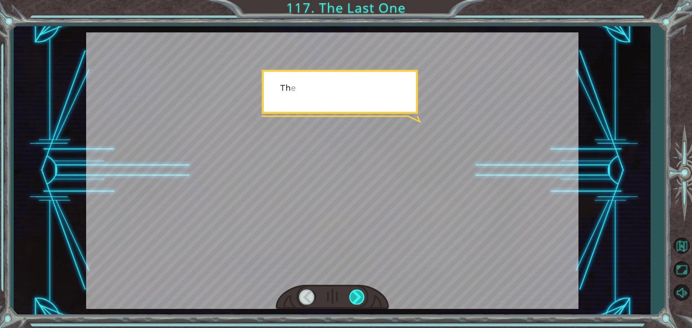
click at [360, 296] on div at bounding box center [357, 297] width 16 height 15
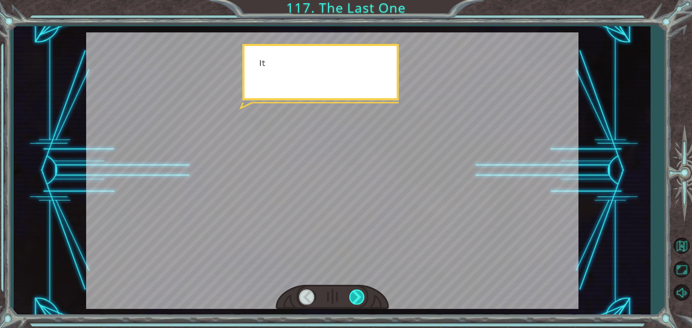
click at [357, 296] on div at bounding box center [357, 297] width 16 height 15
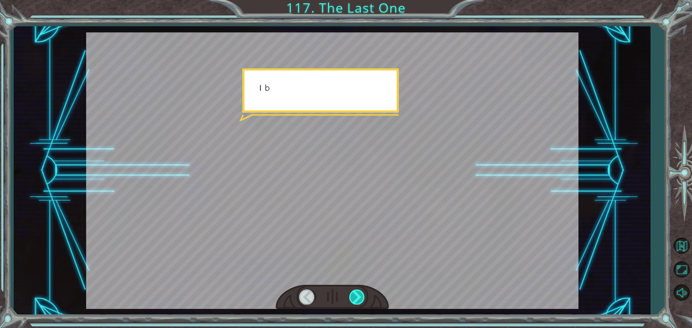
click at [355, 296] on div at bounding box center [357, 297] width 16 height 15
click at [354, 296] on div at bounding box center [357, 297] width 16 height 15
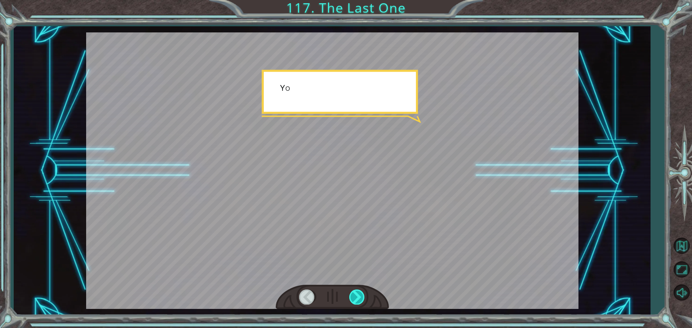
click at [356, 294] on div at bounding box center [357, 297] width 16 height 15
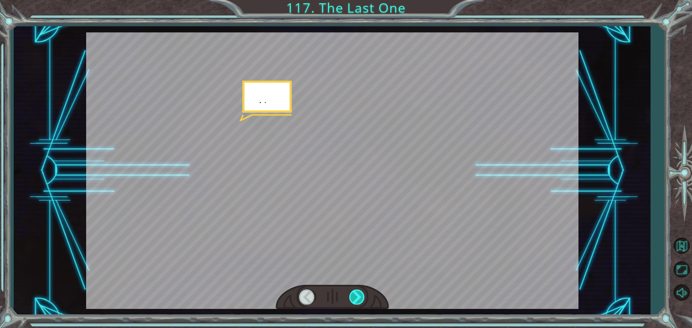
click at [356, 294] on div at bounding box center [357, 297] width 16 height 15
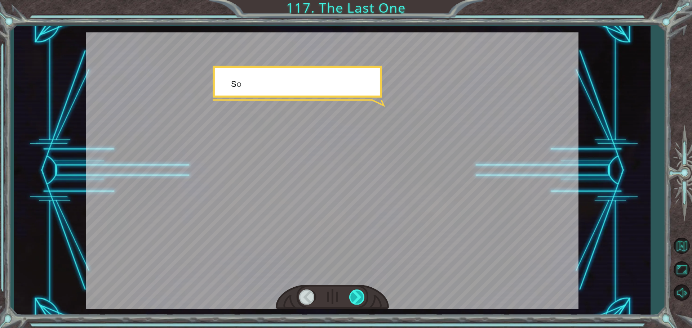
click at [356, 294] on div at bounding box center [357, 297] width 16 height 15
click at [353, 295] on div at bounding box center [357, 297] width 16 height 15
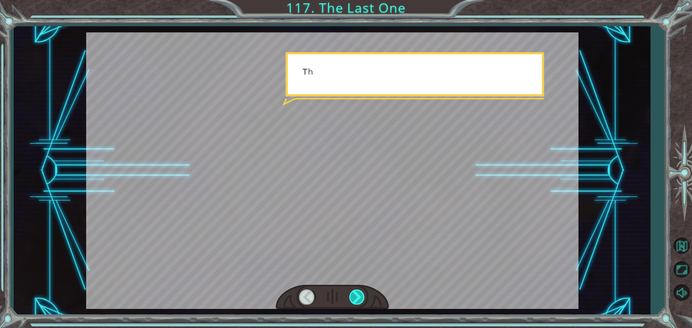
click at [353, 295] on div at bounding box center [357, 297] width 16 height 15
click at [352, 295] on div at bounding box center [357, 297] width 16 height 15
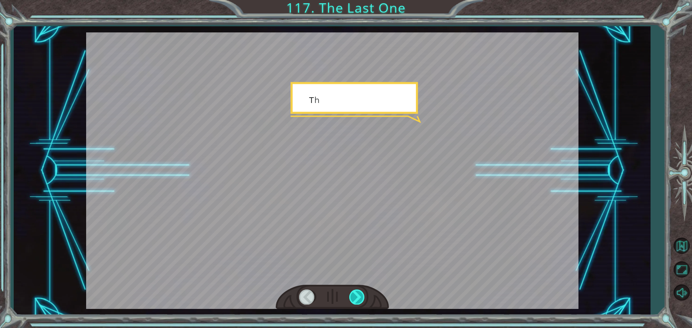
click at [352, 295] on div at bounding box center [357, 297] width 16 height 15
click at [351, 295] on div at bounding box center [357, 297] width 16 height 15
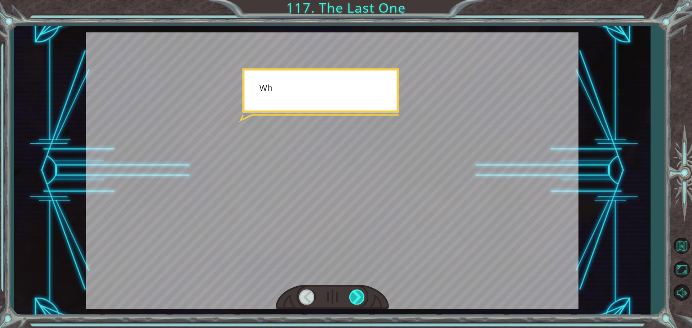
click at [351, 295] on div at bounding box center [357, 297] width 16 height 15
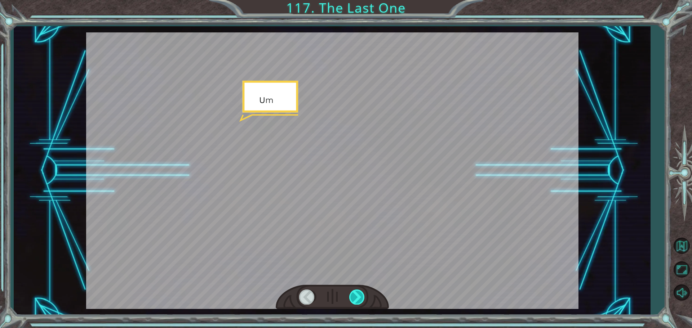
click at [351, 295] on div at bounding box center [357, 297] width 16 height 15
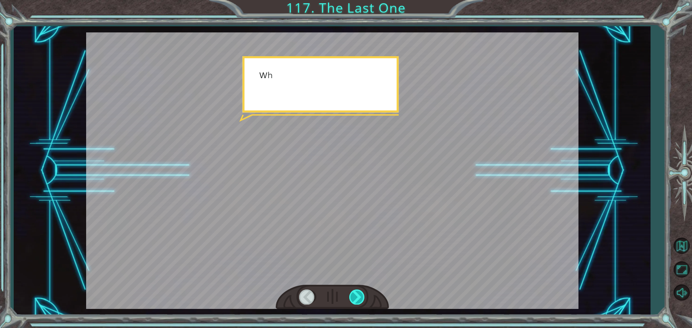
click at [351, 295] on div at bounding box center [357, 297] width 16 height 15
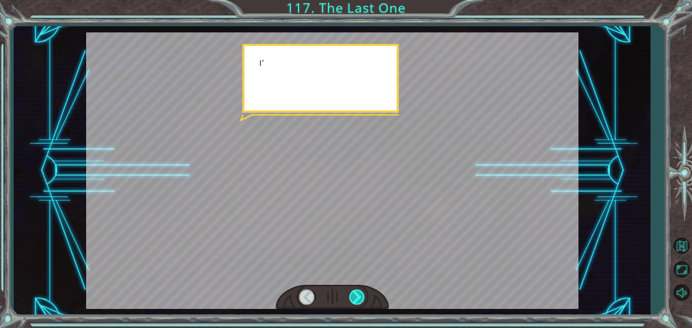
click at [351, 295] on div at bounding box center [357, 297] width 16 height 15
drag, startPoint x: 351, startPoint y: 295, endPoint x: 348, endPoint y: 297, distance: 3.9
click at [348, 297] on div at bounding box center [332, 297] width 113 height 25
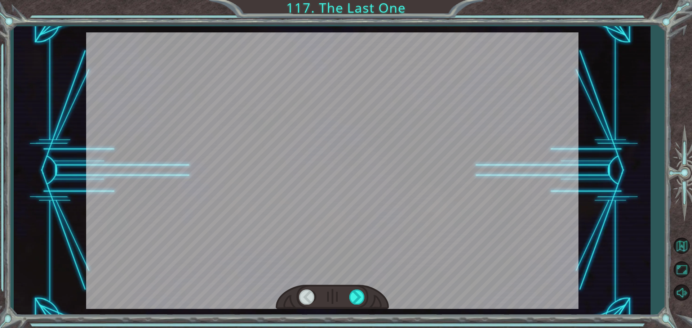
click at [348, 297] on div at bounding box center [332, 297] width 113 height 25
click at [347, 297] on div at bounding box center [332, 297] width 113 height 25
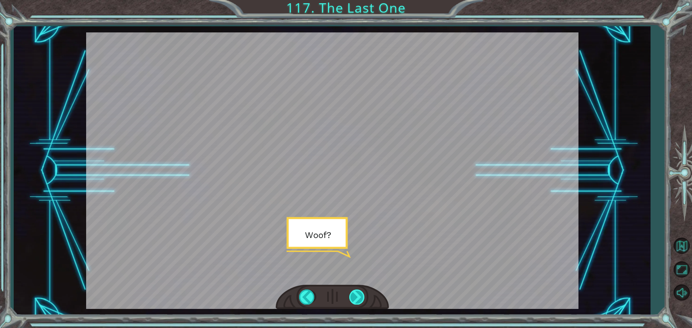
click at [346, 298] on div at bounding box center [332, 297] width 113 height 25
click at [353, 294] on div at bounding box center [357, 297] width 16 height 15
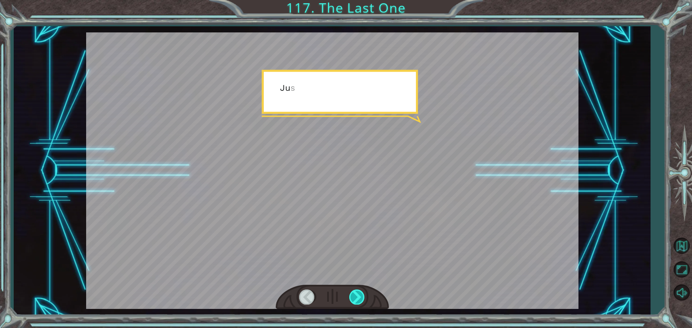
click at [353, 294] on div at bounding box center [357, 297] width 16 height 15
click at [352, 295] on div at bounding box center [357, 297] width 16 height 15
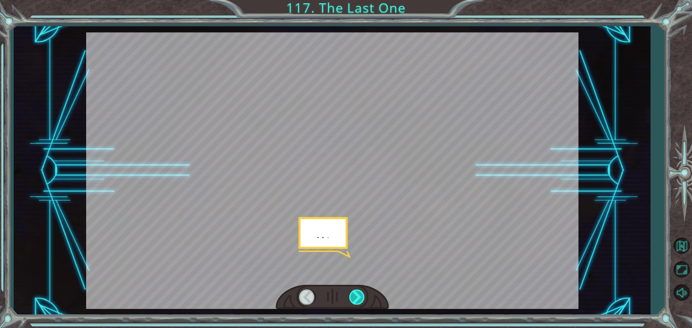
click at [352, 295] on div at bounding box center [357, 297] width 16 height 15
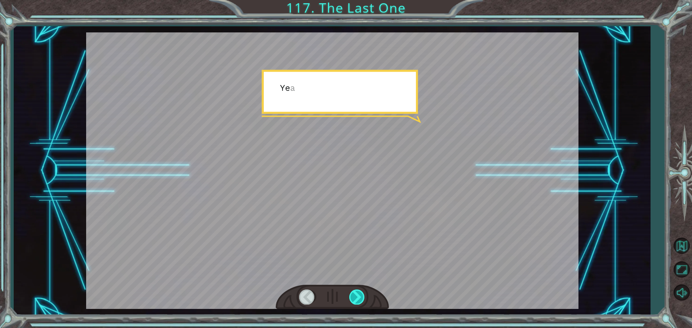
click at [352, 295] on div at bounding box center [357, 297] width 16 height 15
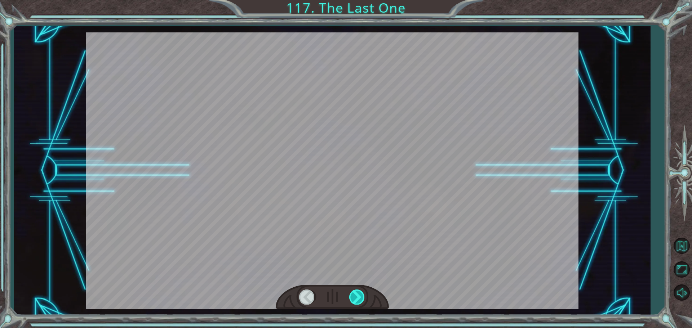
click at [352, 295] on div at bounding box center [357, 297] width 16 height 15
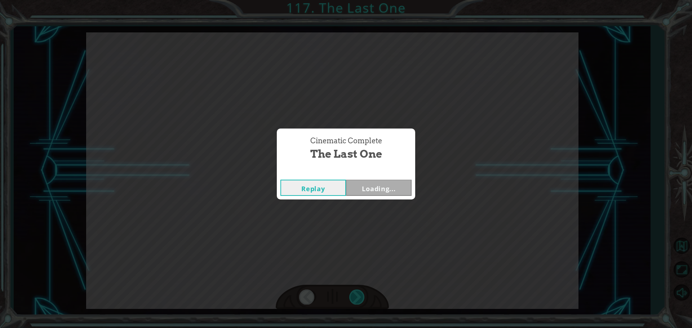
click at [352, 295] on div "Cinematic Complete The Last One Replay Loading..." at bounding box center [346, 164] width 692 height 328
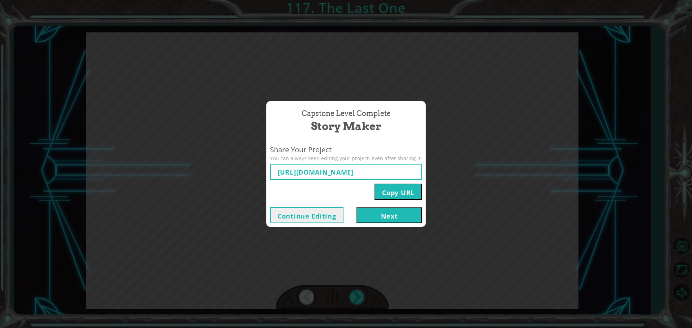
click at [352, 296] on div "Capstone Level Complete Story Maker Share Your Project You can always keep edit…" at bounding box center [346, 164] width 692 height 328
click at [402, 254] on div "Capstone Level Complete Story Maker Share Your Project You can always keep edit…" at bounding box center [346, 164] width 692 height 328
click at [387, 219] on button "Next" at bounding box center [389, 215] width 66 height 16
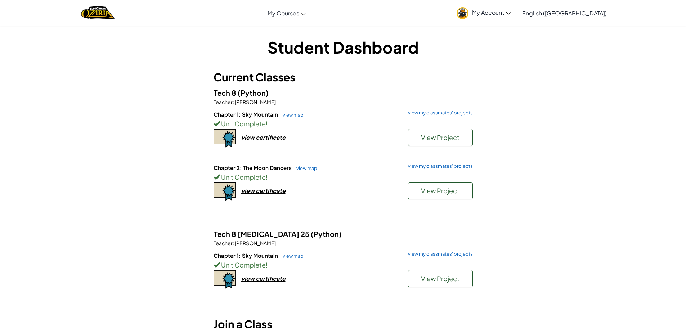
click at [273, 196] on div "Chapter 2: The Moon Dancers view map view my classmates' projects Unit Complete…" at bounding box center [343, 190] width 259 height 53
click at [277, 189] on div "view certificate" at bounding box center [263, 191] width 44 height 8
click at [270, 189] on div "view certificate" at bounding box center [263, 191] width 44 height 8
